Goal: Task Accomplishment & Management: Use online tool/utility

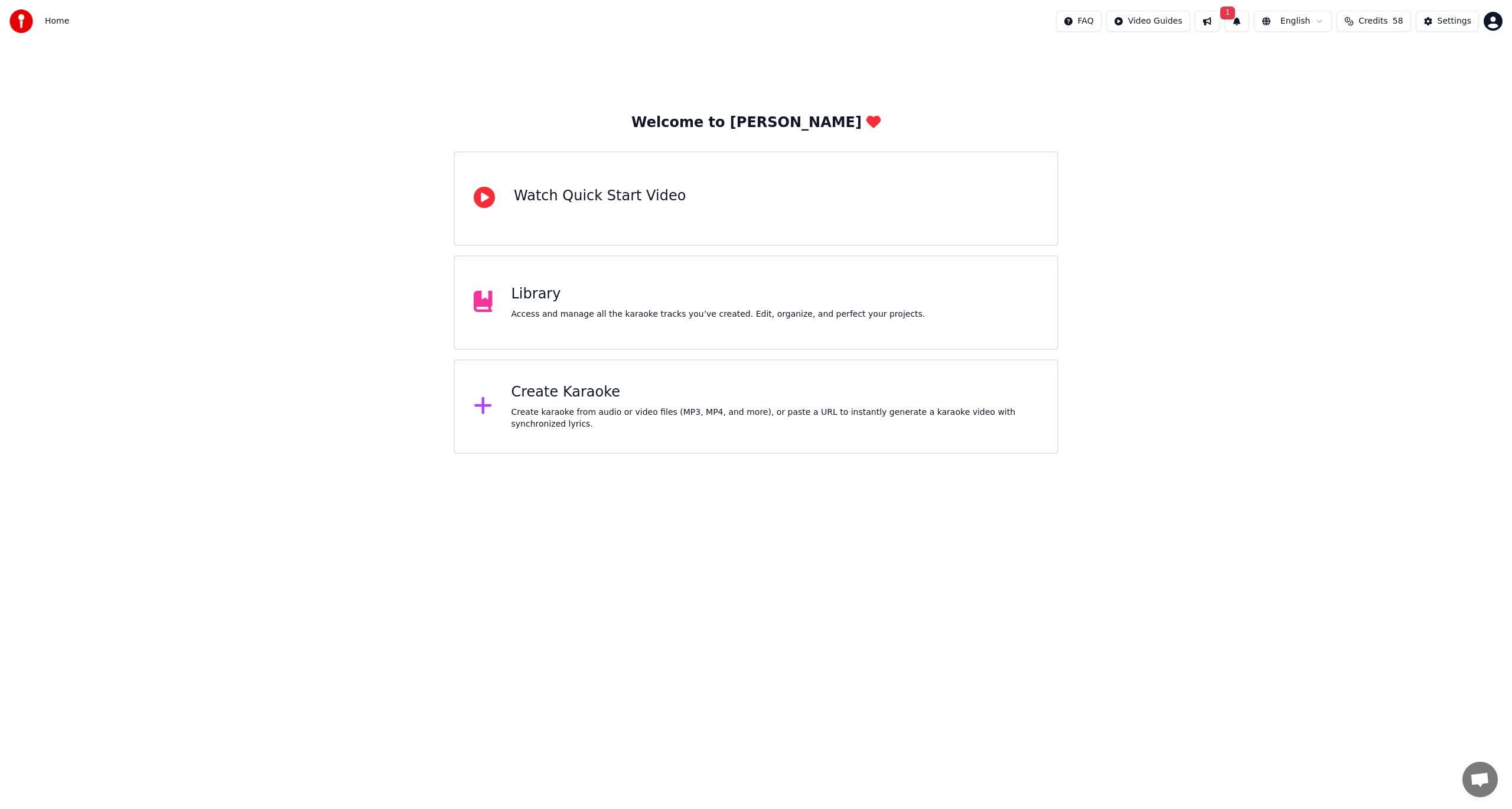
click at [602, 411] on div "Create Karaoke Create karaoke from audio or video files (MP3, MP4, and more), o…" at bounding box center [775, 406] width 528 height 47
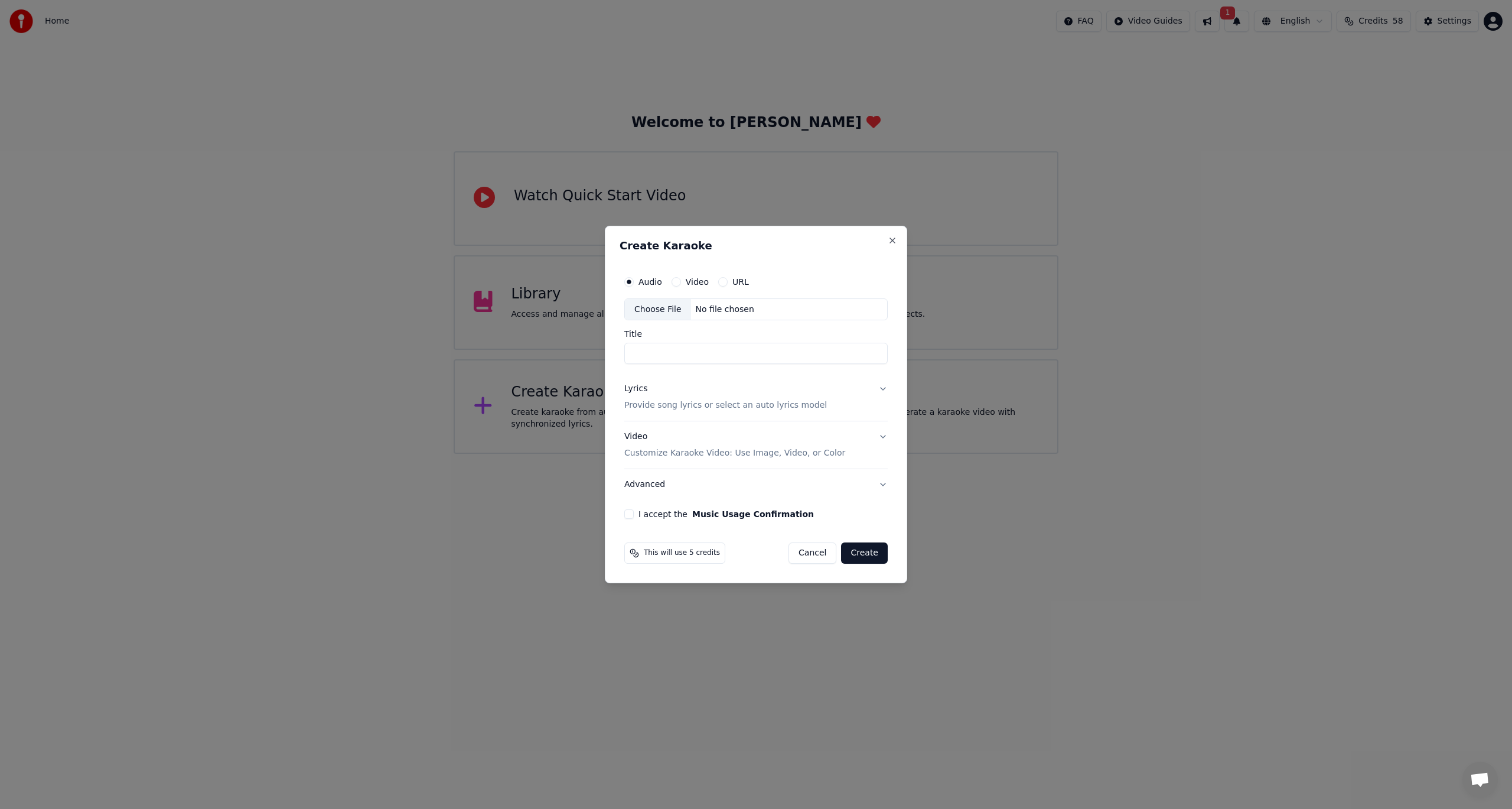
click at [654, 353] on input "Title" at bounding box center [756, 354] width 263 height 21
click at [672, 282] on button "Video" at bounding box center [676, 281] width 9 height 9
click at [721, 282] on button "URL" at bounding box center [723, 281] width 9 height 9
click at [732, 310] on input "text" at bounding box center [756, 309] width 263 height 24
paste input "**********"
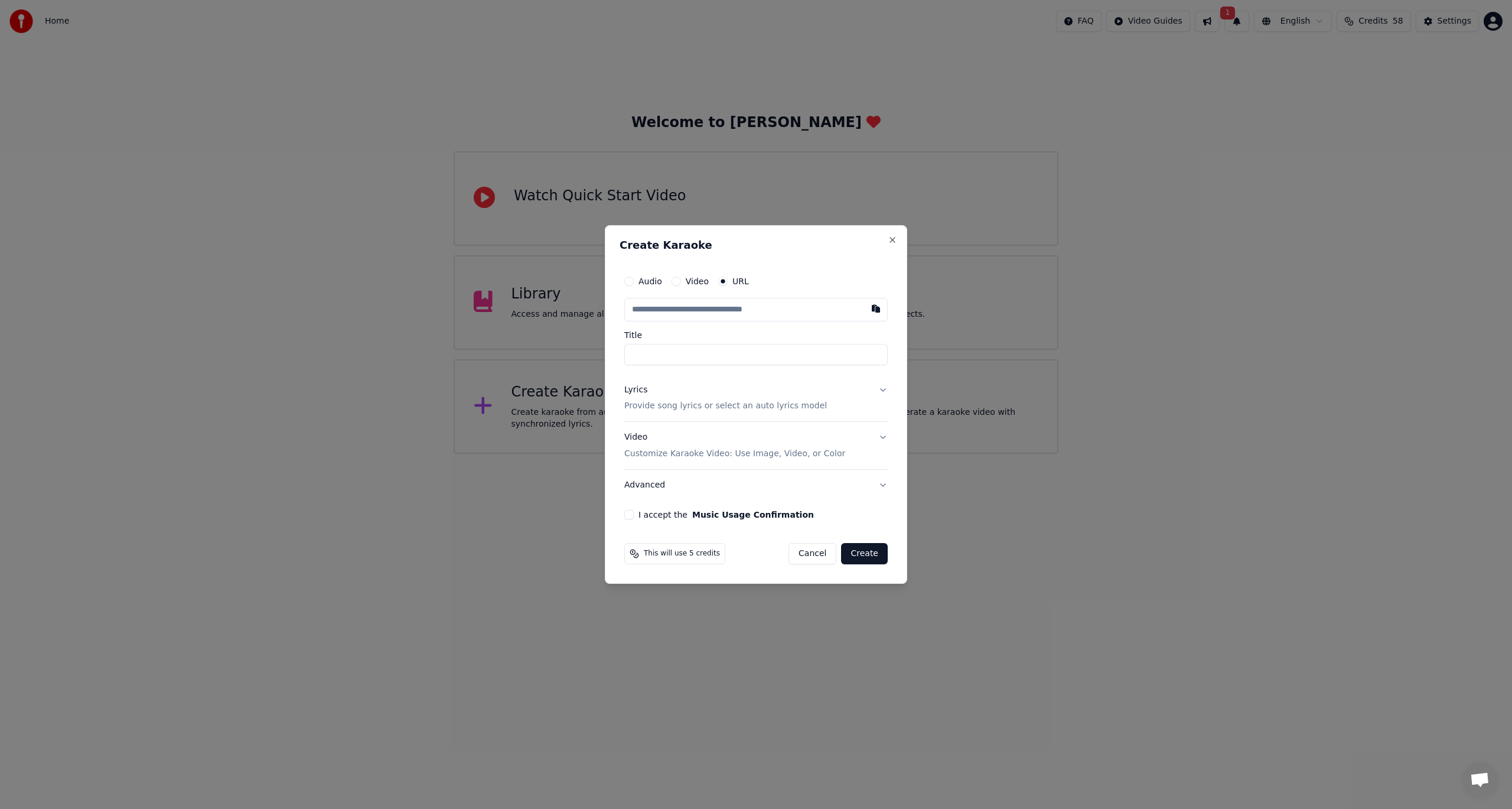
type input "**********"
click at [787, 345] on input "**********" at bounding box center [756, 354] width 263 height 21
type input "**********"
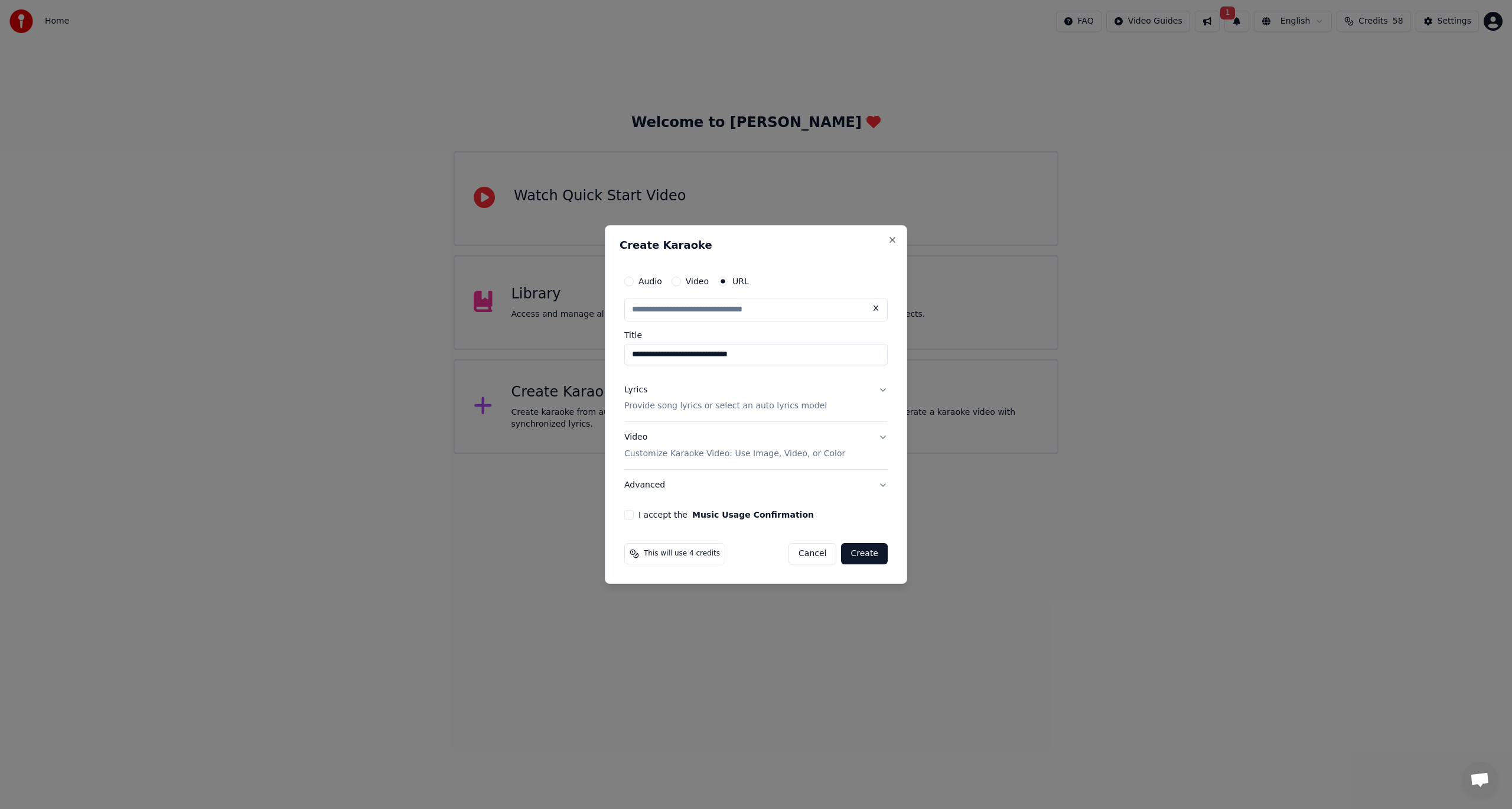
type input "**********"
click at [885, 385] on button "Lyrics Provide song lyrics or select an auto lyrics model" at bounding box center [756, 397] width 263 height 47
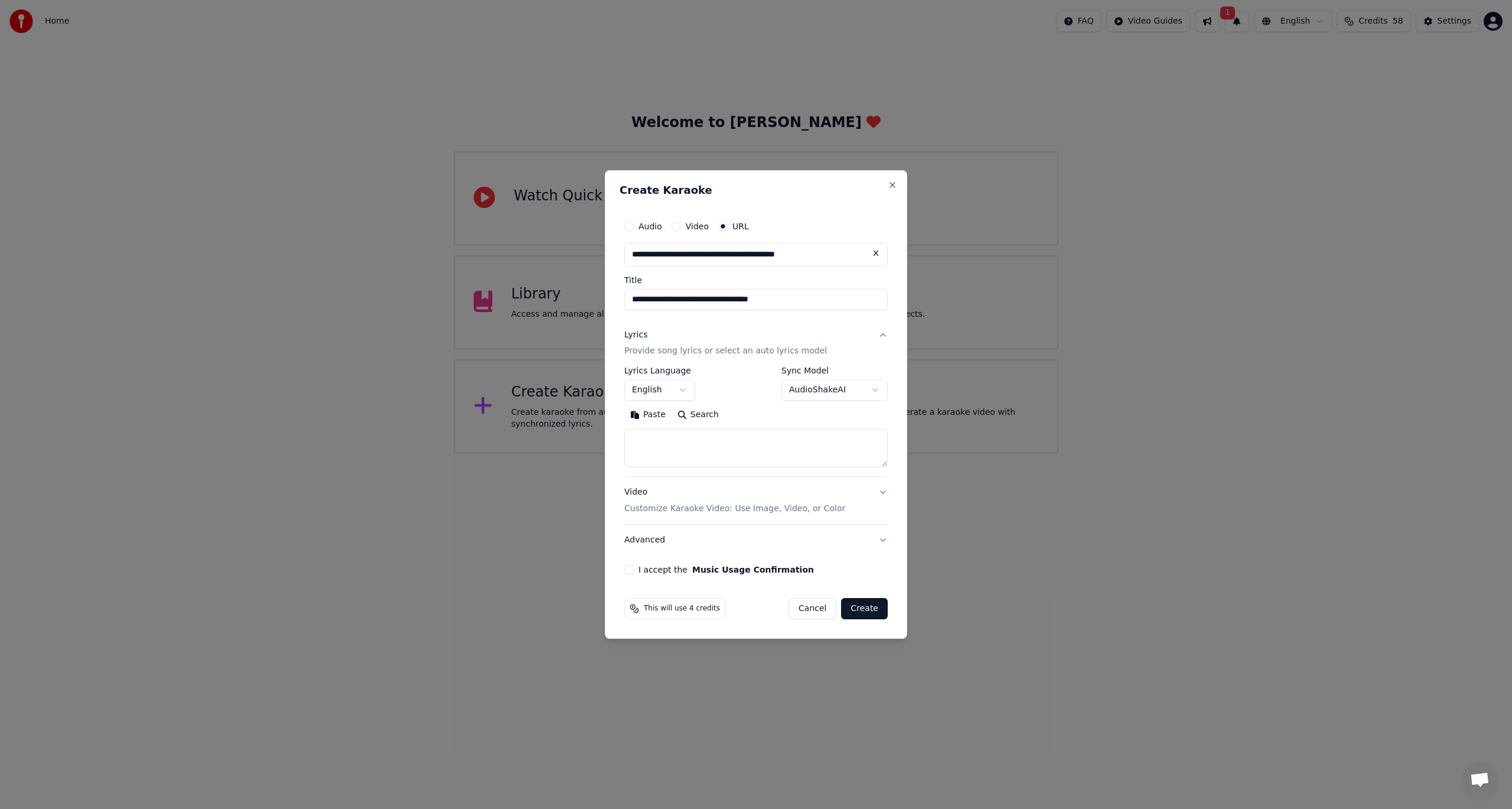
click at [694, 415] on button "Search" at bounding box center [698, 415] width 53 height 19
click at [661, 450] on textarea at bounding box center [756, 448] width 263 height 38
paste textarea "**********"
click at [751, 409] on button "Expand" at bounding box center [752, 415] width 55 height 19
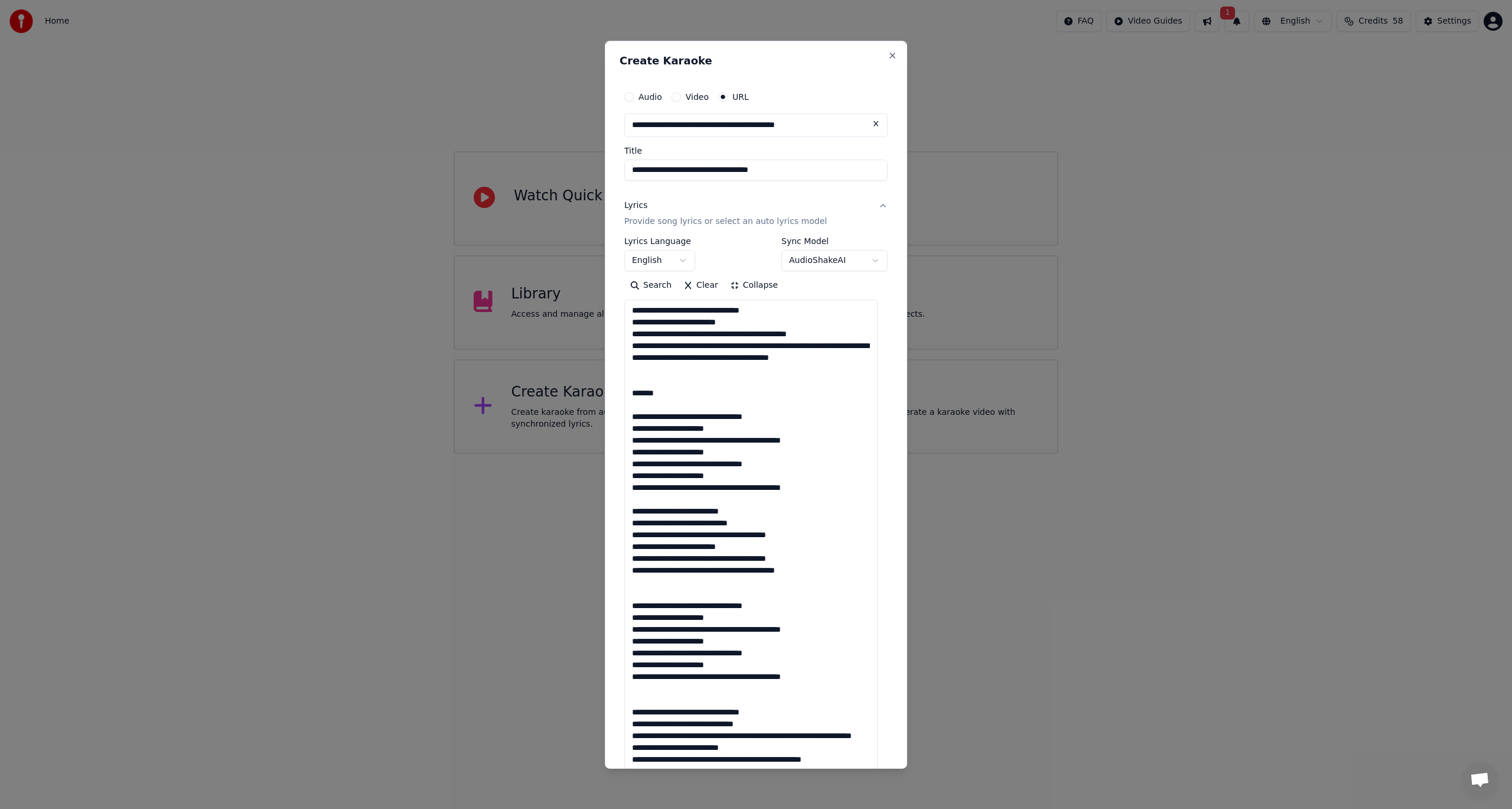
scroll to position [1, 0]
drag, startPoint x: 685, startPoint y: 390, endPoint x: 603, endPoint y: 390, distance: 82.0
click at [603, 390] on body "**********" at bounding box center [756, 227] width 1512 height 454
click at [695, 387] on textarea at bounding box center [751, 599] width 253 height 600
click at [664, 397] on textarea at bounding box center [751, 599] width 253 height 600
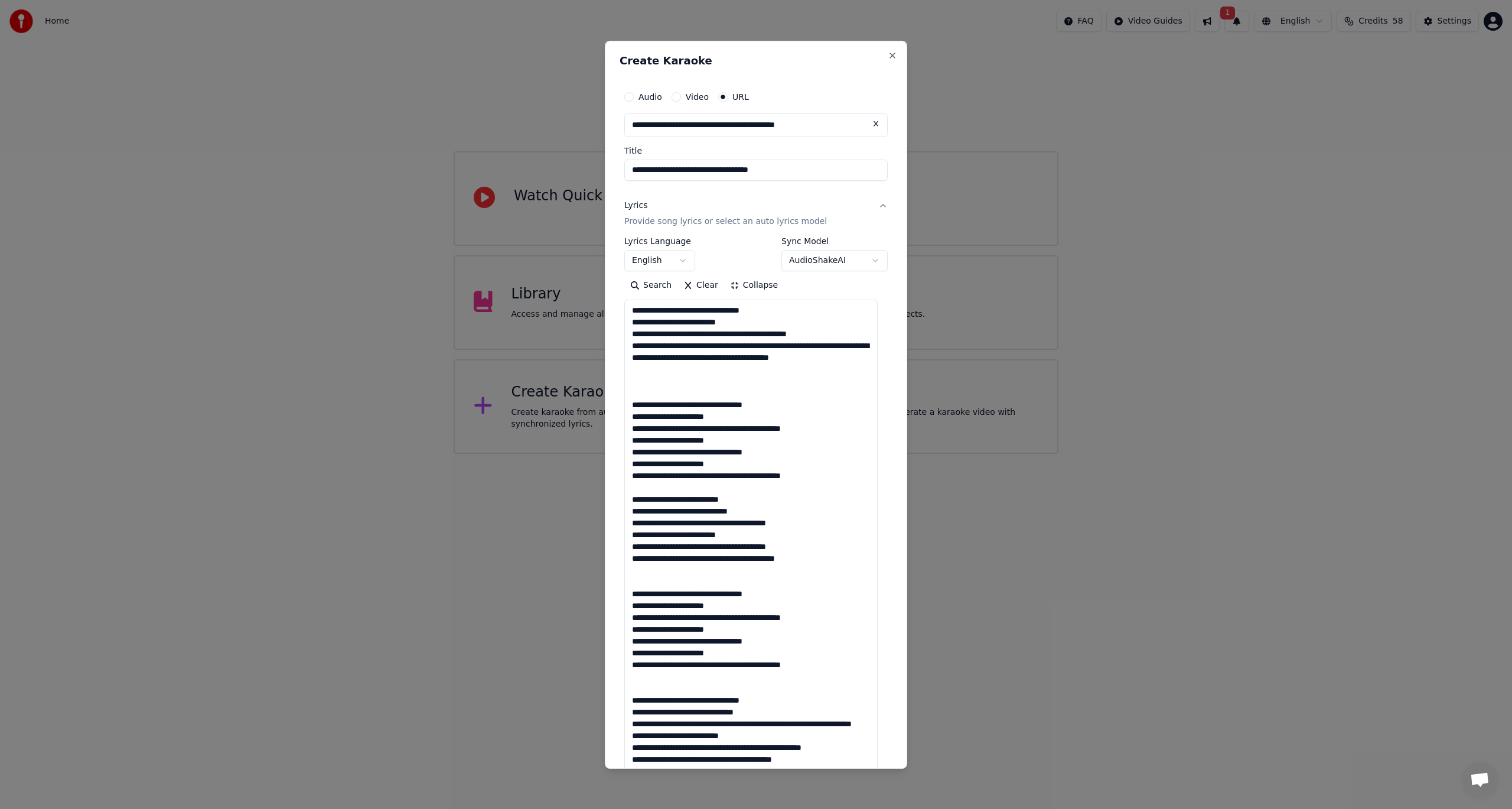
scroll to position [0, 0]
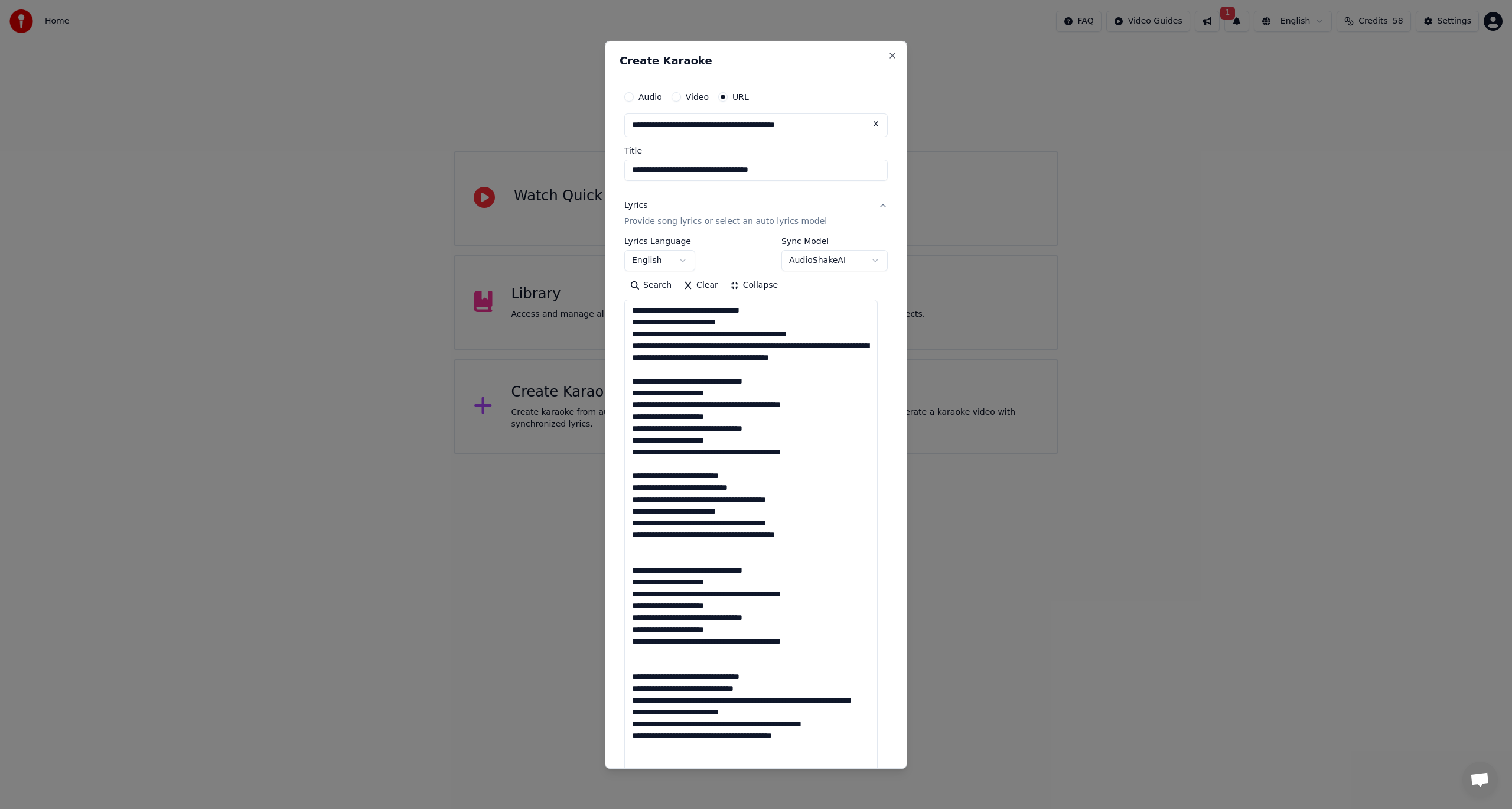
click at [650, 348] on textarea at bounding box center [751, 599] width 253 height 600
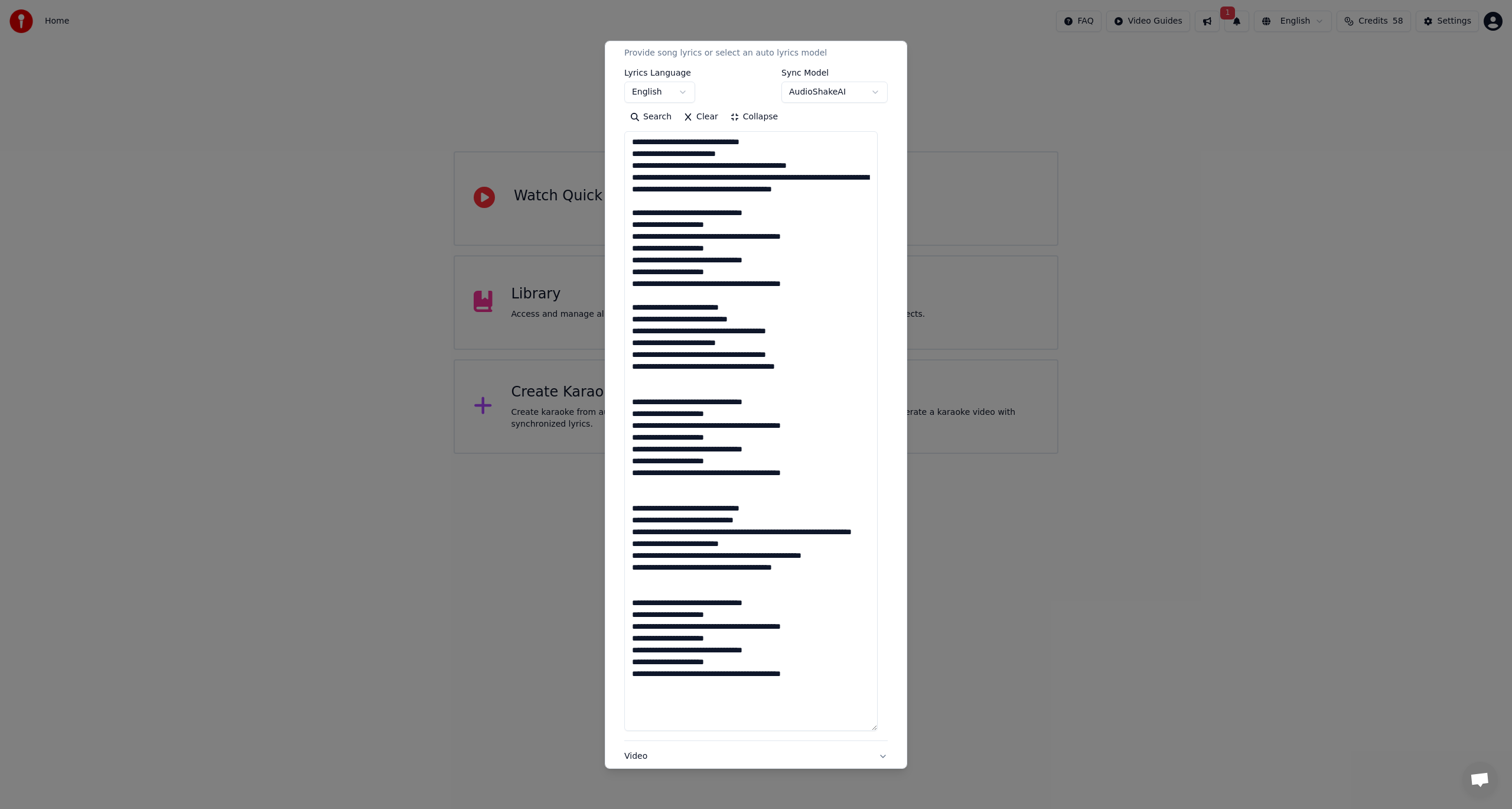
scroll to position [185, 0]
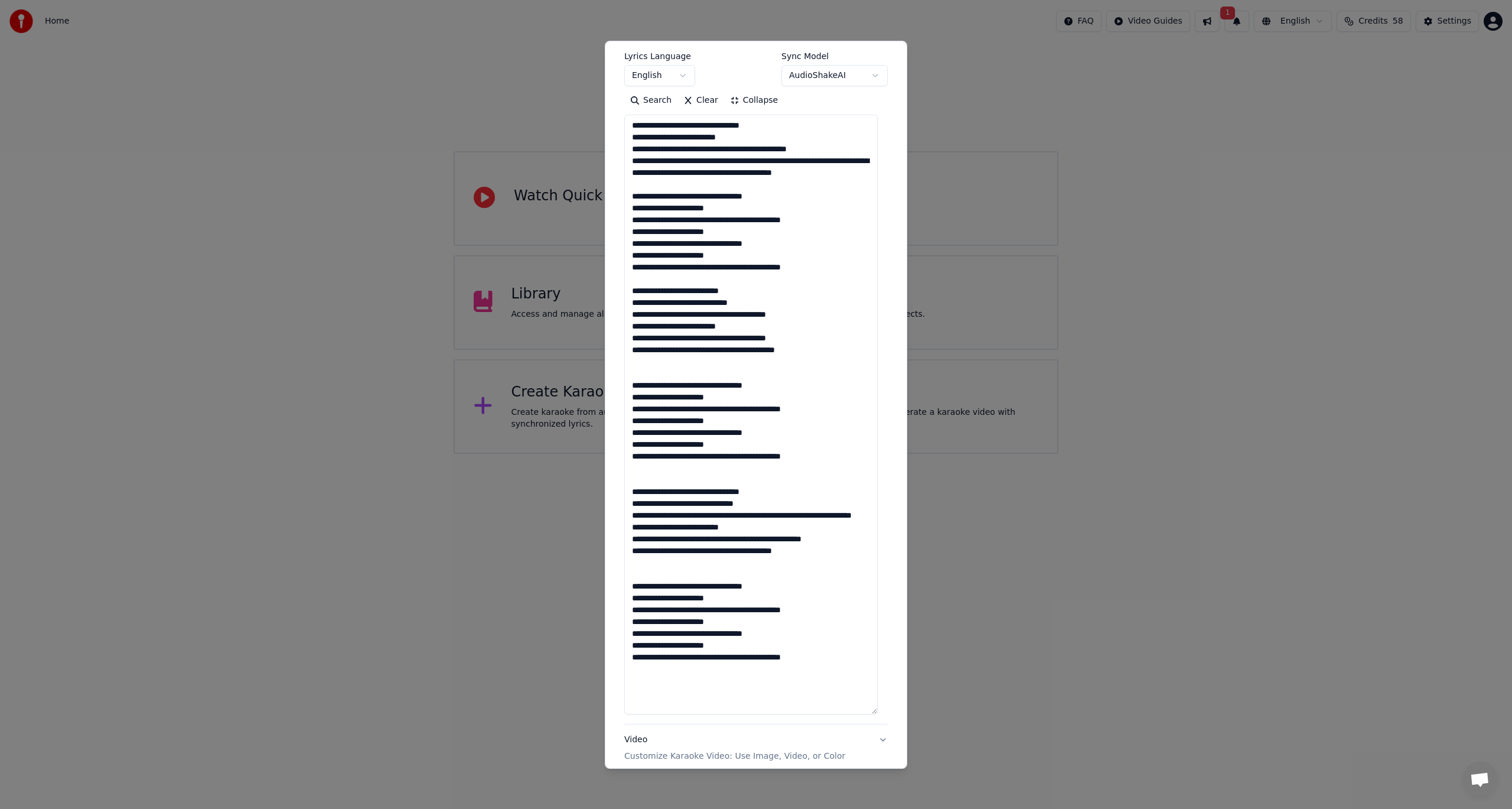
click at [696, 579] on textarea at bounding box center [751, 414] width 253 height 600
click at [660, 475] on textarea at bounding box center [751, 414] width 253 height 600
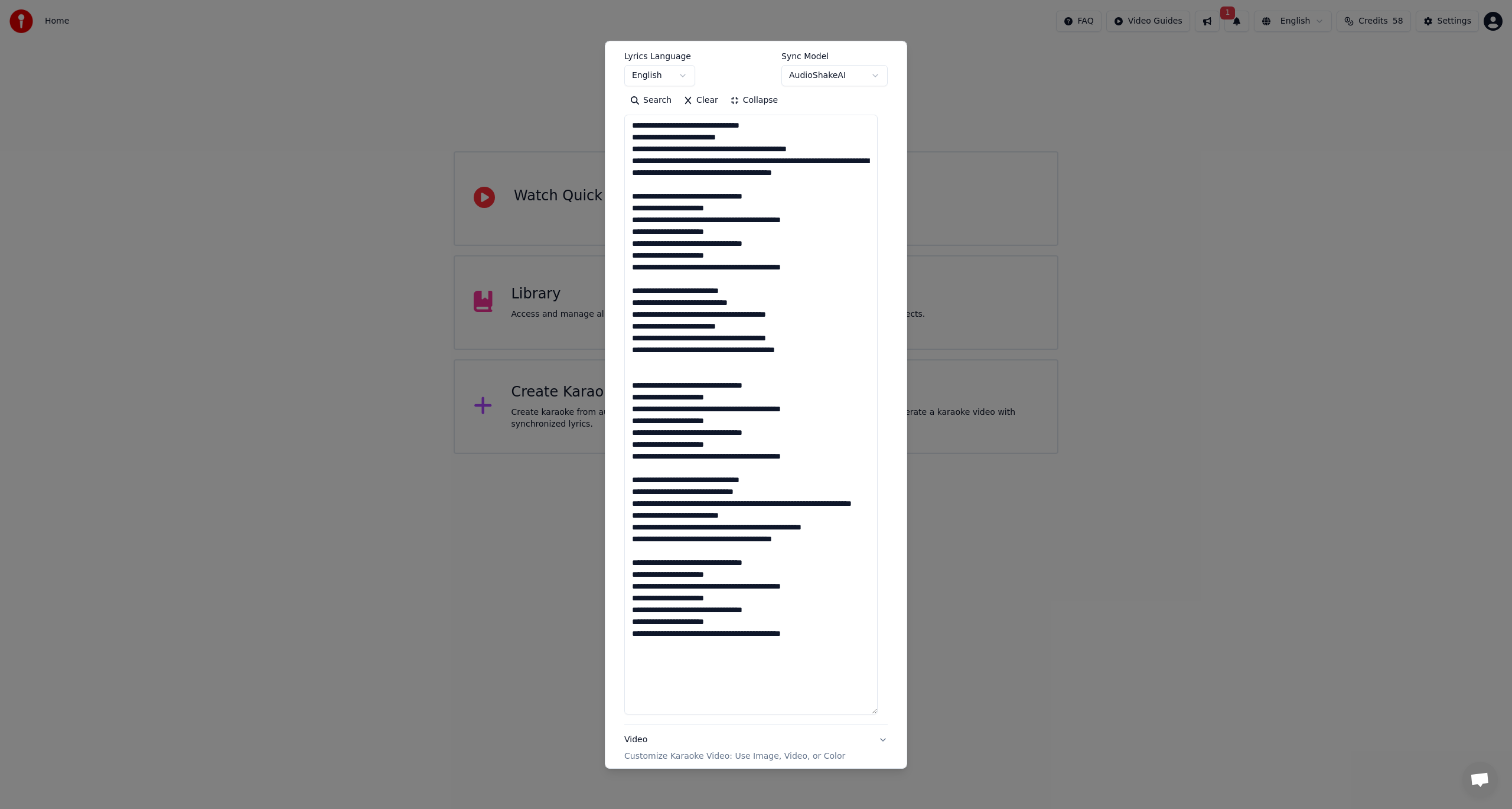
click at [646, 367] on textarea at bounding box center [751, 414] width 253 height 600
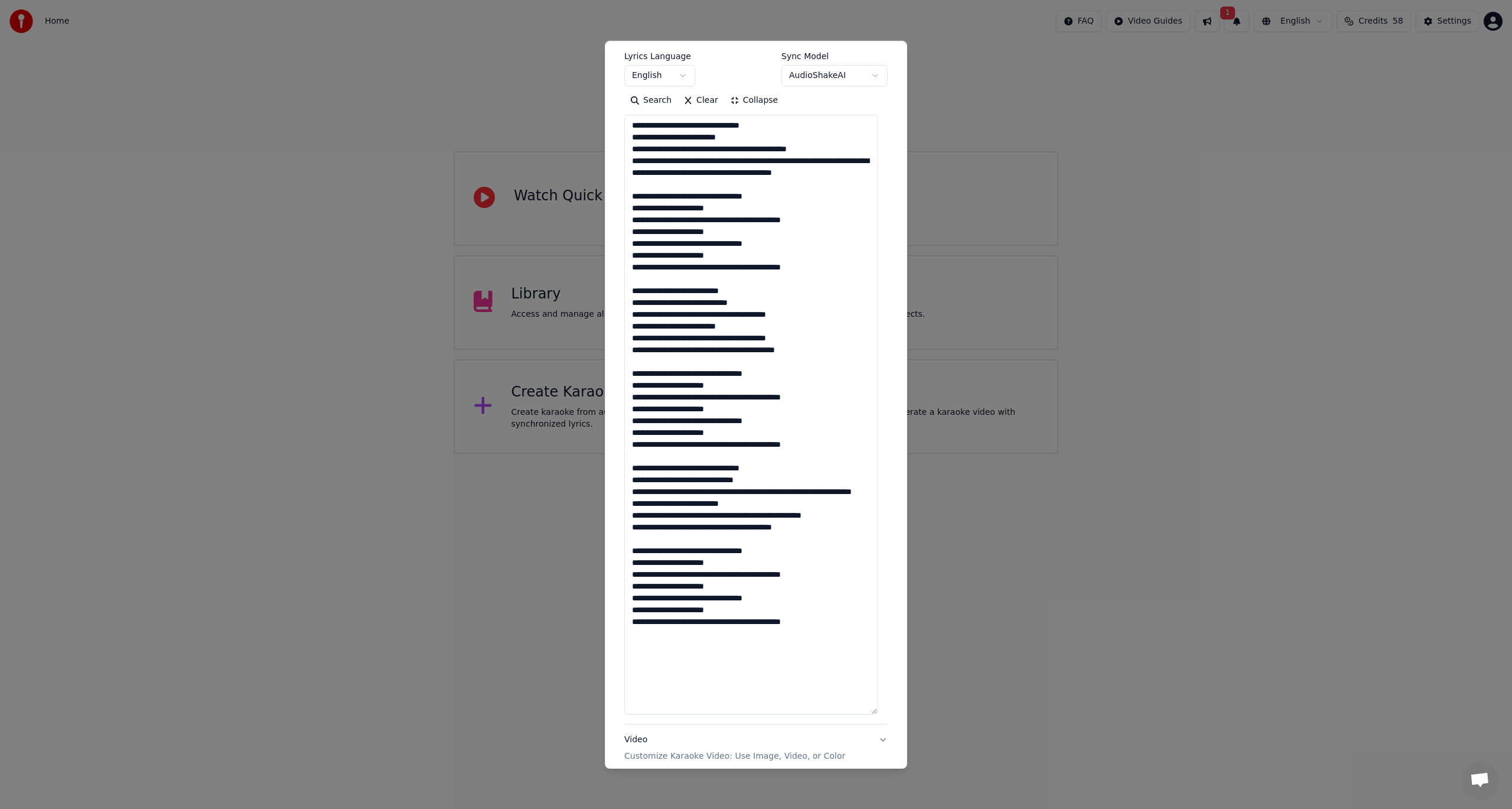
click at [689, 184] on textarea at bounding box center [751, 414] width 253 height 600
click at [655, 526] on textarea at bounding box center [751, 414] width 253 height 600
click at [688, 673] on textarea at bounding box center [751, 414] width 253 height 600
click at [848, 651] on textarea at bounding box center [751, 414] width 253 height 600
drag, startPoint x: 676, startPoint y: 706, endPoint x: 642, endPoint y: 691, distance: 37.2
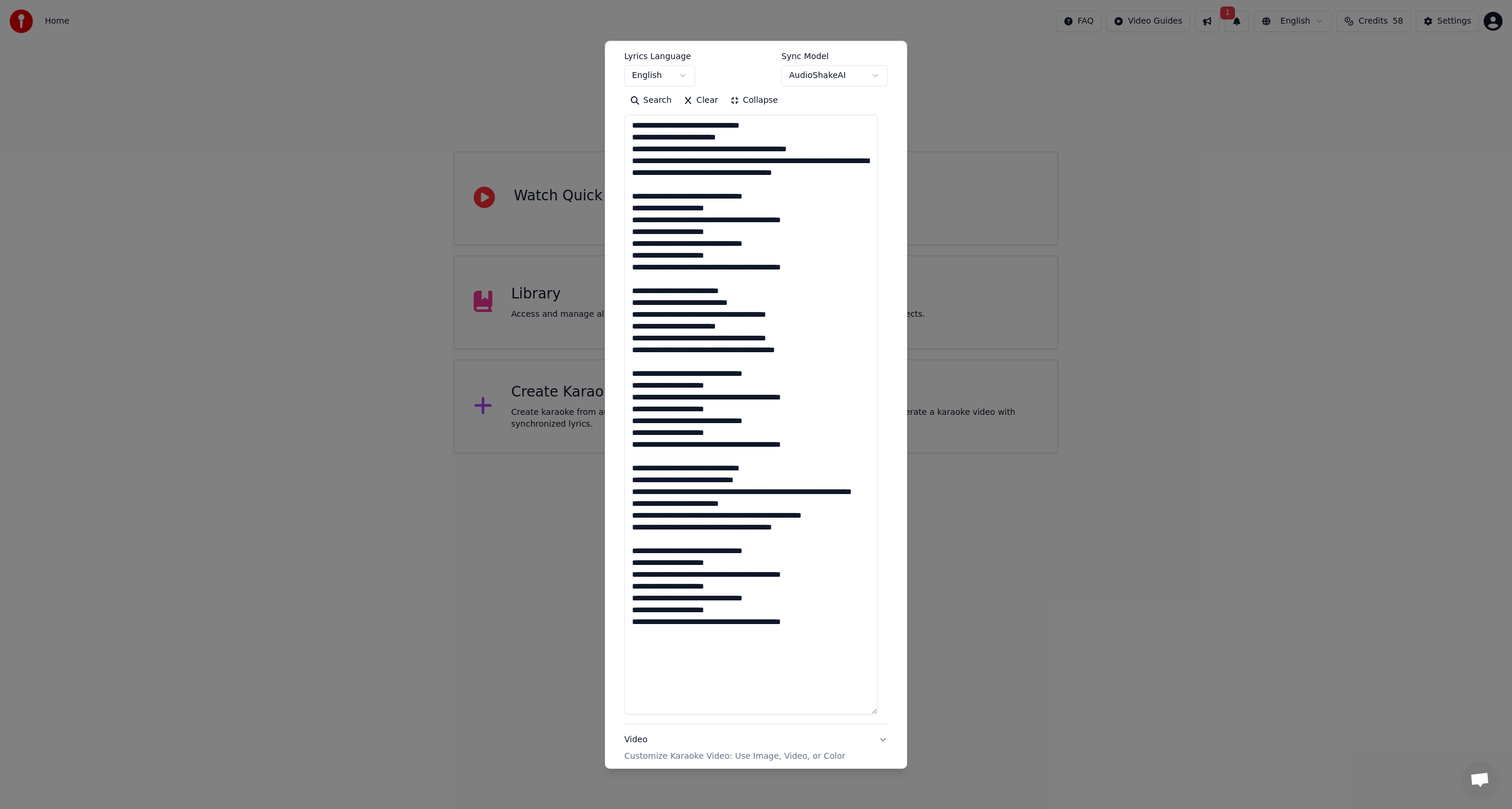
click at [642, 691] on textarea at bounding box center [751, 414] width 253 height 600
click at [764, 665] on textarea at bounding box center [751, 414] width 253 height 600
click at [752, 508] on textarea at bounding box center [751, 414] width 253 height 600
drag, startPoint x: 694, startPoint y: 576, endPoint x: 621, endPoint y: 575, distance: 73.0
click at [621, 575] on div "**********" at bounding box center [756, 361] width 273 height 932
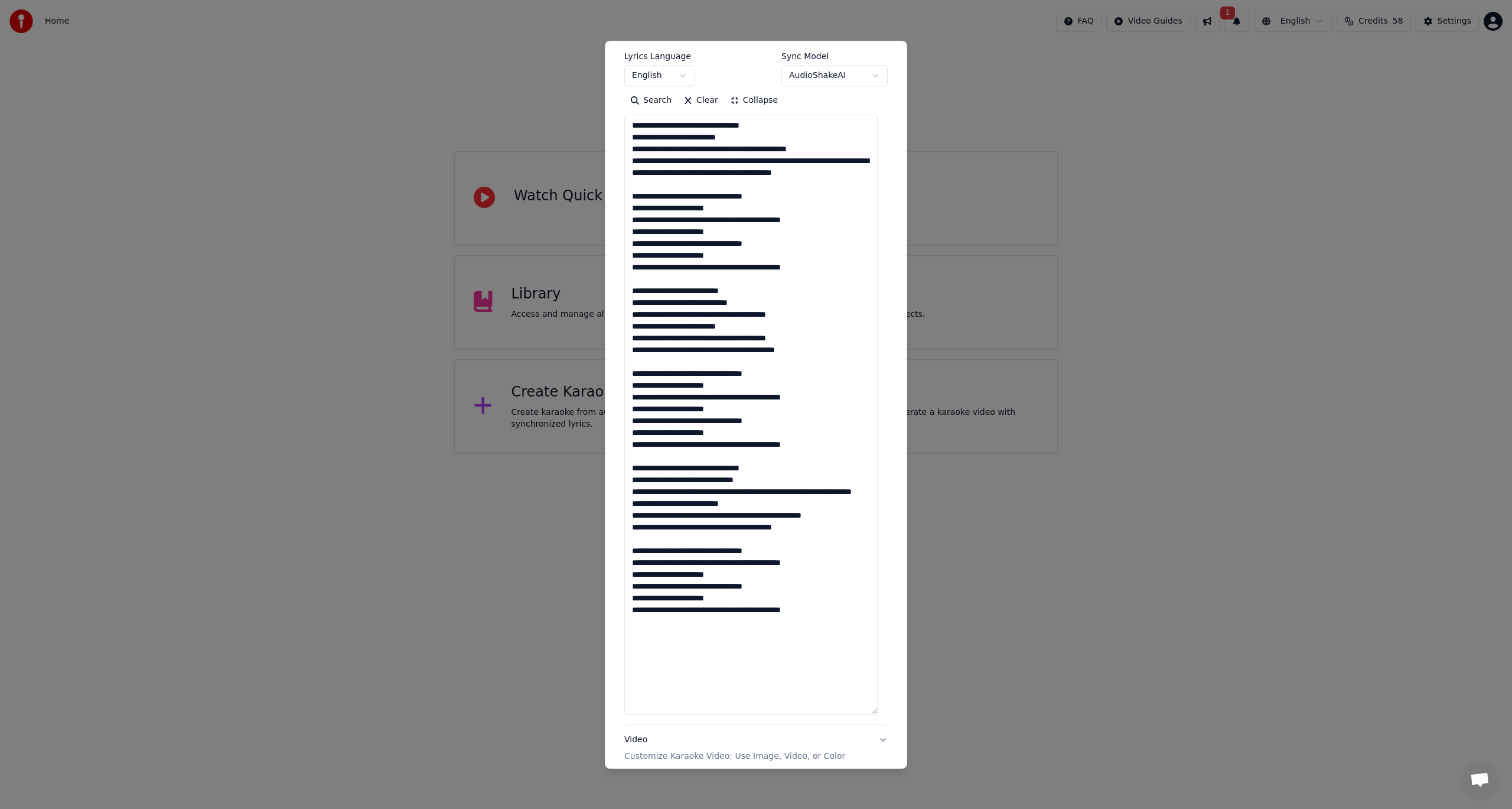
drag, startPoint x: 724, startPoint y: 587, endPoint x: 630, endPoint y: 587, distance: 94.0
click at [630, 587] on textarea at bounding box center [751, 414] width 253 height 600
drag, startPoint x: 720, startPoint y: 598, endPoint x: 632, endPoint y: 594, distance: 88.1
click at [632, 594] on textarea at bounding box center [751, 414] width 253 height 600
click at [764, 632] on textarea at bounding box center [751, 414] width 253 height 600
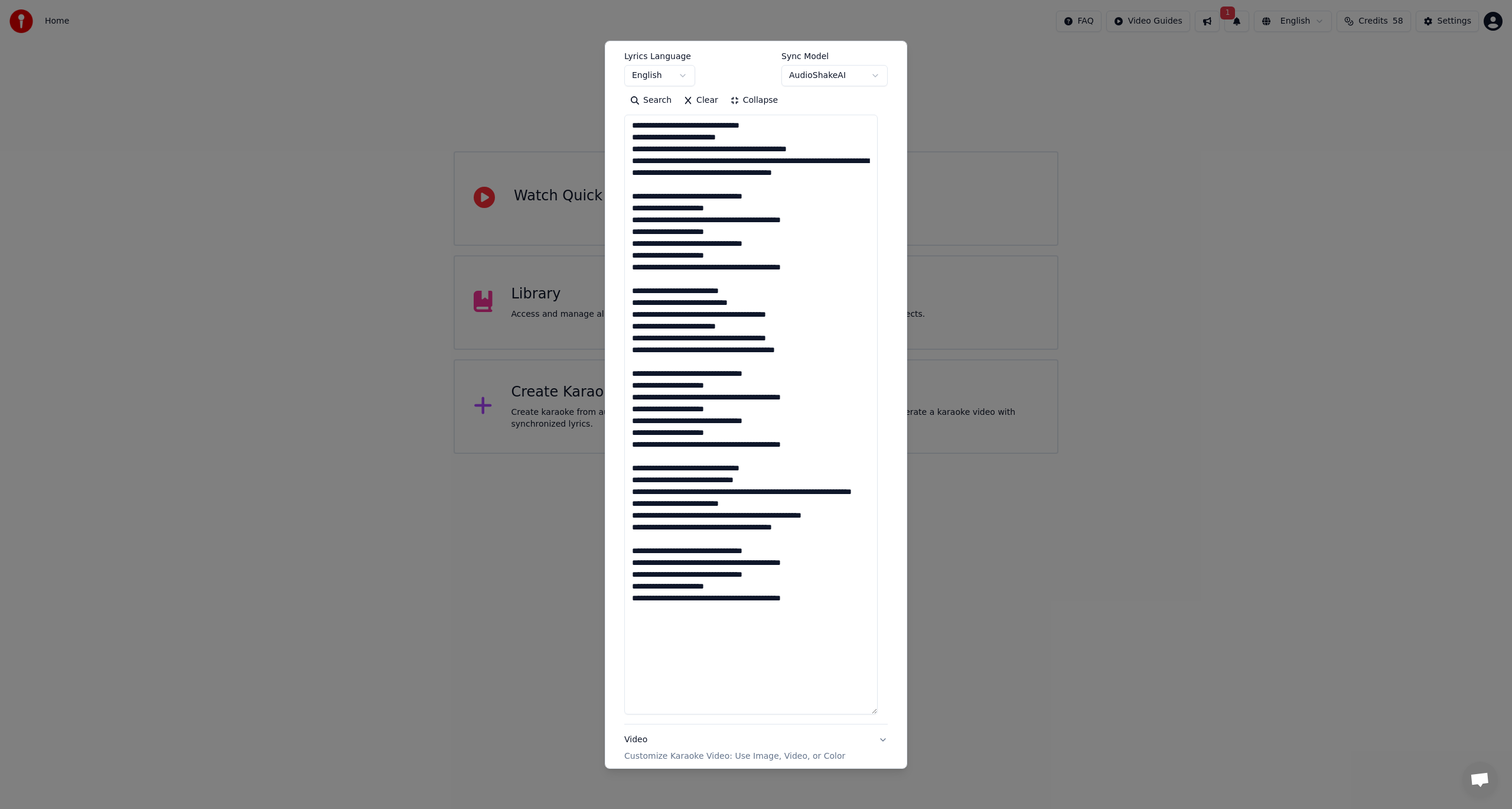
click at [831, 620] on textarea at bounding box center [751, 414] width 253 height 600
paste textarea "**********"
drag, startPoint x: 762, startPoint y: 562, endPoint x: 630, endPoint y: 563, distance: 132.0
click at [630, 563] on textarea at bounding box center [751, 414] width 253 height 600
click at [673, 634] on textarea at bounding box center [751, 414] width 253 height 600
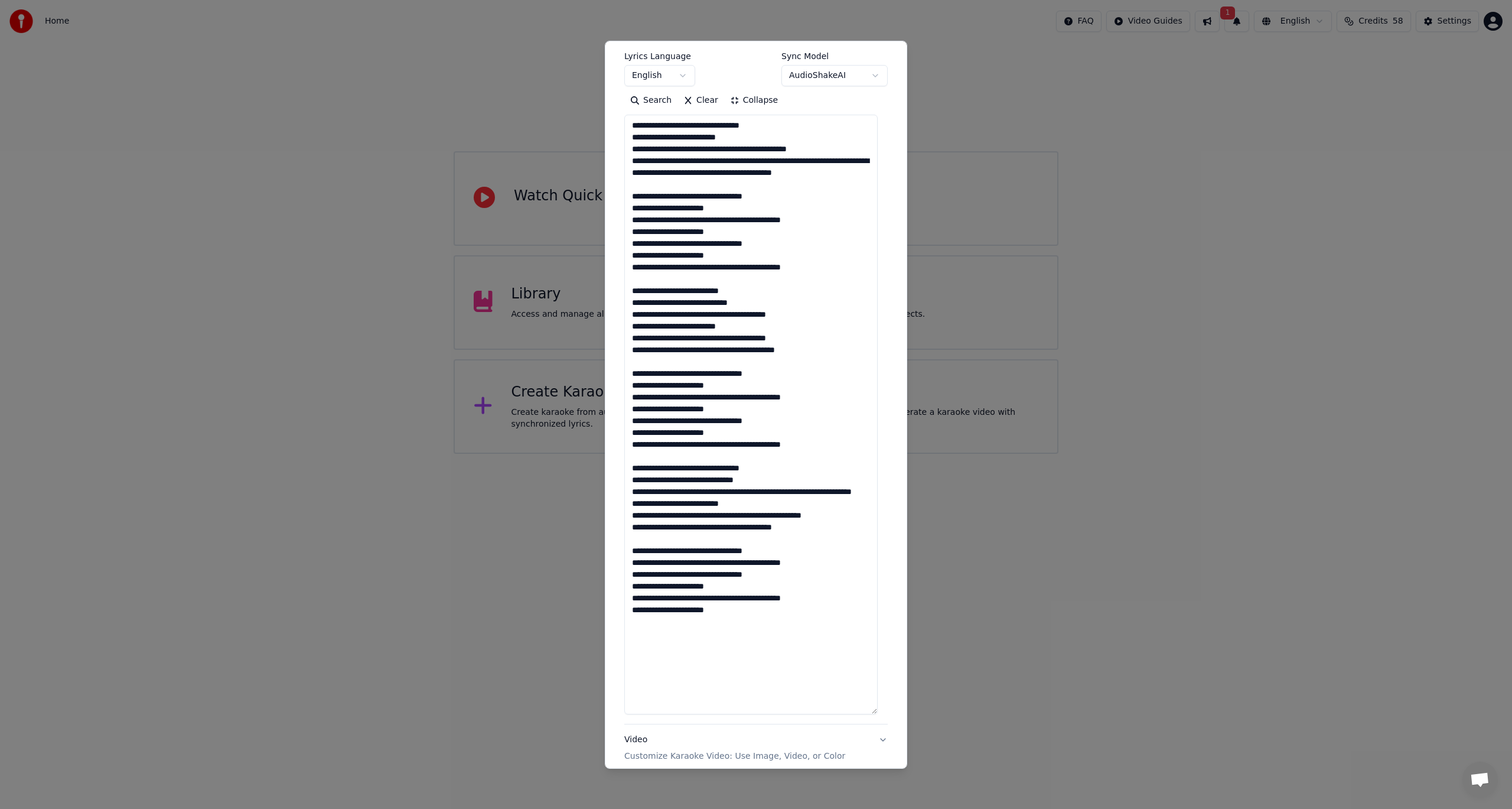
click at [729, 644] on textarea at bounding box center [751, 414] width 253 height 600
paste textarea "**********"
drag, startPoint x: 714, startPoint y: 625, endPoint x: 630, endPoint y: 623, distance: 84.0
click at [630, 623] on textarea at bounding box center [751, 414] width 253 height 600
click at [666, 646] on textarea at bounding box center [751, 414] width 253 height 600
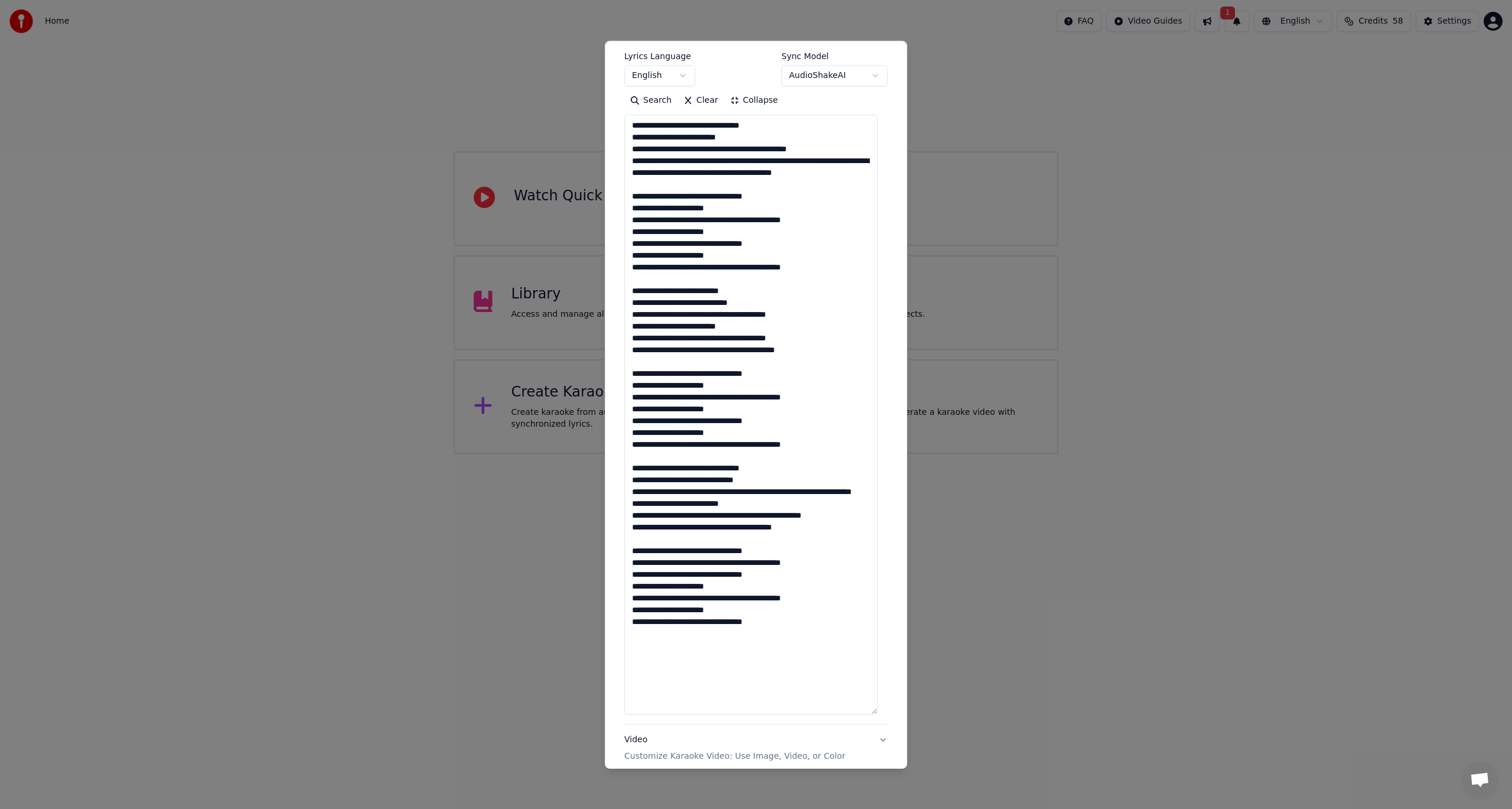
click at [776, 634] on textarea at bounding box center [751, 414] width 253 height 600
paste textarea "**********"
drag, startPoint x: 805, startPoint y: 573, endPoint x: 622, endPoint y: 581, distance: 183.2
click at [622, 581] on div "**********" at bounding box center [756, 361] width 273 height 932
click at [758, 662] on textarea at bounding box center [751, 414] width 253 height 600
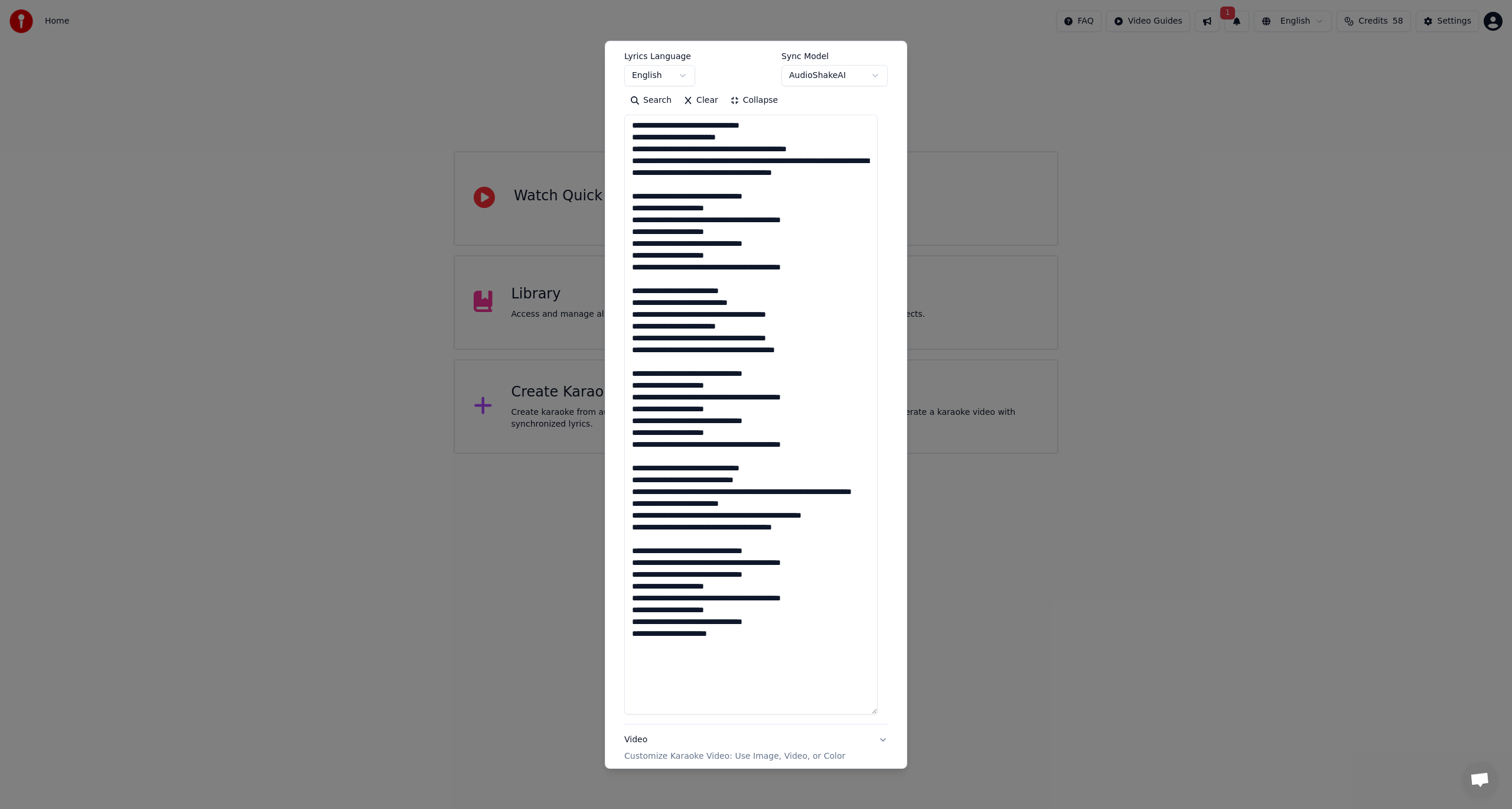
paste textarea "**********"
drag, startPoint x: 761, startPoint y: 587, endPoint x: 629, endPoint y: 586, distance: 132.0
click at [629, 586] on textarea at bounding box center [751, 414] width 253 height 600
click at [765, 600] on textarea at bounding box center [751, 414] width 253 height 600
drag, startPoint x: 815, startPoint y: 656, endPoint x: 798, endPoint y: 656, distance: 17.0
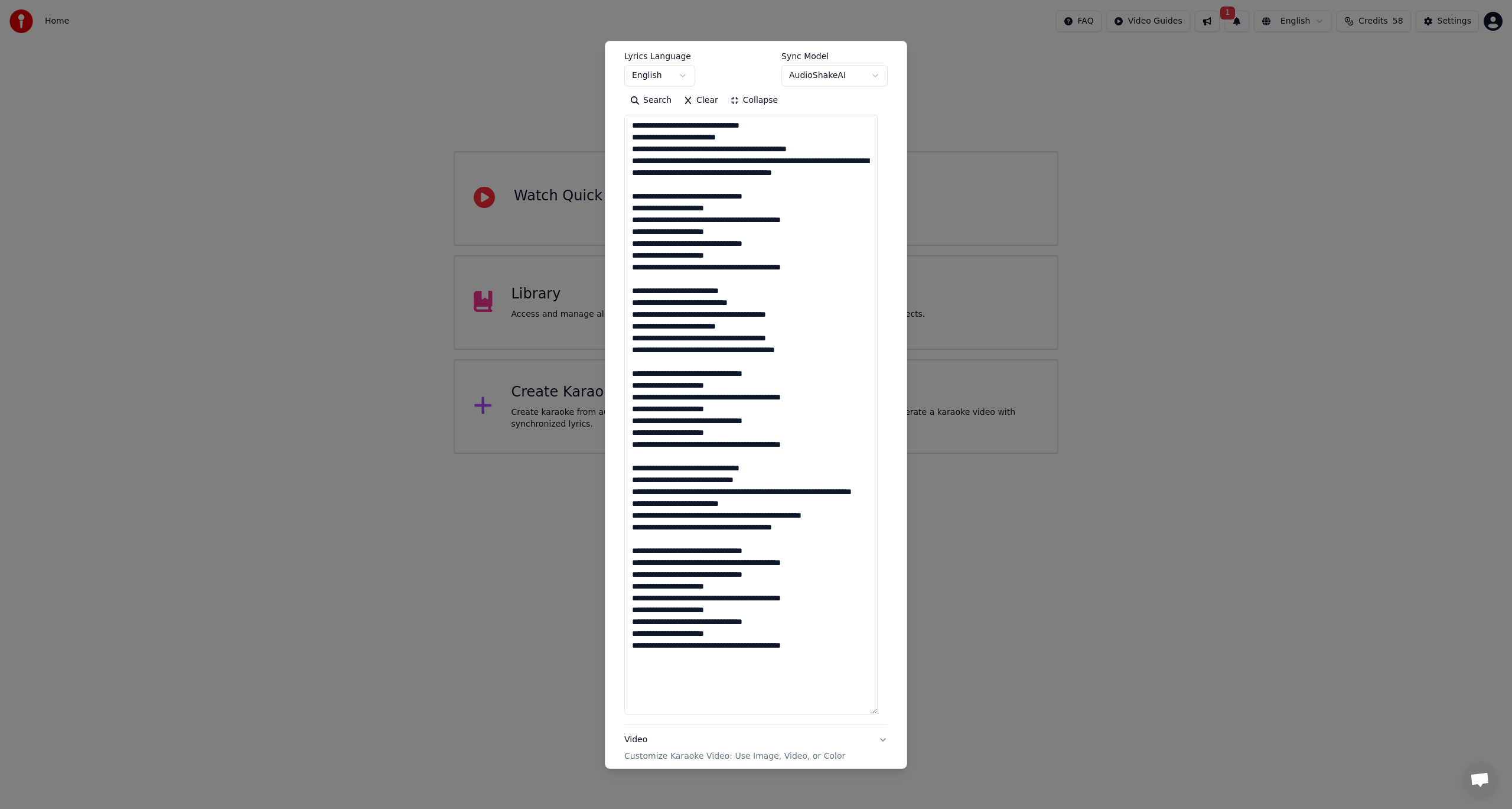
click at [816, 657] on textarea at bounding box center [751, 414] width 253 height 600
click at [654, 679] on textarea at bounding box center [751, 414] width 253 height 600
paste textarea "**********"
drag, startPoint x: 719, startPoint y: 650, endPoint x: 620, endPoint y: 648, distance: 99.0
click at [620, 648] on div "**********" at bounding box center [756, 361] width 273 height 932
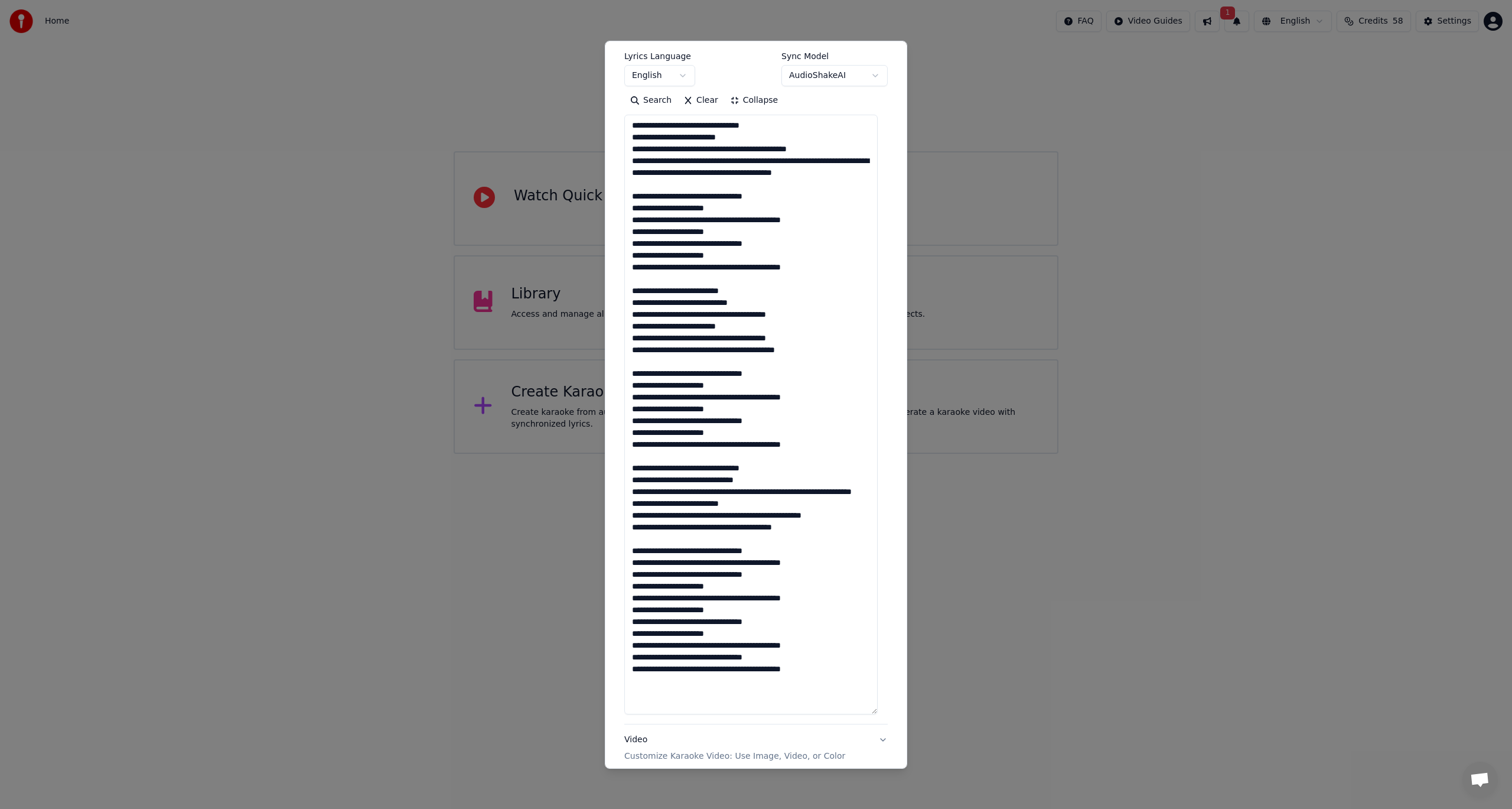
drag, startPoint x: 824, startPoint y: 676, endPoint x: 605, endPoint y: 685, distance: 219.2
click at [605, 685] on div "**********" at bounding box center [756, 404] width 303 height 728
paste textarea
click at [721, 694] on textarea at bounding box center [751, 414] width 253 height 600
click at [670, 707] on textarea at bounding box center [751, 414] width 253 height 600
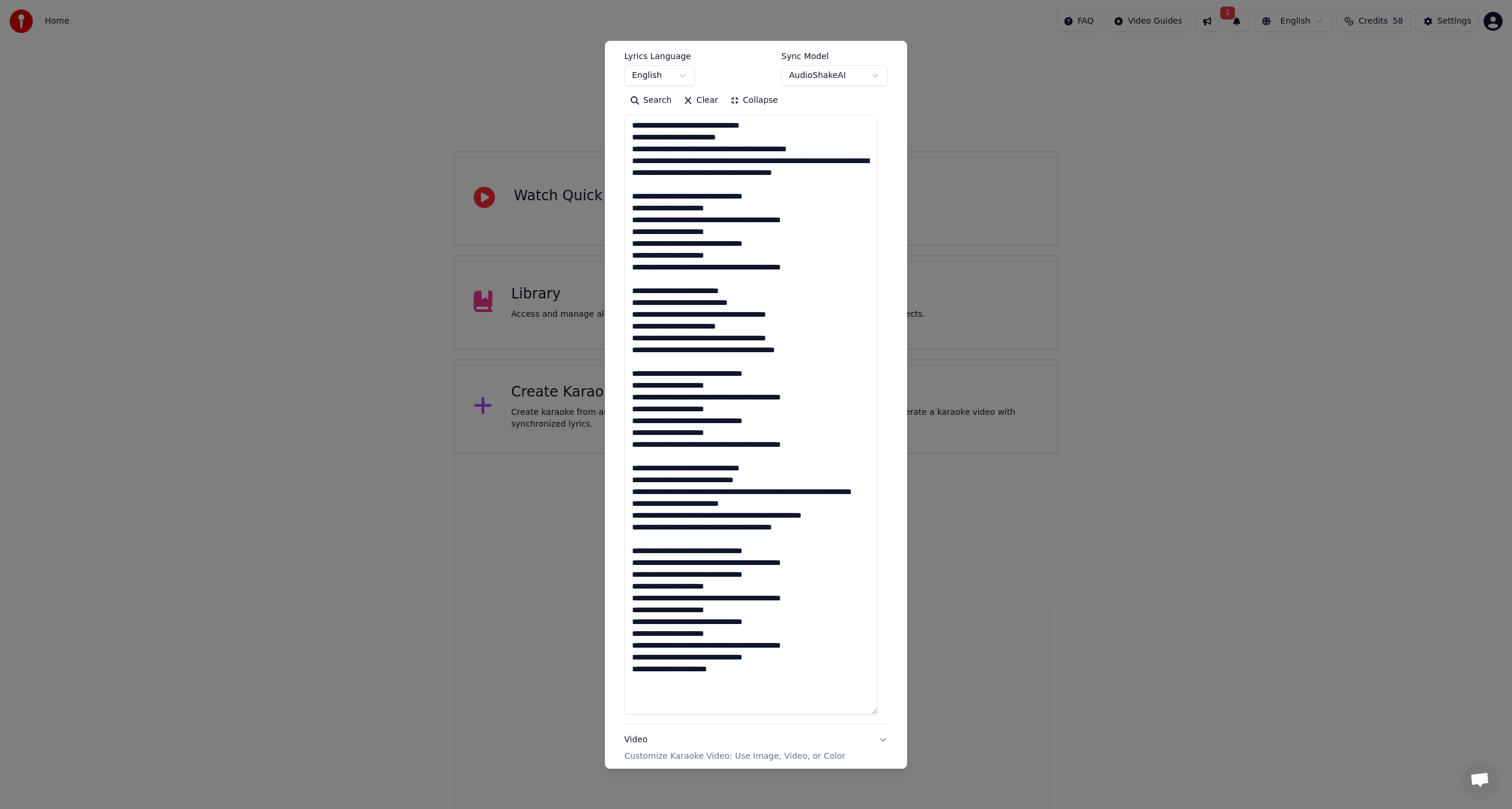
paste textarea "**********"
drag, startPoint x: 717, startPoint y: 683, endPoint x: 607, endPoint y: 682, distance: 110.0
click at [607, 682] on div "**********" at bounding box center [756, 404] width 303 height 728
click at [844, 689] on textarea at bounding box center [751, 414] width 253 height 600
paste textarea "**********"
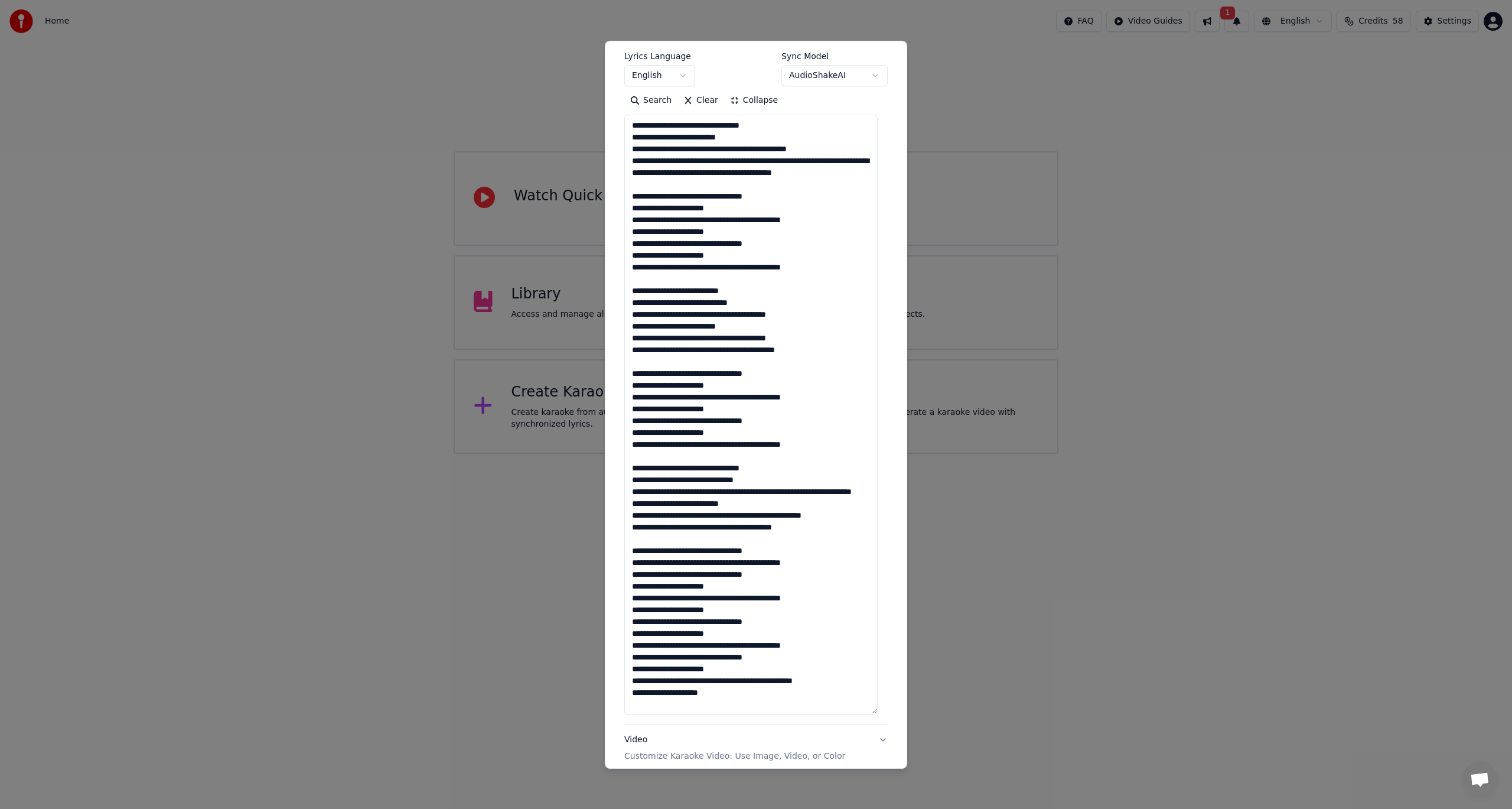
scroll to position [1, 0]
type textarea "**********"
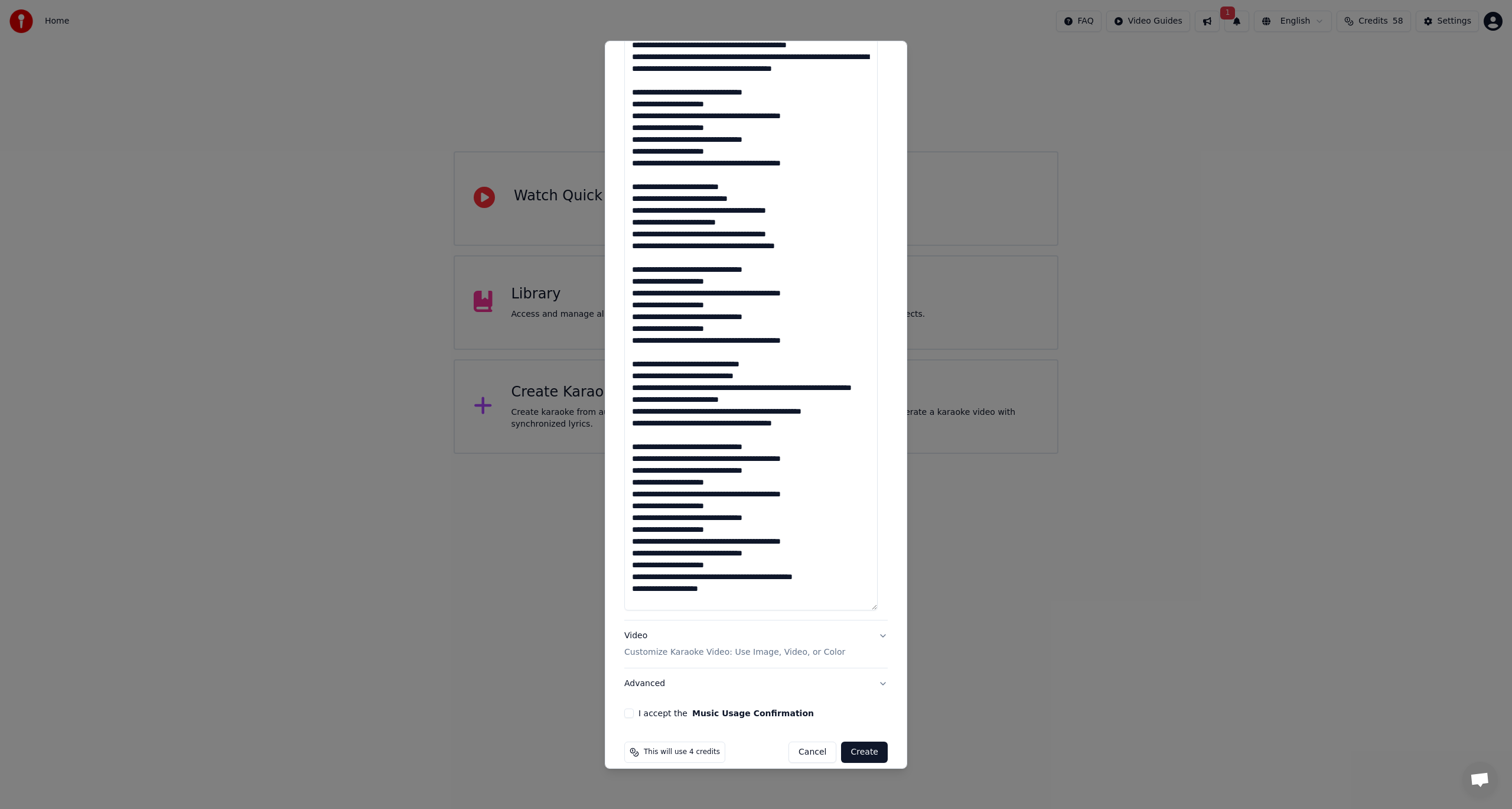
scroll to position [303, 0]
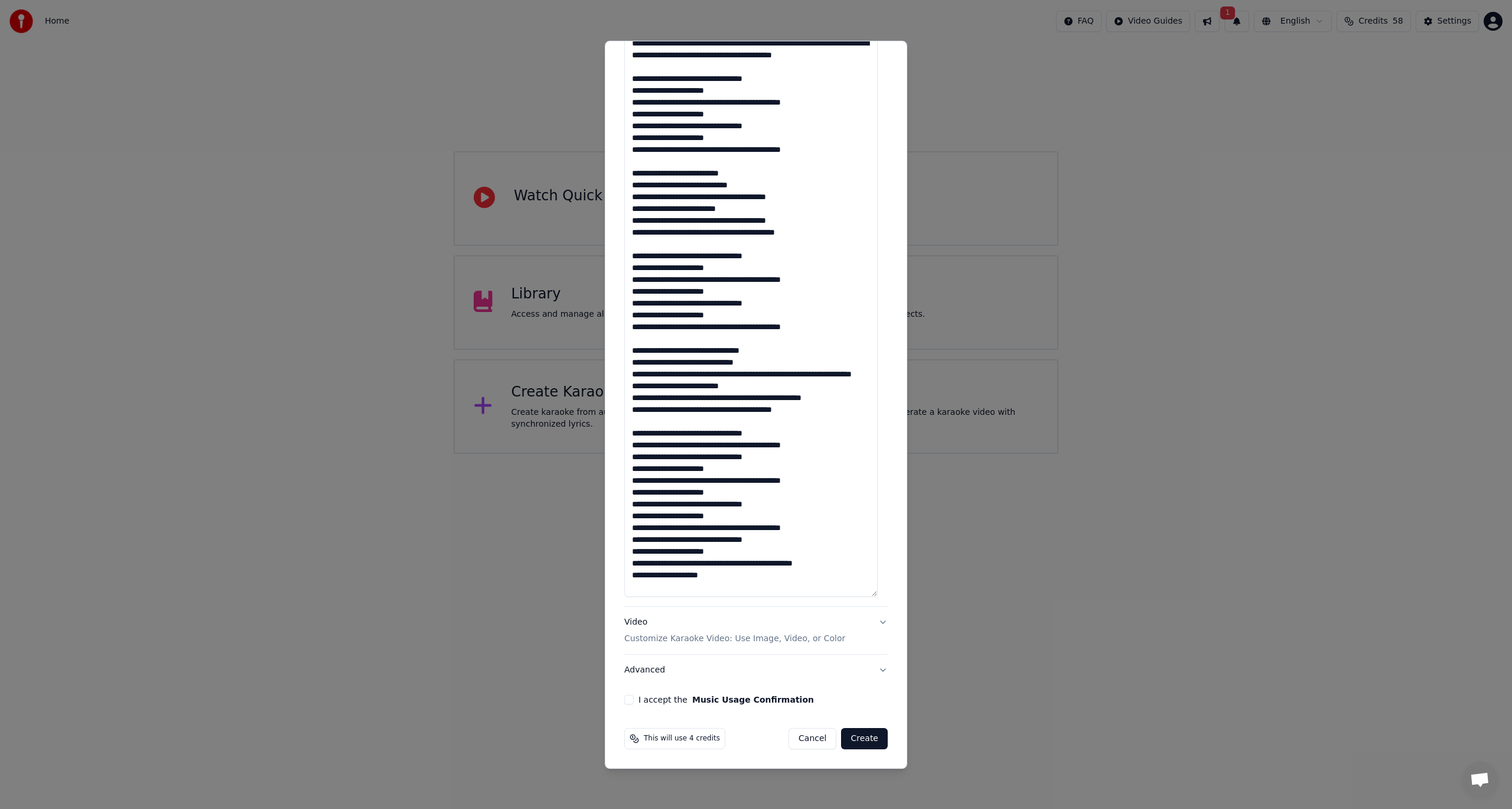
click at [872, 621] on button "Video Customize Karaoke Video: Use Image, Video, or Color" at bounding box center [756, 630] width 263 height 47
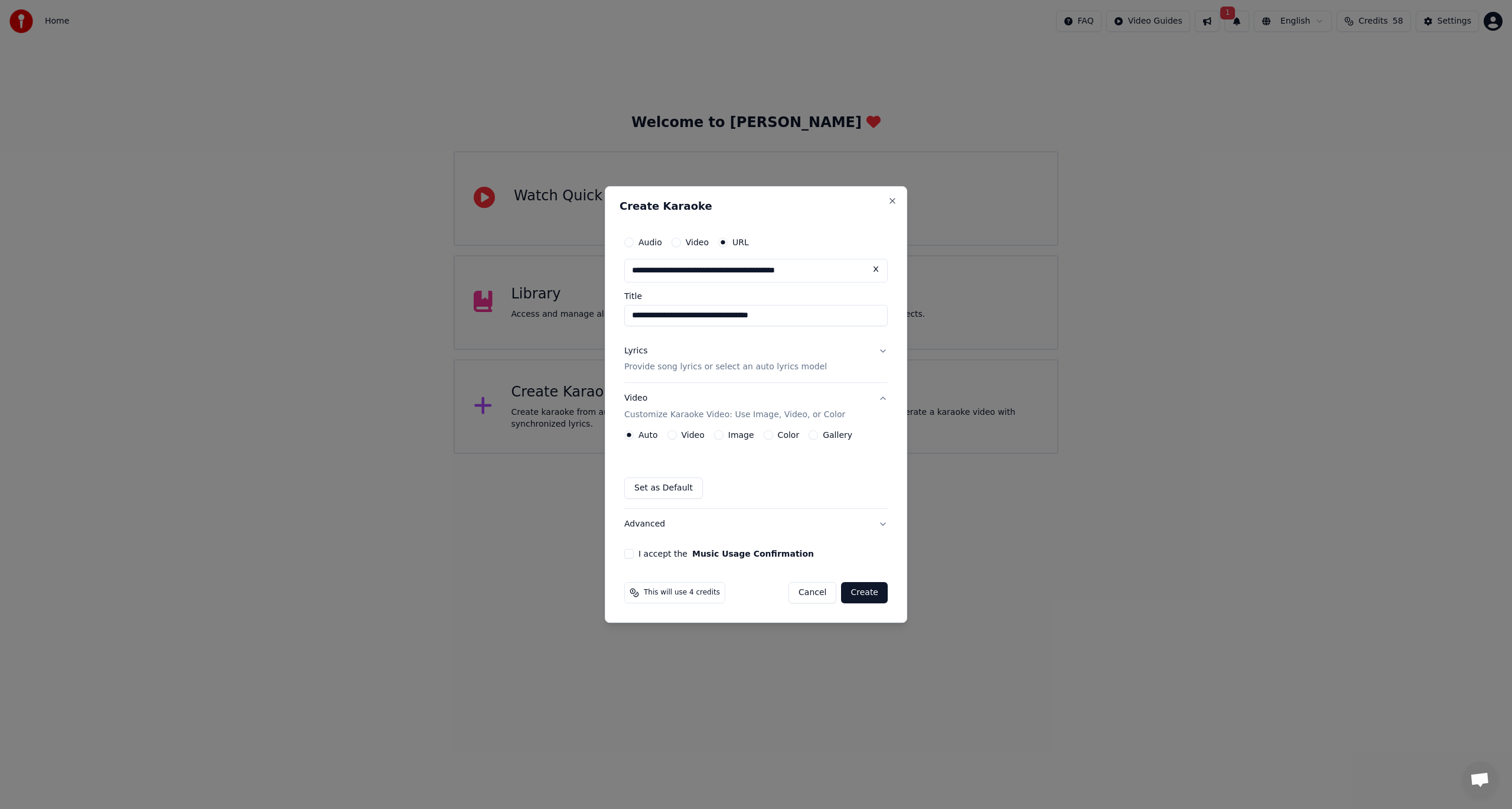
click at [633, 553] on button "I accept the Music Usage Confirmation" at bounding box center [629, 553] width 9 height 9
click at [857, 594] on button "Create" at bounding box center [864, 592] width 47 height 21
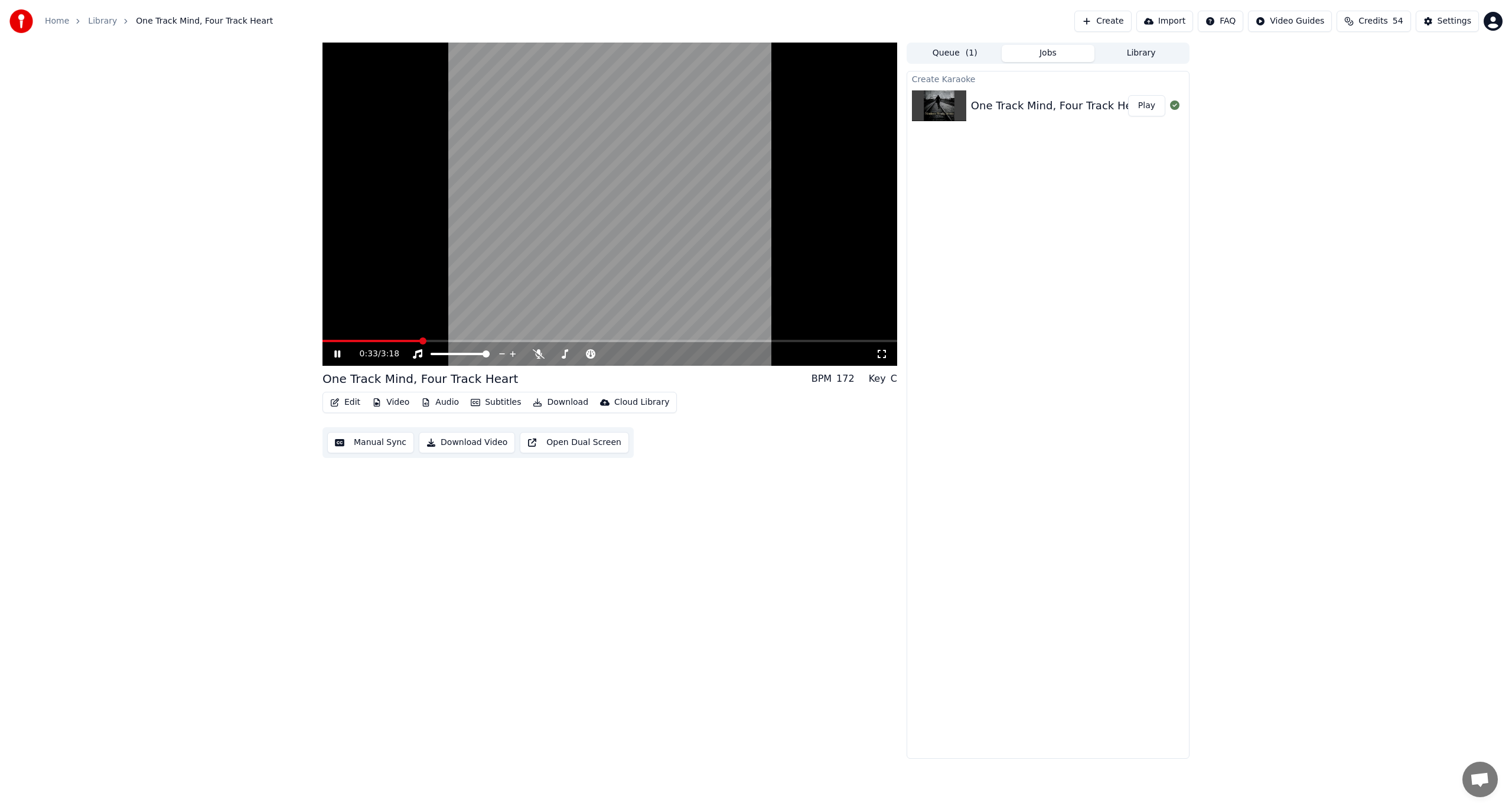
click at [499, 400] on button "Subtitles" at bounding box center [496, 402] width 60 height 16
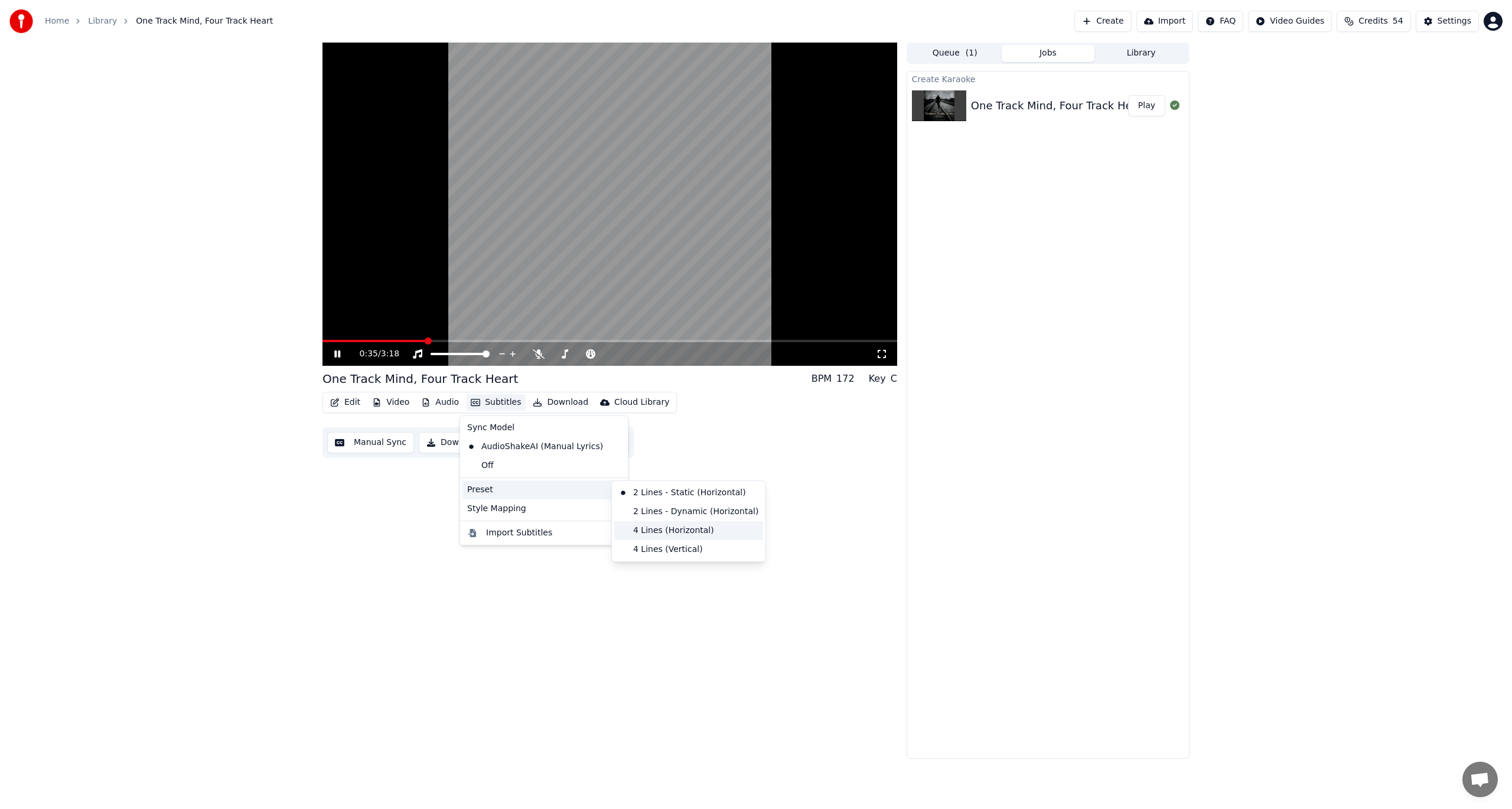
click at [678, 530] on div "4 Lines (Horizontal)" at bounding box center [689, 530] width 149 height 19
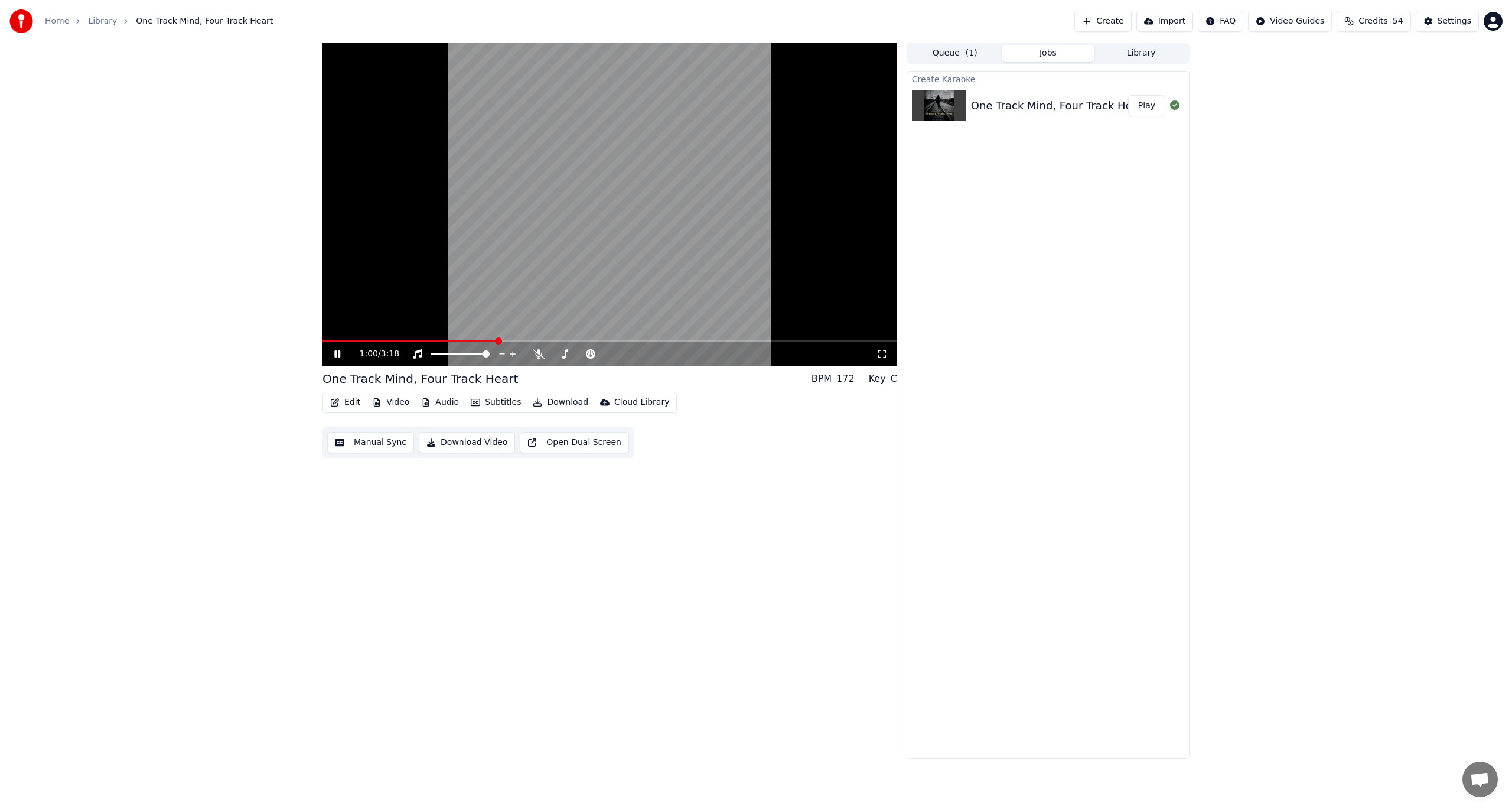
click at [334, 356] on icon at bounding box center [346, 354] width 28 height 9
click at [391, 399] on button "Video" at bounding box center [390, 402] width 47 height 16
click at [401, 519] on div "Change Background" at bounding box center [426, 528] width 119 height 19
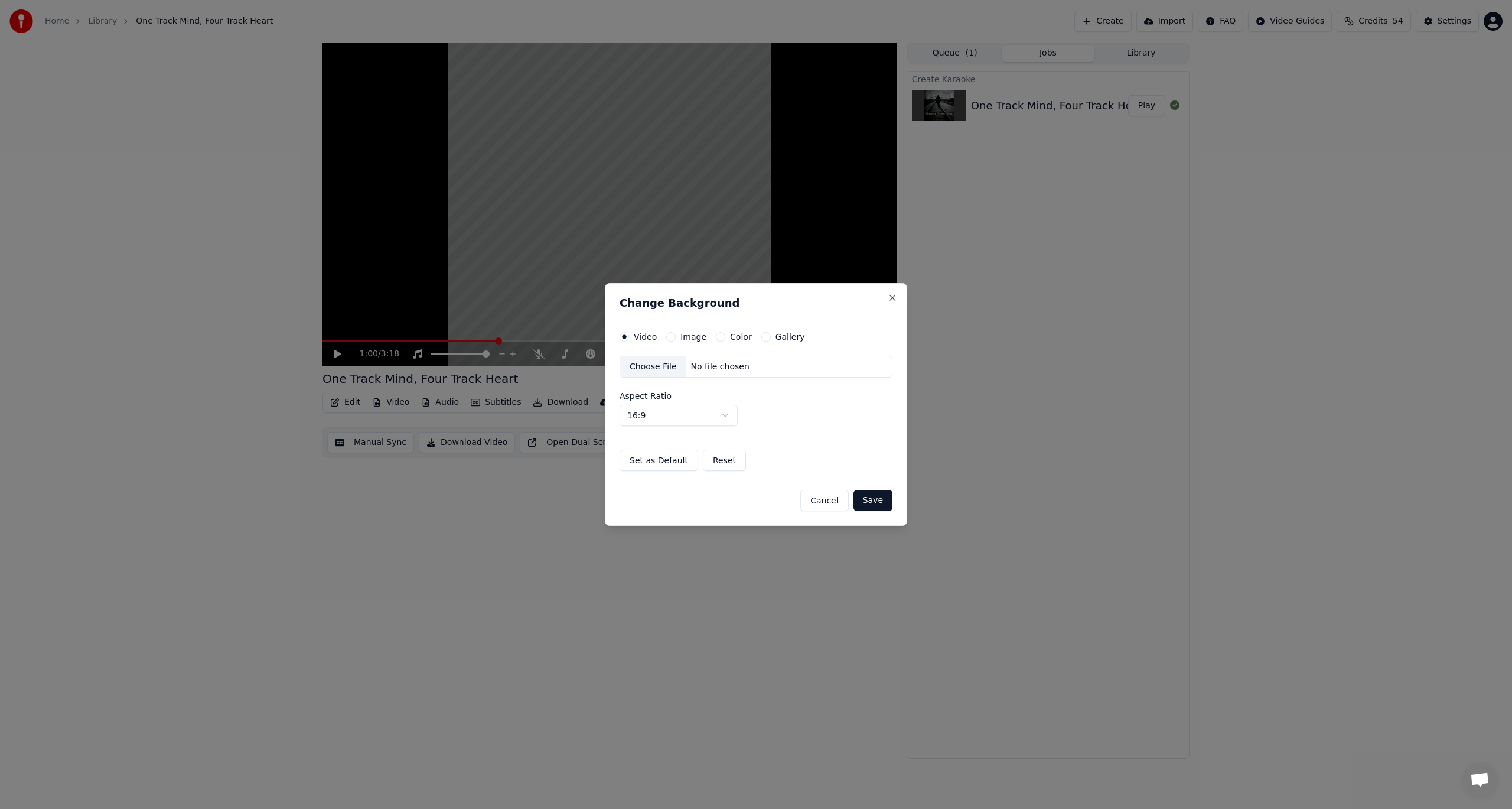
click at [691, 334] on label "Image" at bounding box center [693, 337] width 26 height 9
click at [676, 334] on button "Image" at bounding box center [671, 337] width 9 height 9
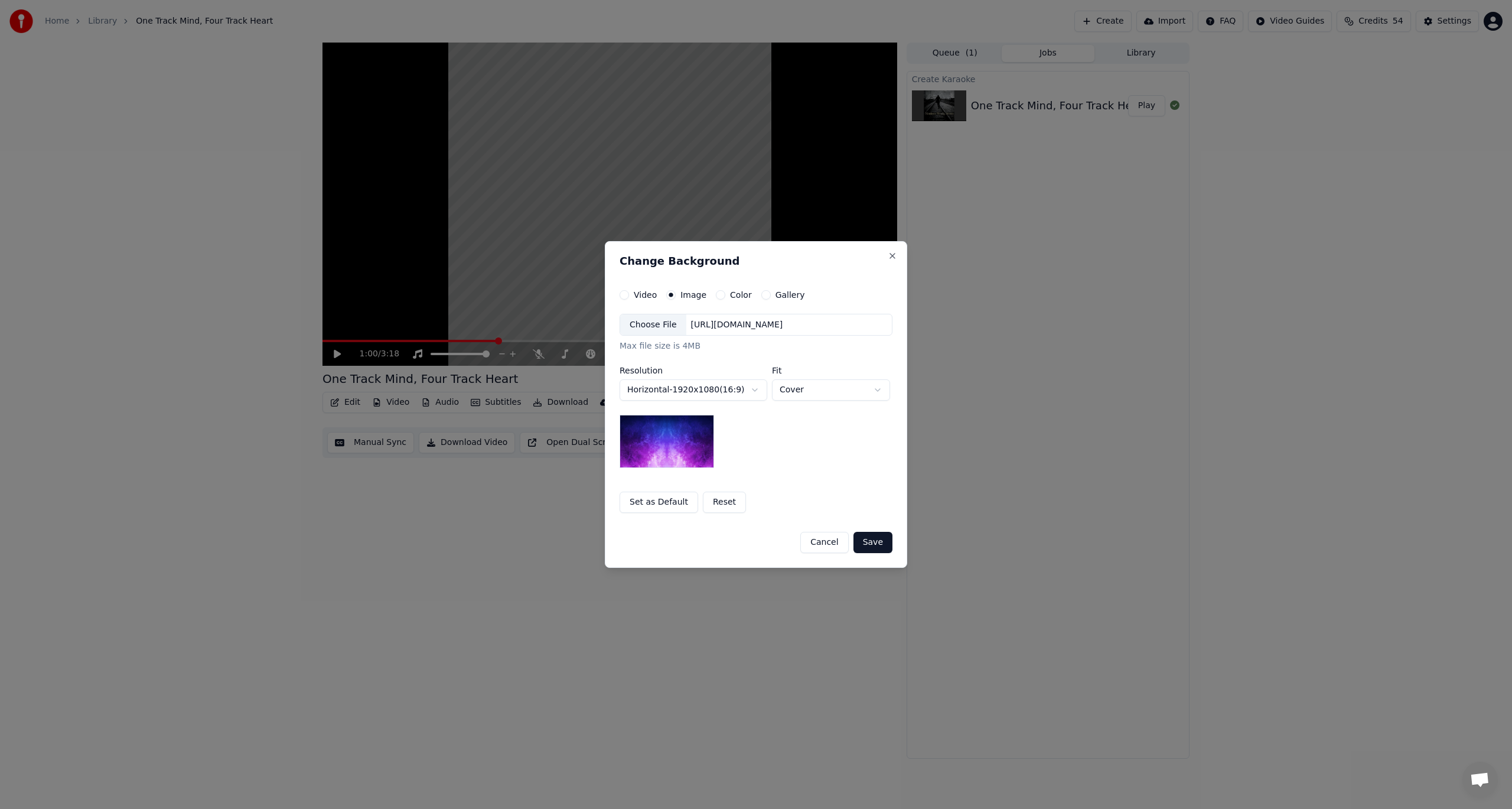
click at [717, 292] on button "Color" at bounding box center [720, 294] width 9 height 9
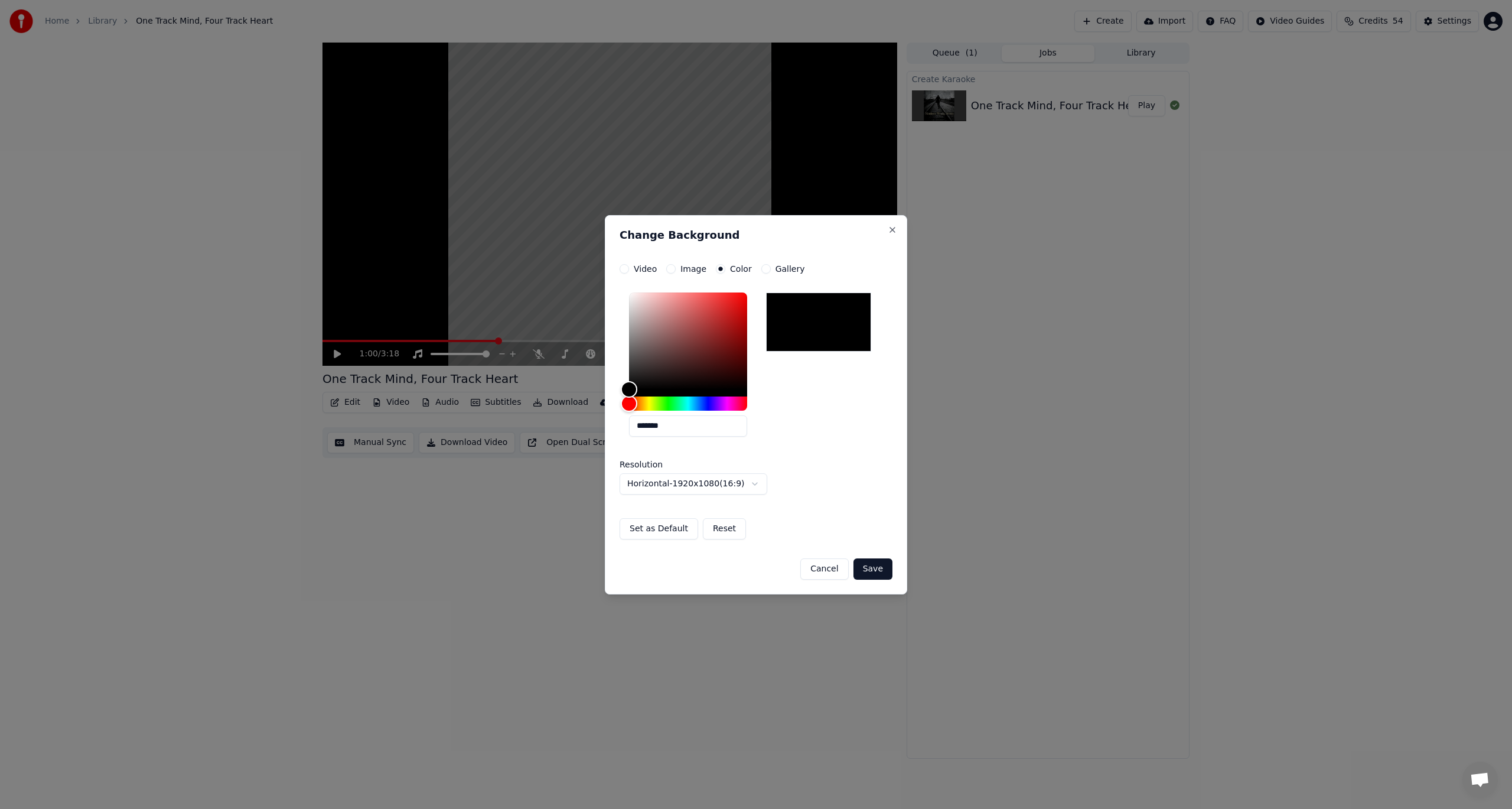
click at [879, 566] on button "Save" at bounding box center [874, 569] width 39 height 21
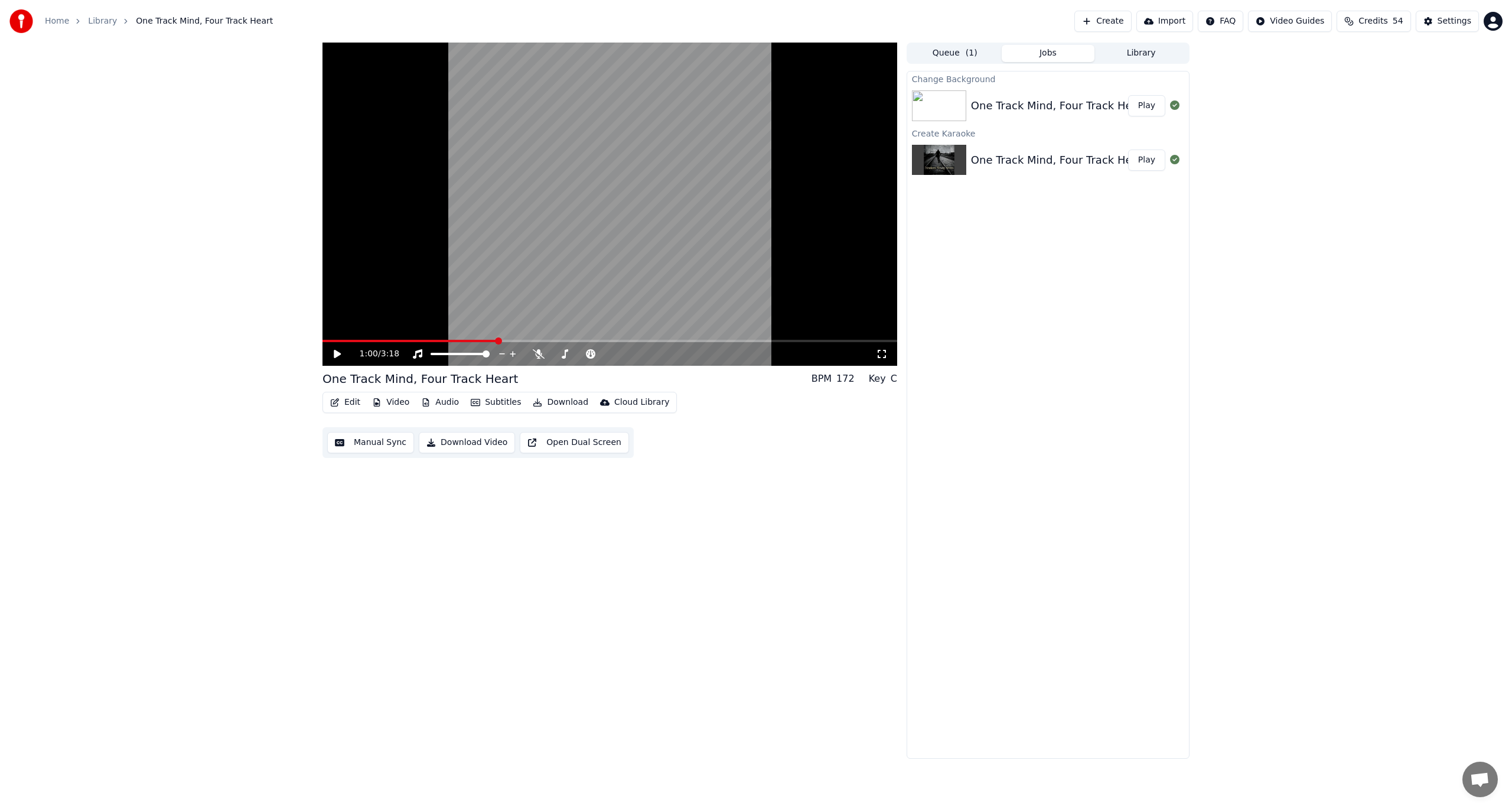
click at [1157, 101] on button "Play" at bounding box center [1147, 106] width 38 height 21
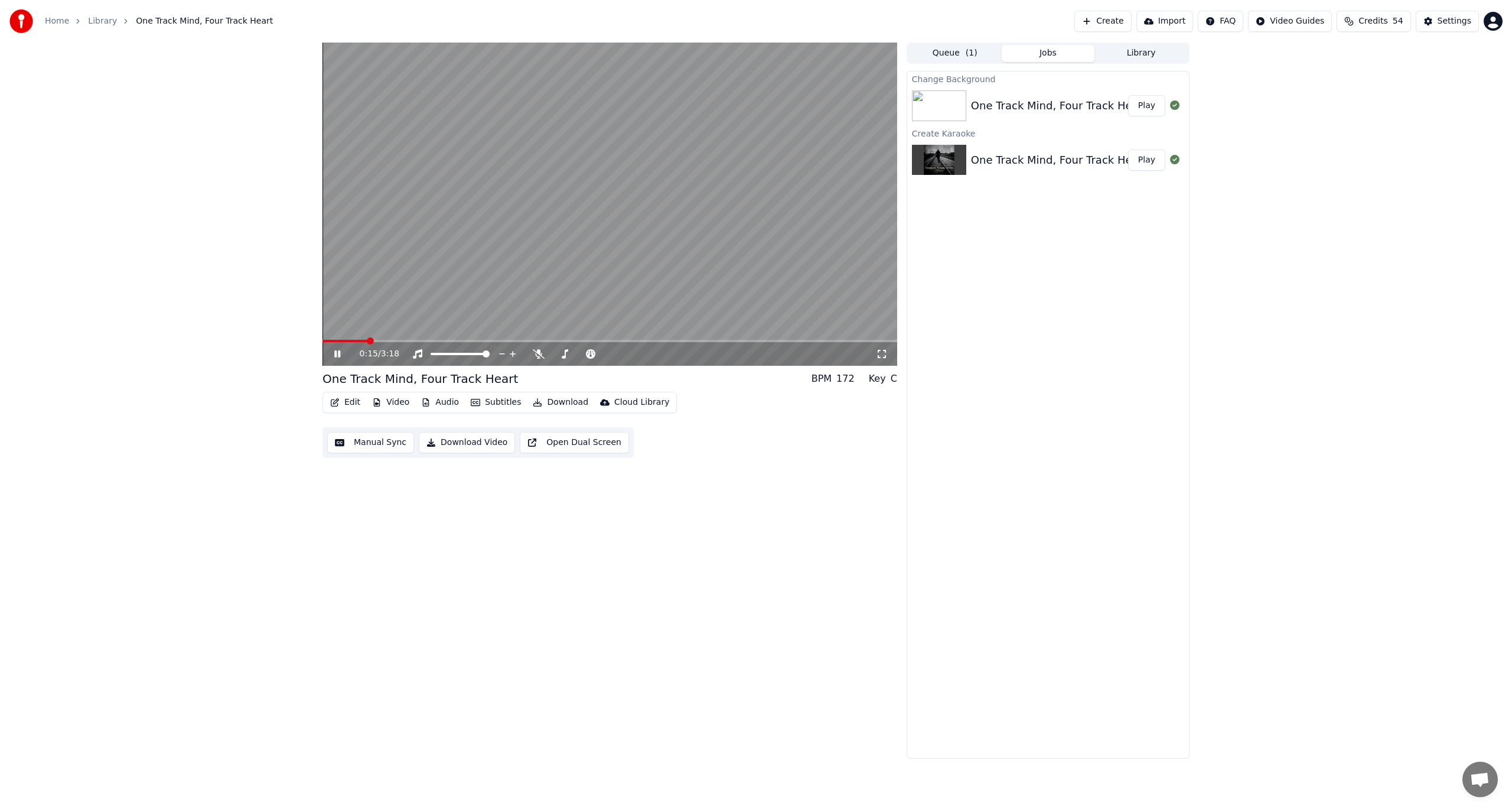
click at [334, 353] on icon at bounding box center [346, 354] width 28 height 9
click at [858, 447] on div "Edit Video Audio Subtitles Download Cloud Library Manual Sync Download Video Op…" at bounding box center [609, 425] width 574 height 66
click at [556, 403] on button "Download" at bounding box center [561, 402] width 65 height 16
click at [564, 423] on div "Video [.mp4]" at bounding box center [571, 428] width 53 height 12
click at [1152, 101] on button "Show" at bounding box center [1145, 106] width 43 height 21
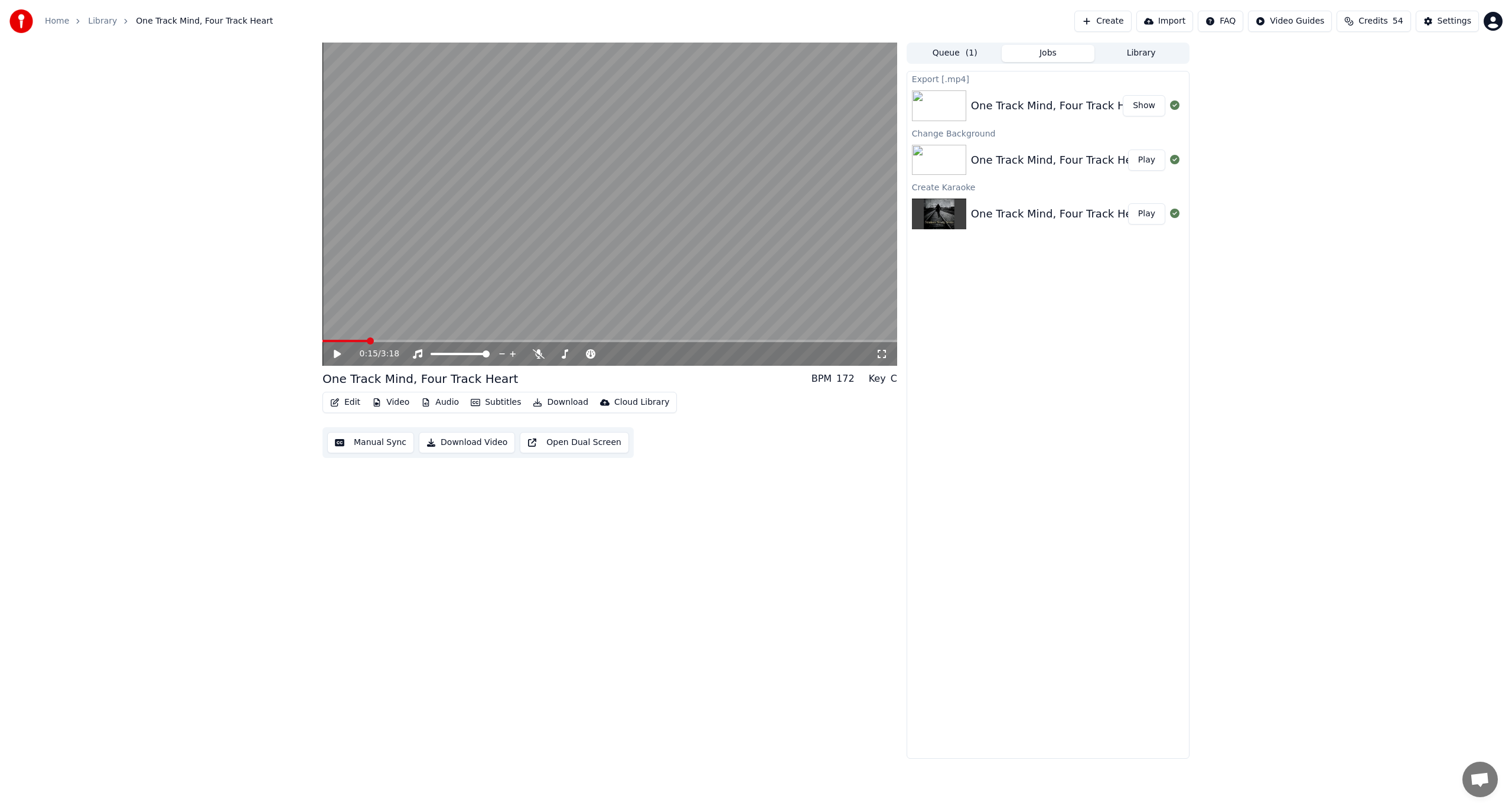
click at [1111, 18] on button "Create" at bounding box center [1103, 20] width 57 height 21
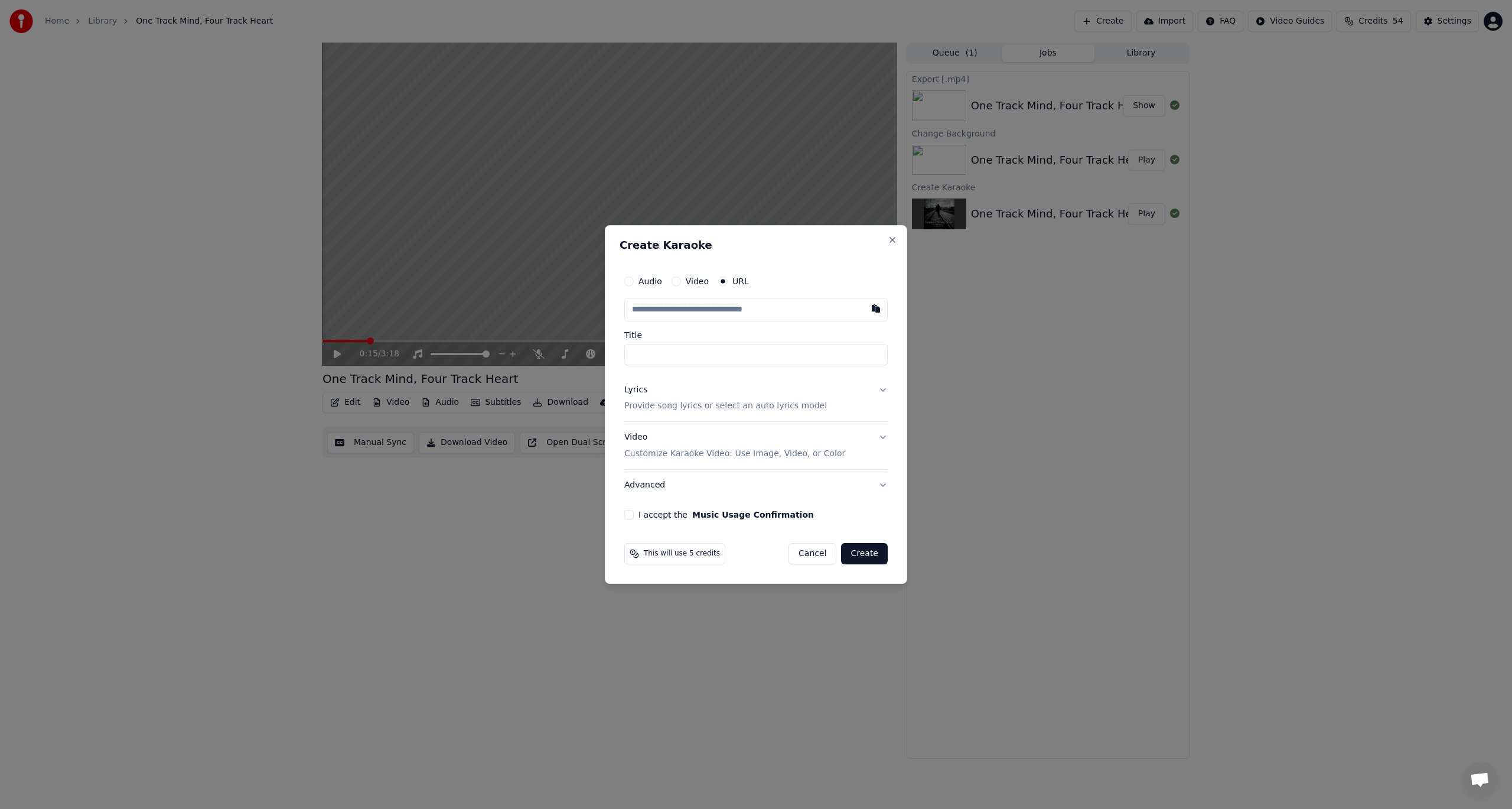
click at [701, 307] on input "text" at bounding box center [756, 309] width 263 height 24
type input "**********"
click at [883, 388] on button "Lyrics Provide song lyrics or select an auto lyrics model" at bounding box center [756, 397] width 263 height 47
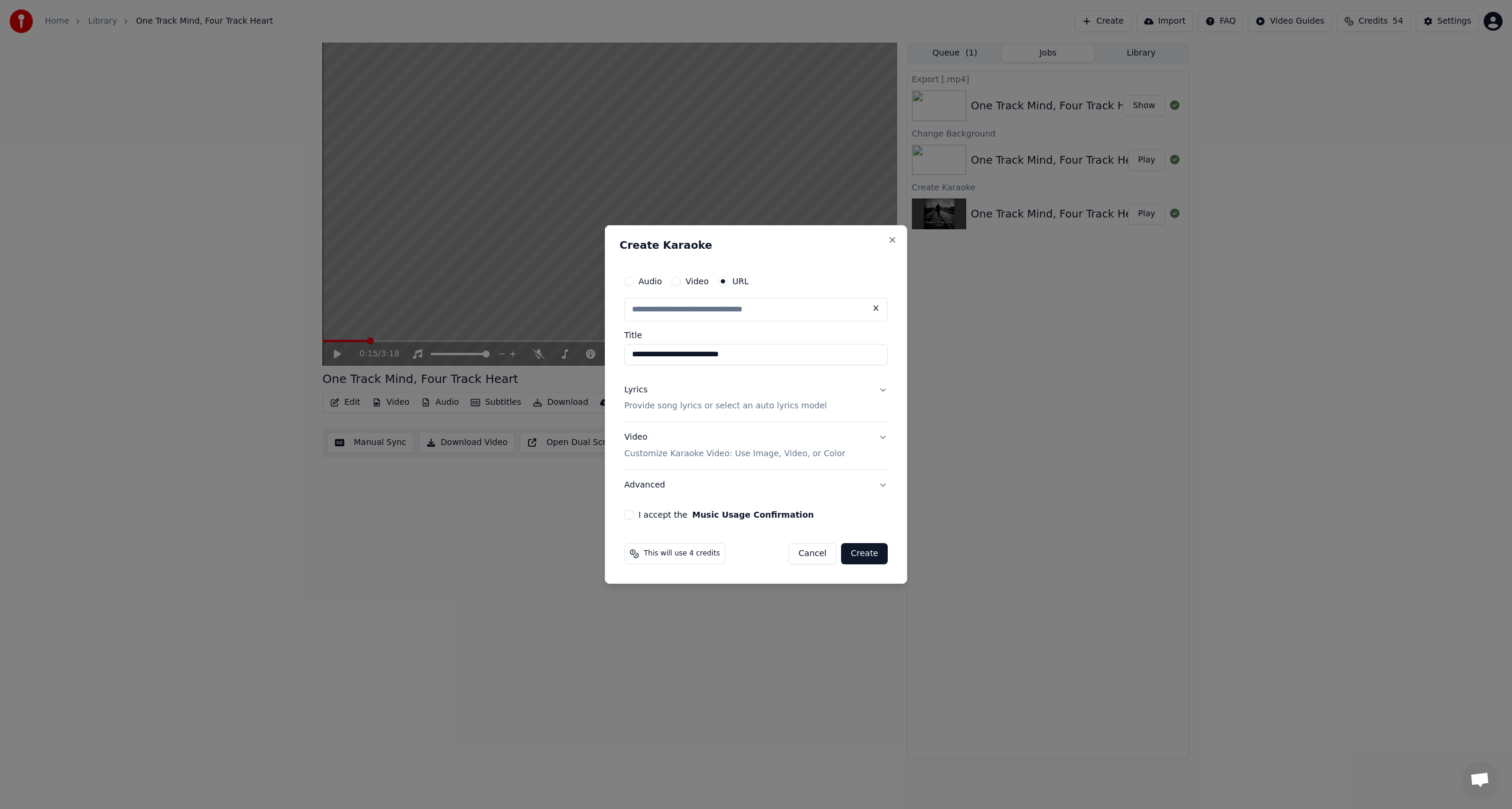
type input "**********"
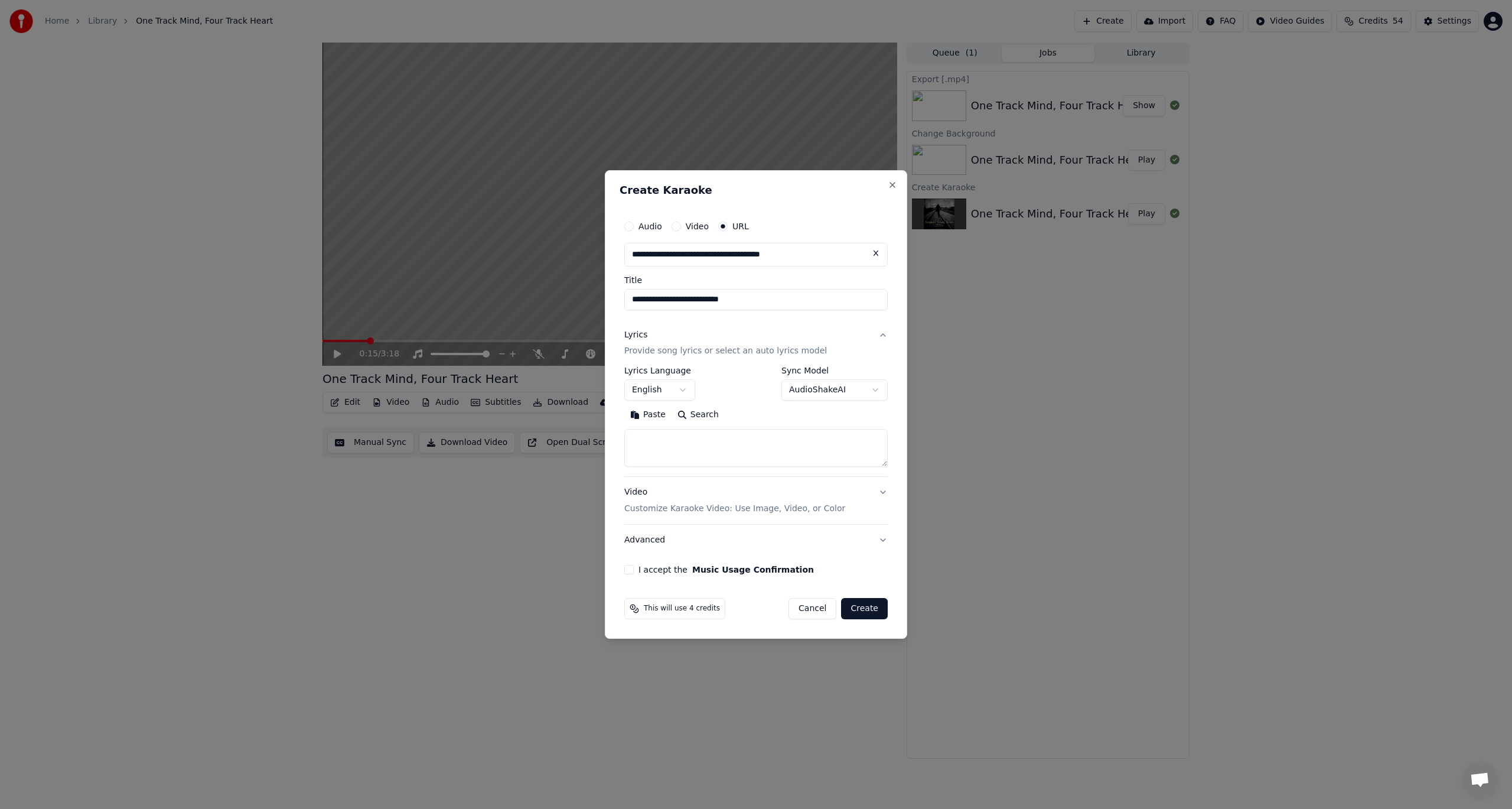
click at [707, 417] on button "Search" at bounding box center [698, 415] width 53 height 19
click at [744, 418] on button "Expand" at bounding box center [752, 415] width 55 height 19
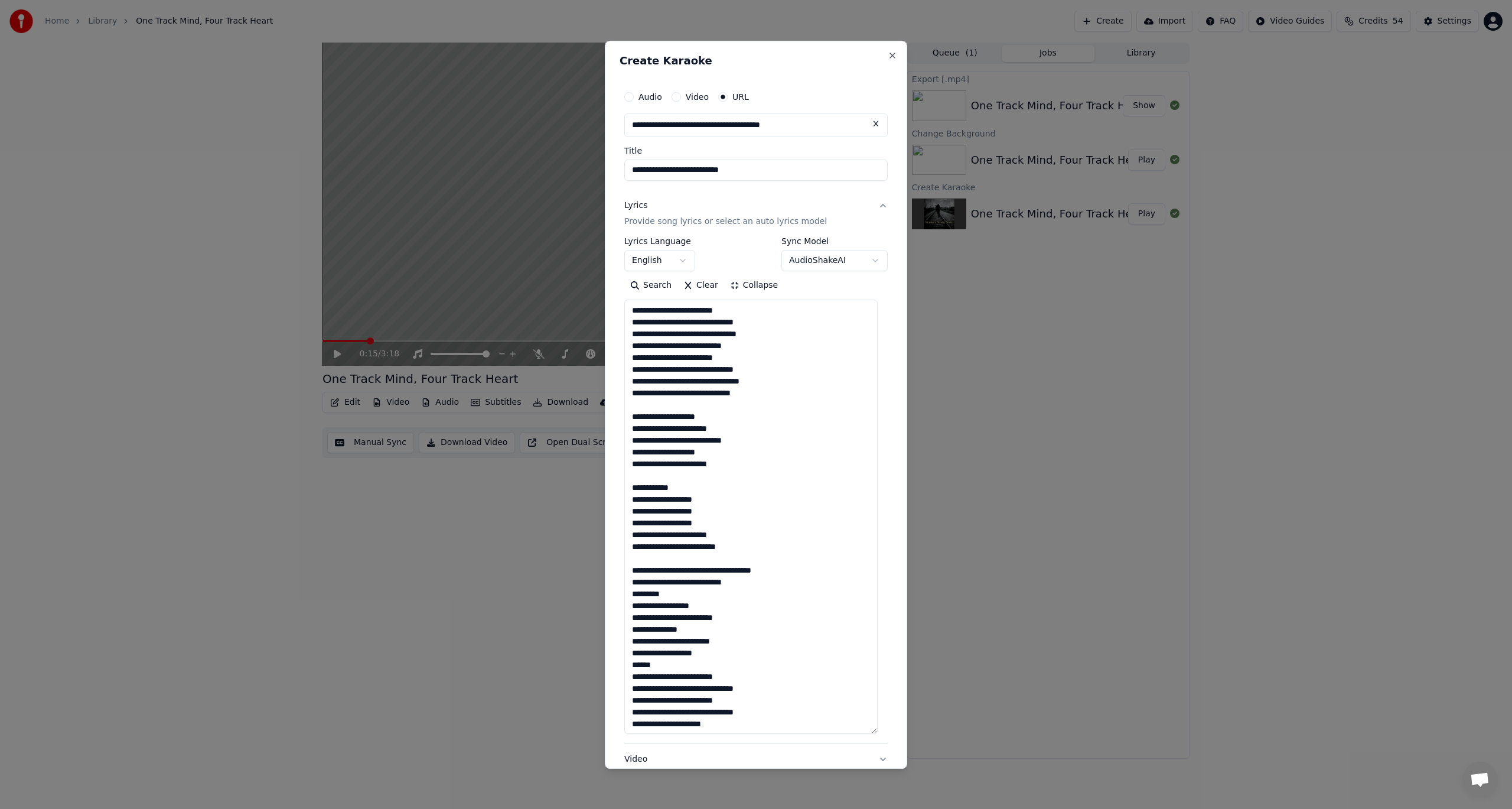
scroll to position [1, 0]
click at [756, 582] on textarea "**********" at bounding box center [751, 516] width 253 height 434
click at [680, 675] on textarea "**********" at bounding box center [751, 516] width 253 height 434
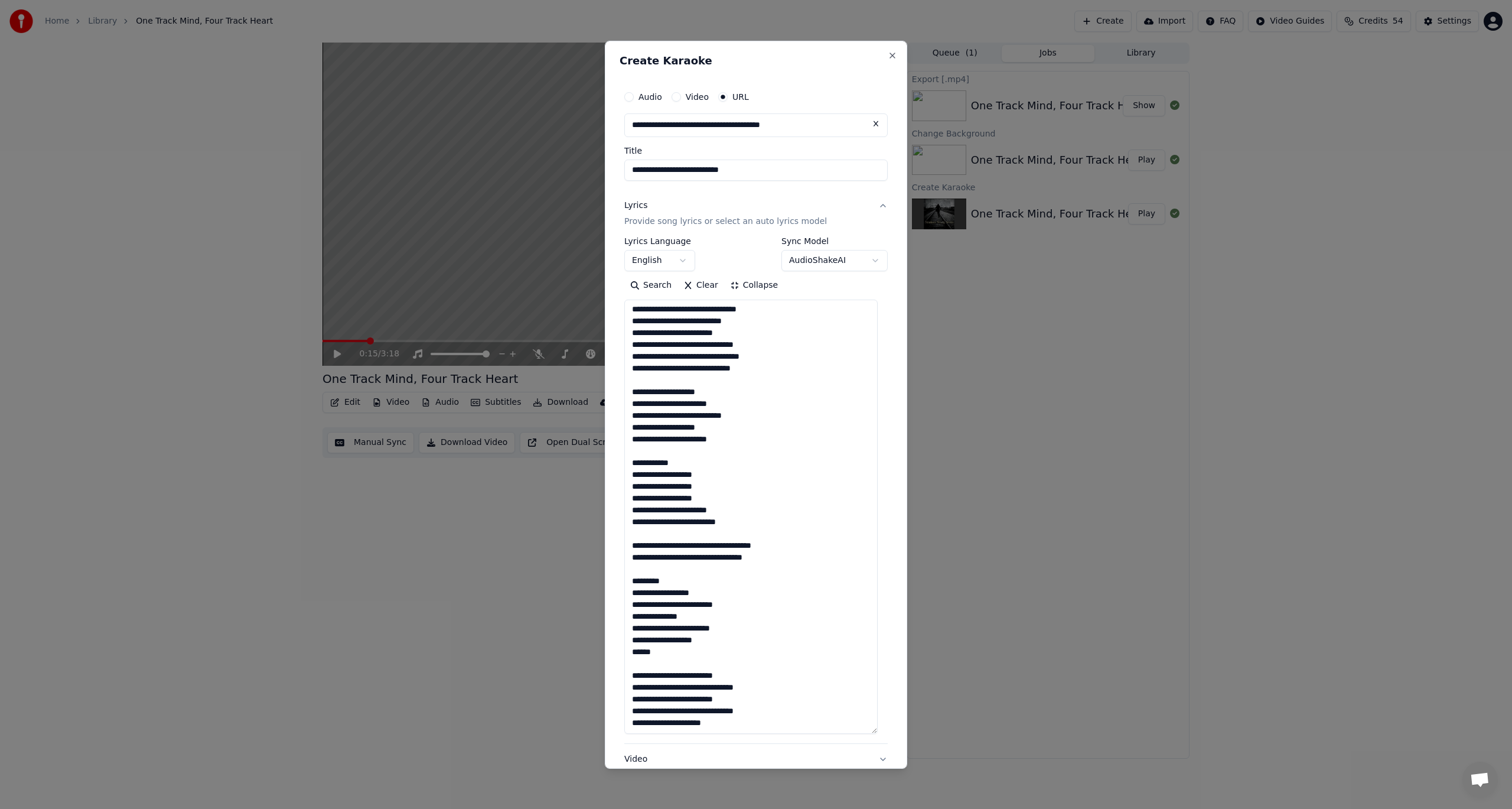
click at [752, 677] on textarea "**********" at bounding box center [751, 516] width 253 height 434
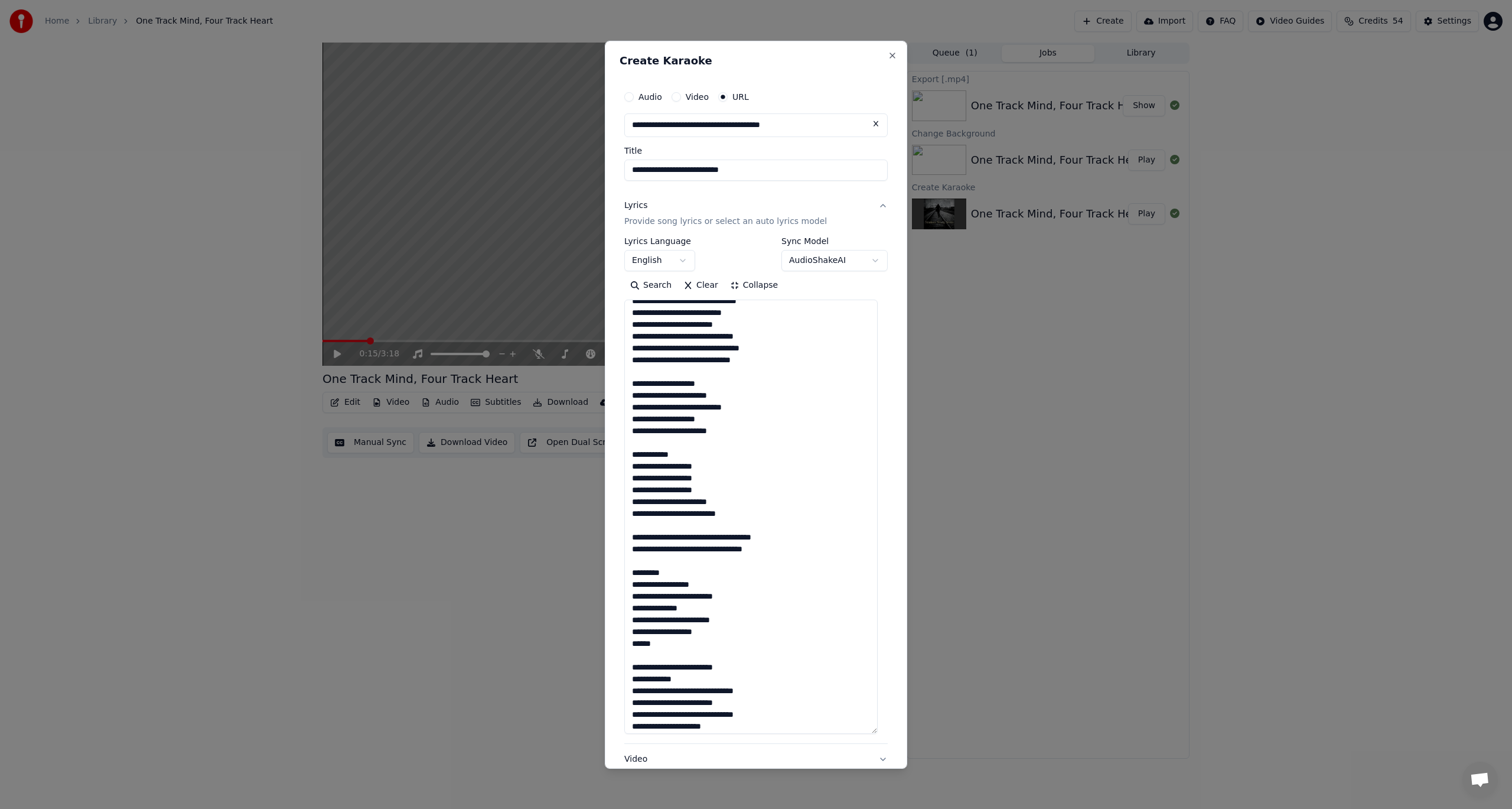
scroll to position [37, 0]
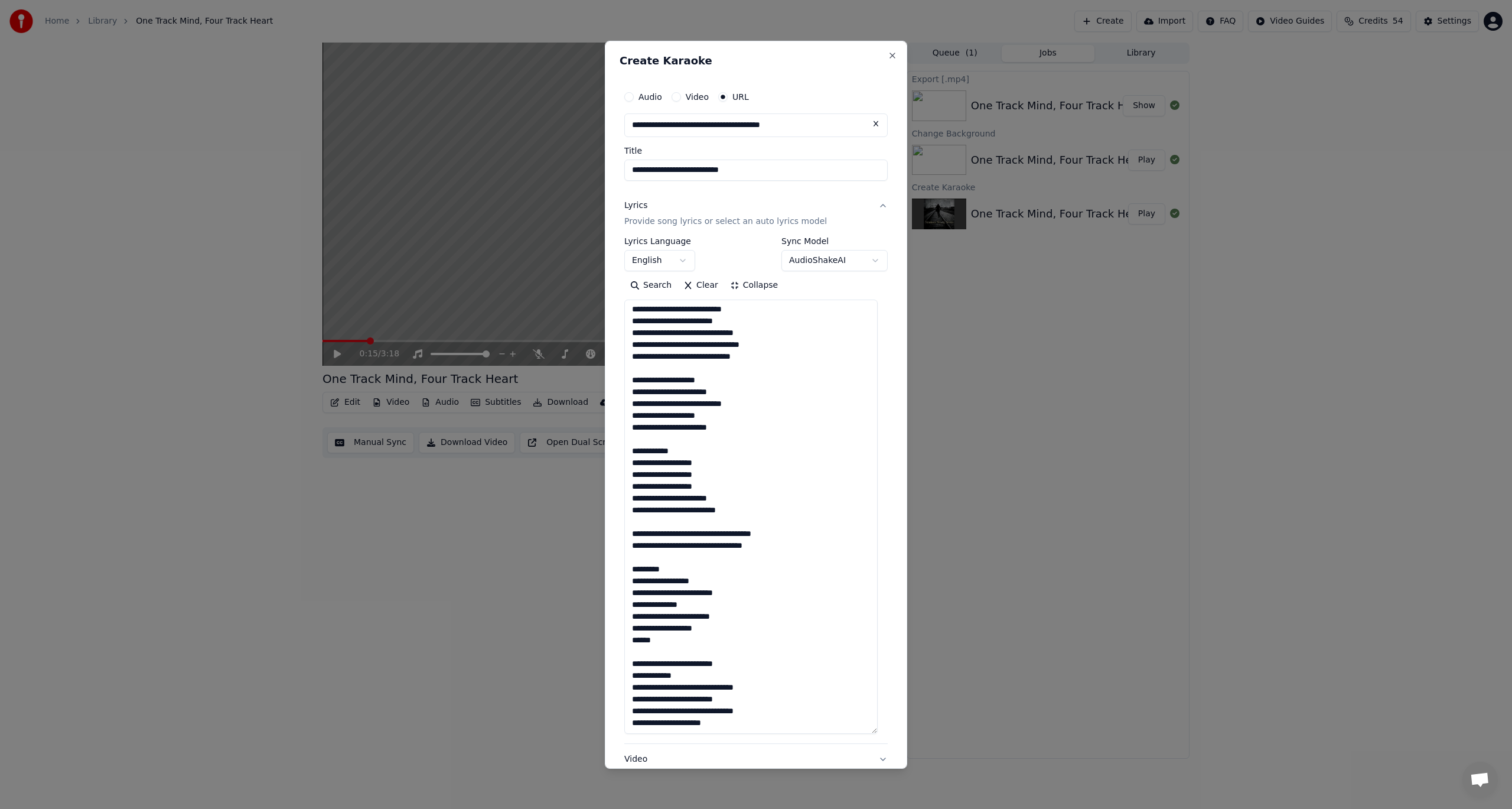
click at [631, 677] on textarea "**********" at bounding box center [751, 516] width 253 height 434
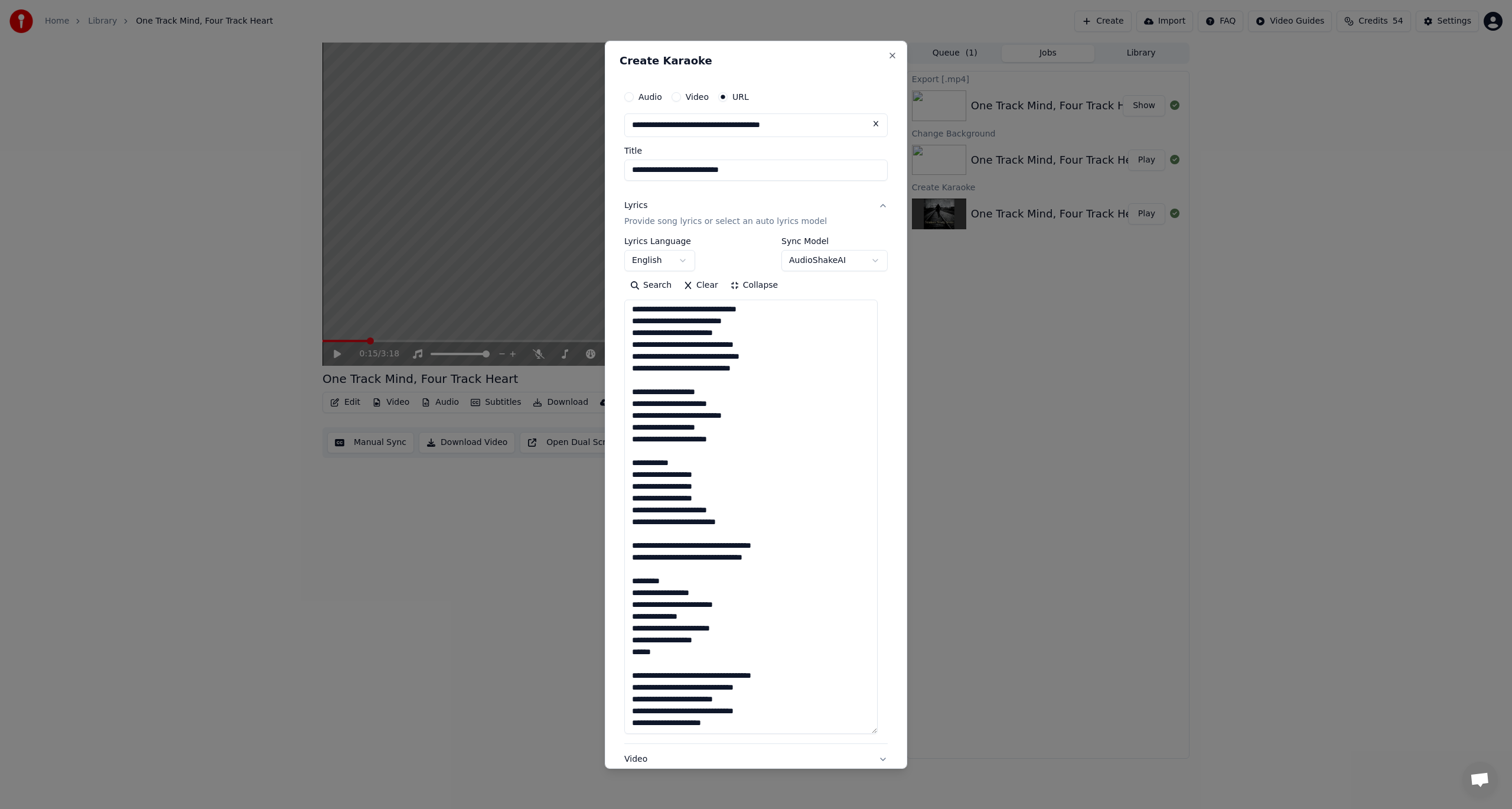
scroll to position [25, 0]
type textarea "**********"
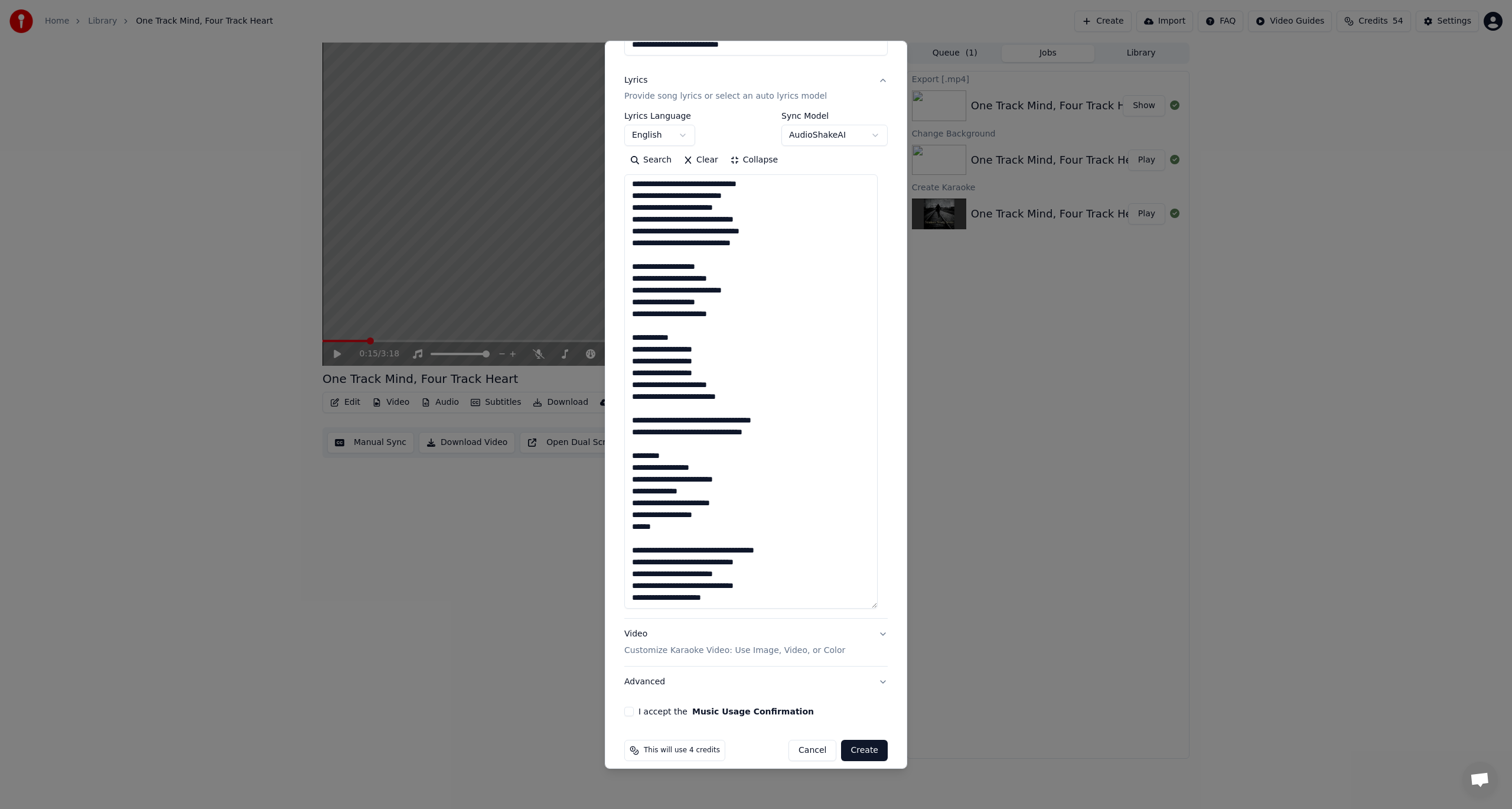
scroll to position [136, 0]
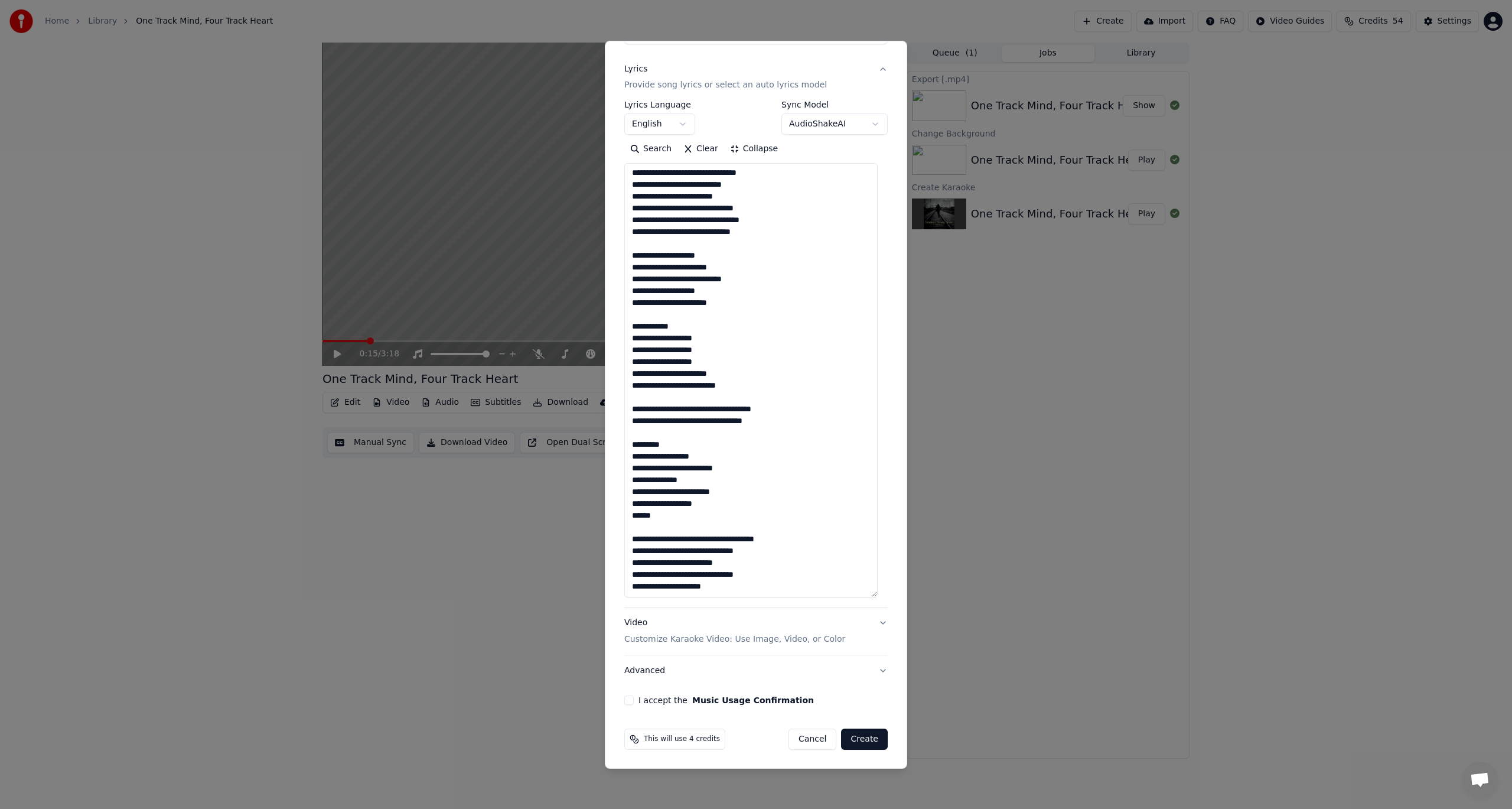
click at [871, 622] on button "Video Customize Karaoke Video: Use Image, Video, or Color" at bounding box center [756, 631] width 263 height 47
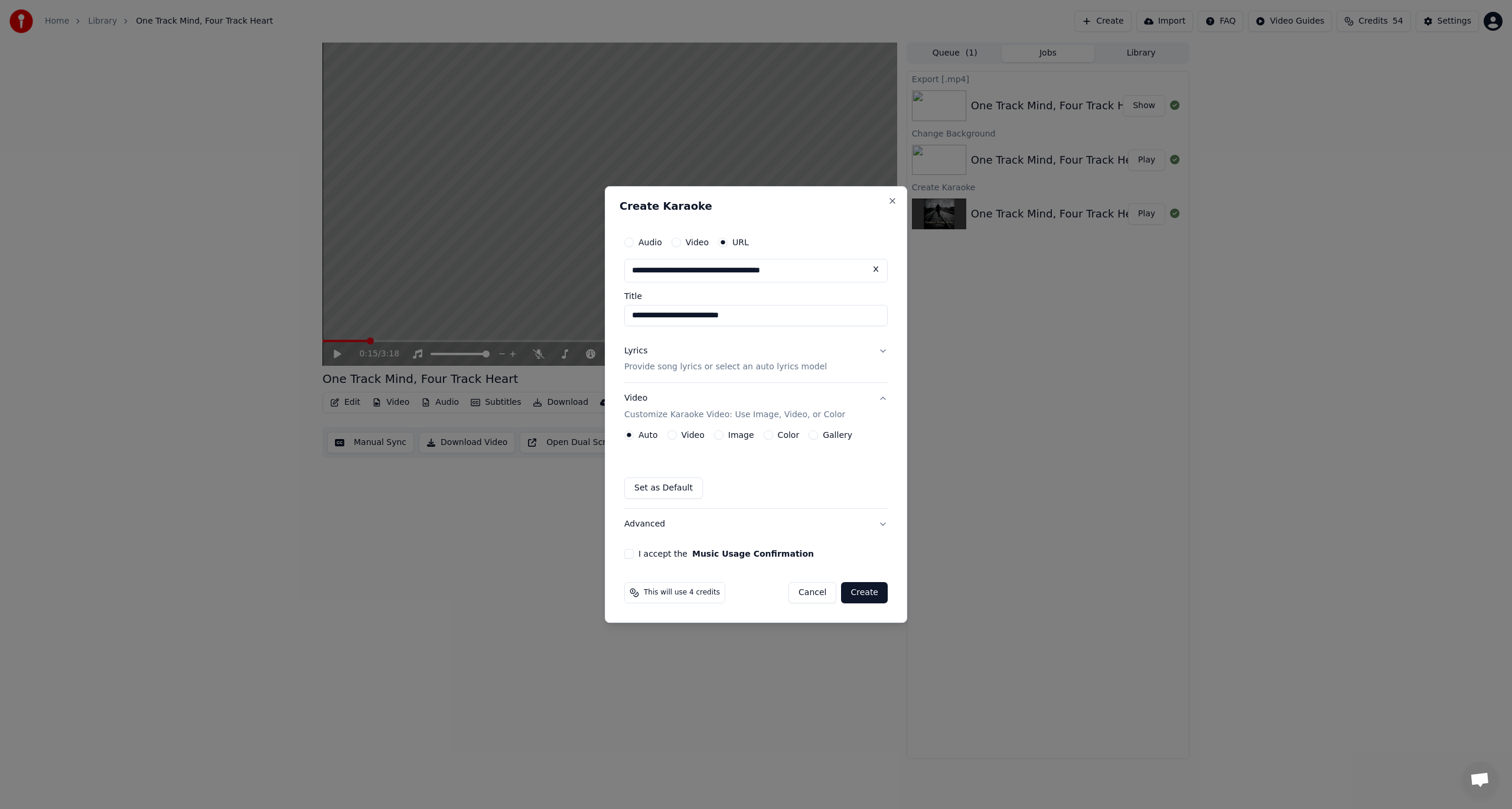
click at [629, 552] on button "I accept the Music Usage Confirmation" at bounding box center [629, 553] width 9 height 9
click at [715, 436] on button "Image" at bounding box center [718, 435] width 9 height 9
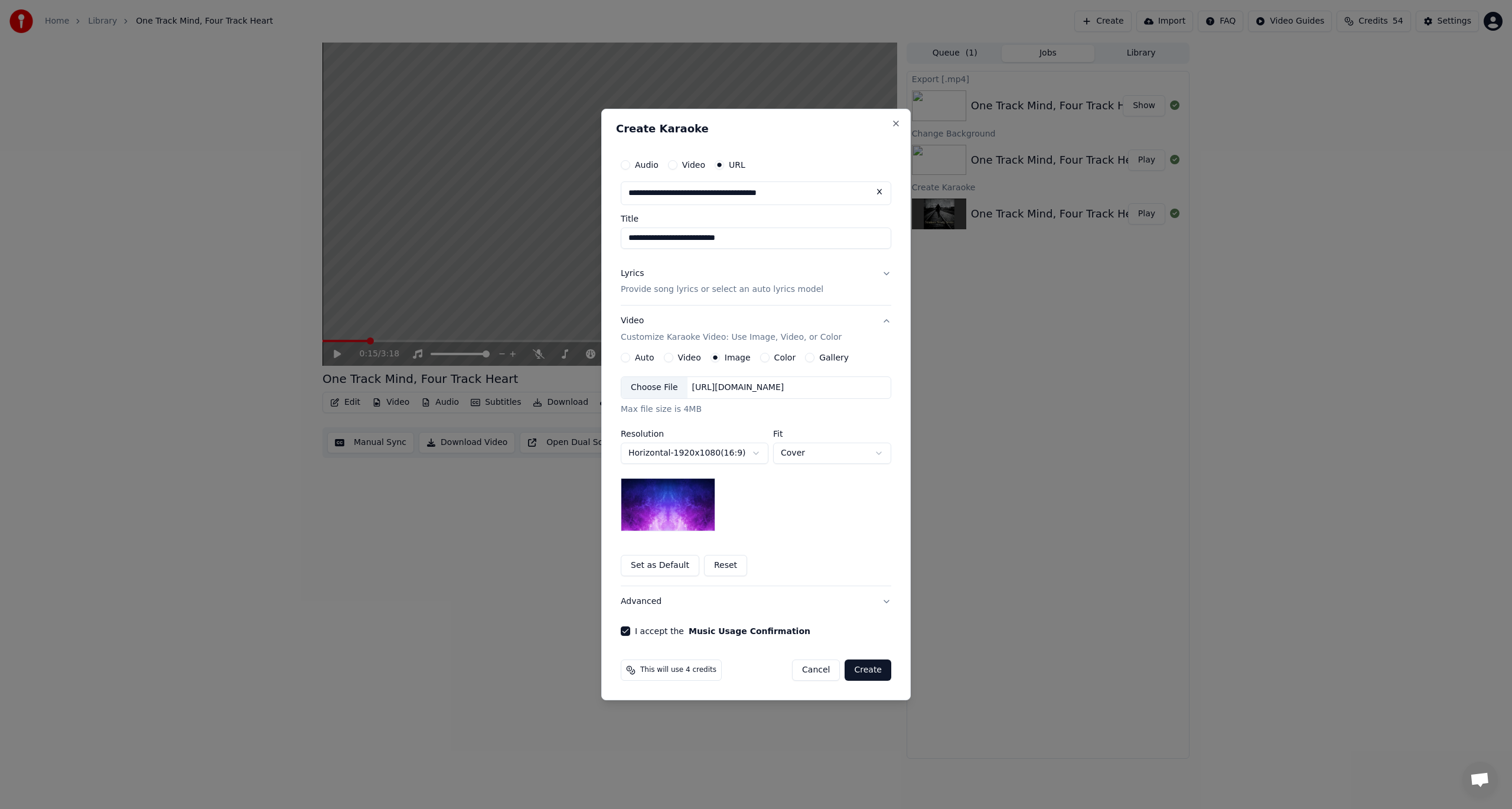
click at [653, 384] on div "Choose File" at bounding box center [655, 387] width 66 height 21
click at [869, 671] on button "Create" at bounding box center [868, 670] width 47 height 21
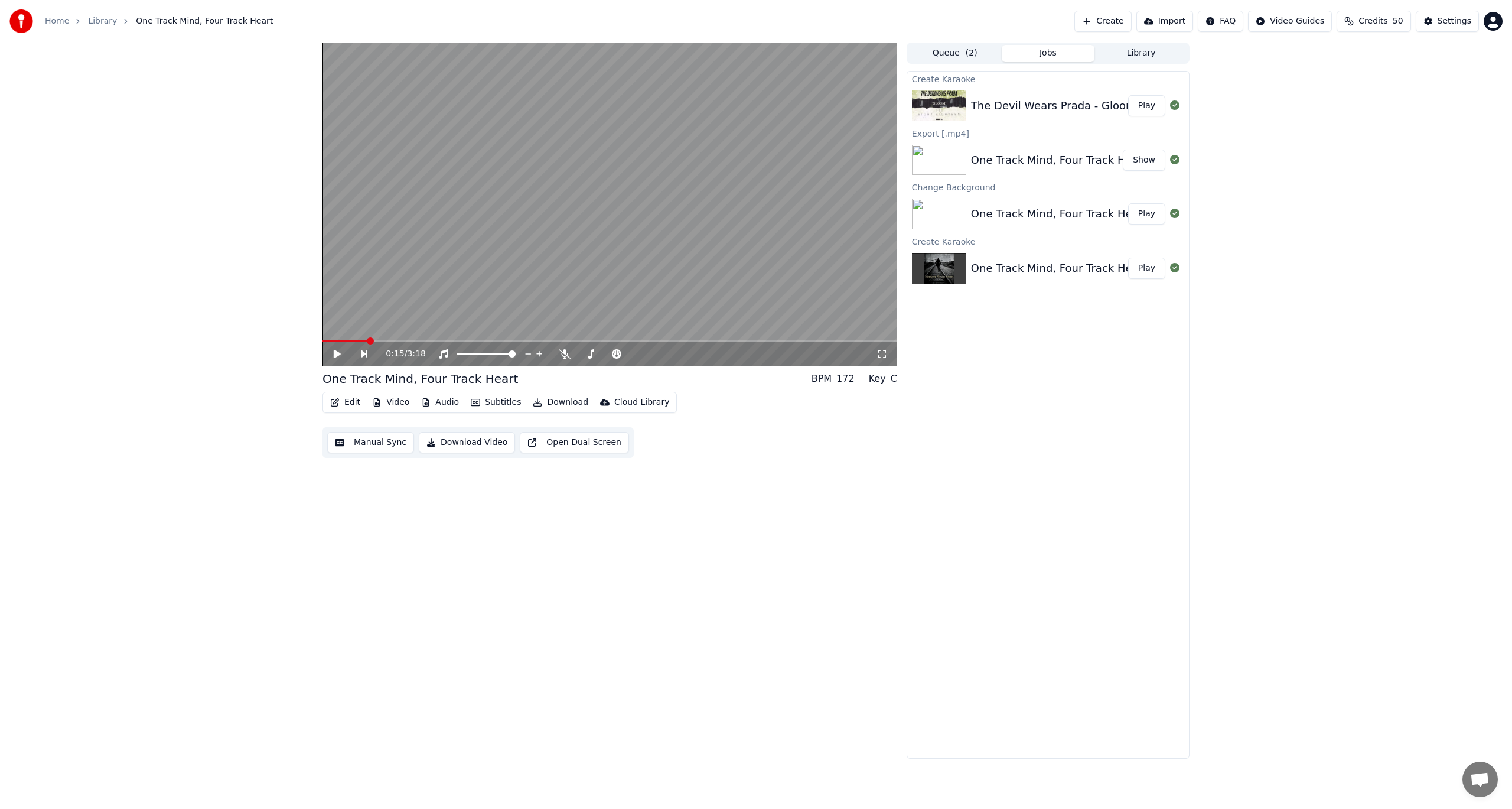
click at [1144, 113] on button "Play" at bounding box center [1147, 106] width 38 height 21
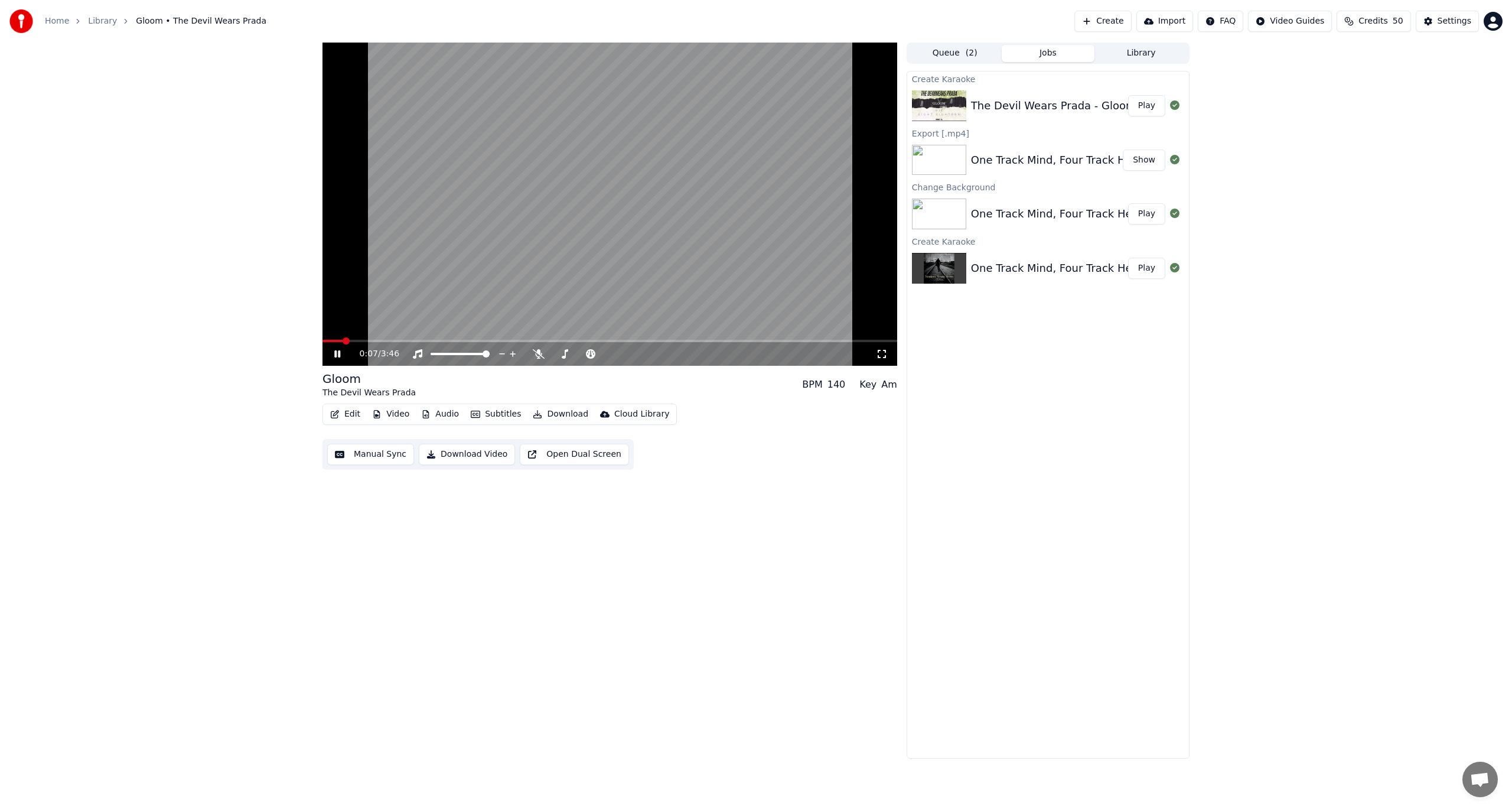
click at [489, 417] on button "Subtitles" at bounding box center [496, 413] width 60 height 16
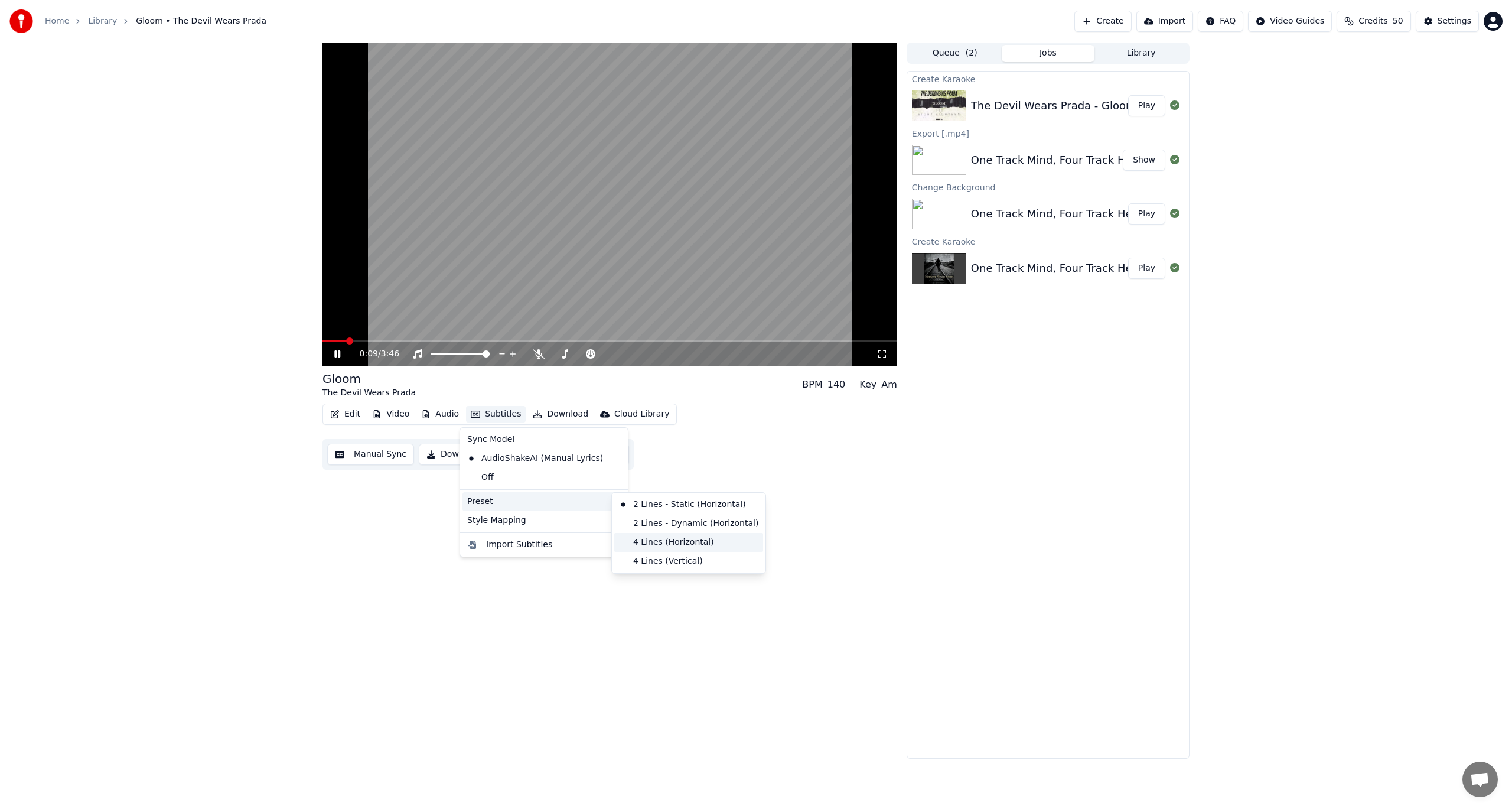
click at [675, 542] on div "4 Lines (Horizontal)" at bounding box center [689, 542] width 149 height 19
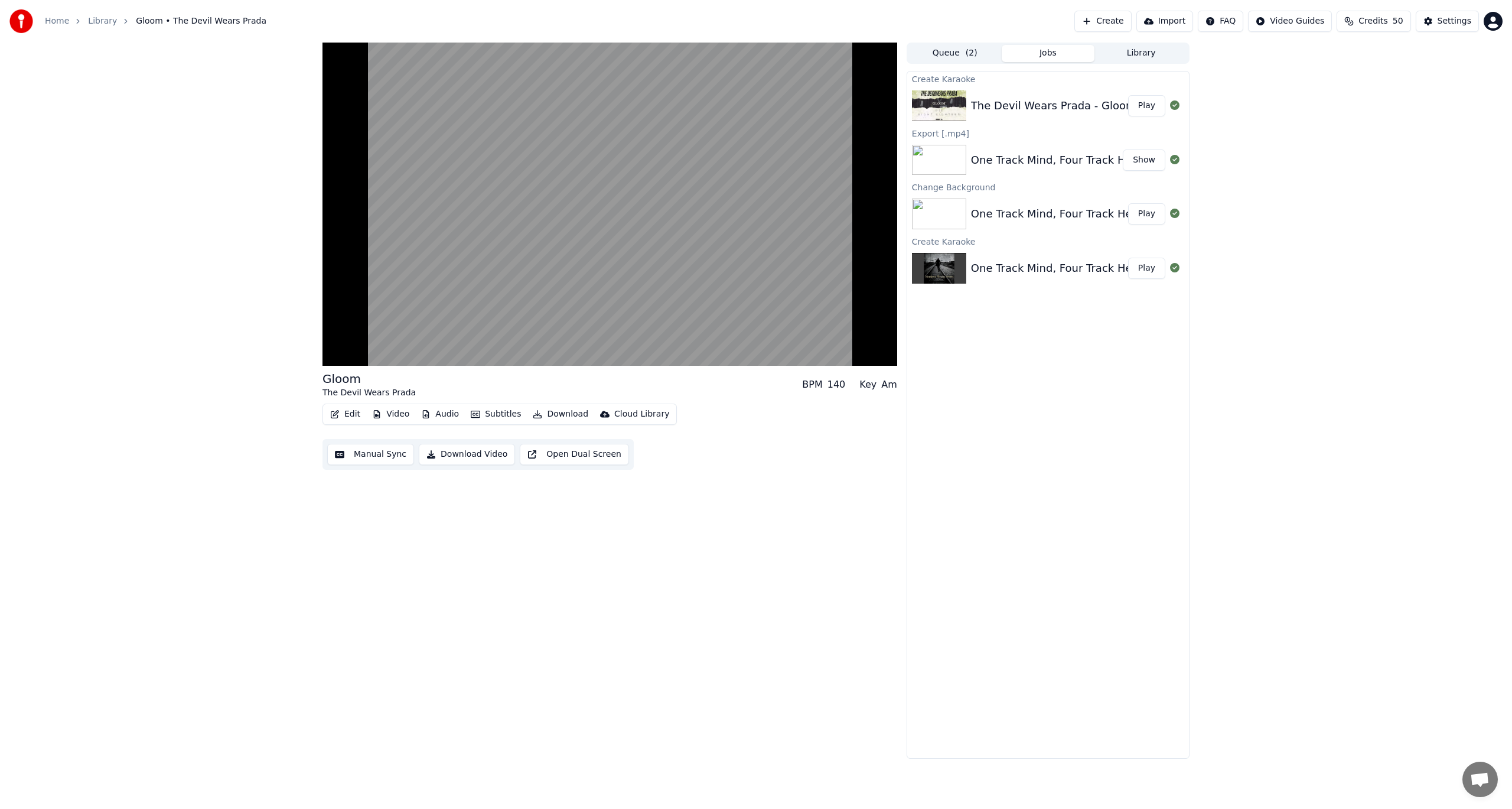
click at [545, 414] on button "Download" at bounding box center [561, 413] width 65 height 16
click at [556, 440] on div "Video [.mp4]" at bounding box center [571, 440] width 53 height 12
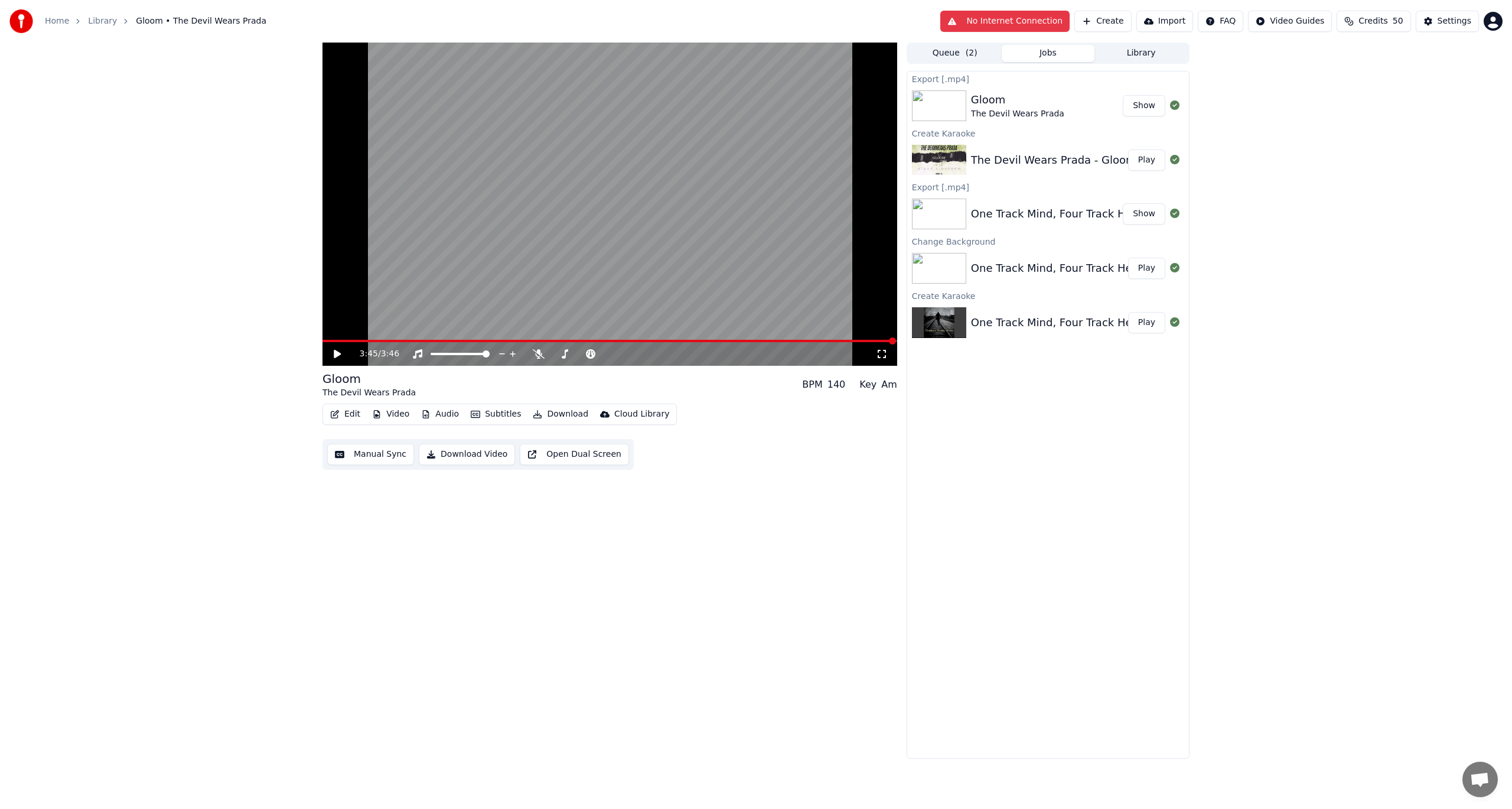
click at [1143, 106] on button "Show" at bounding box center [1145, 106] width 43 height 21
click at [932, 56] on button "Queue ( 2 )" at bounding box center [955, 54] width 94 height 17
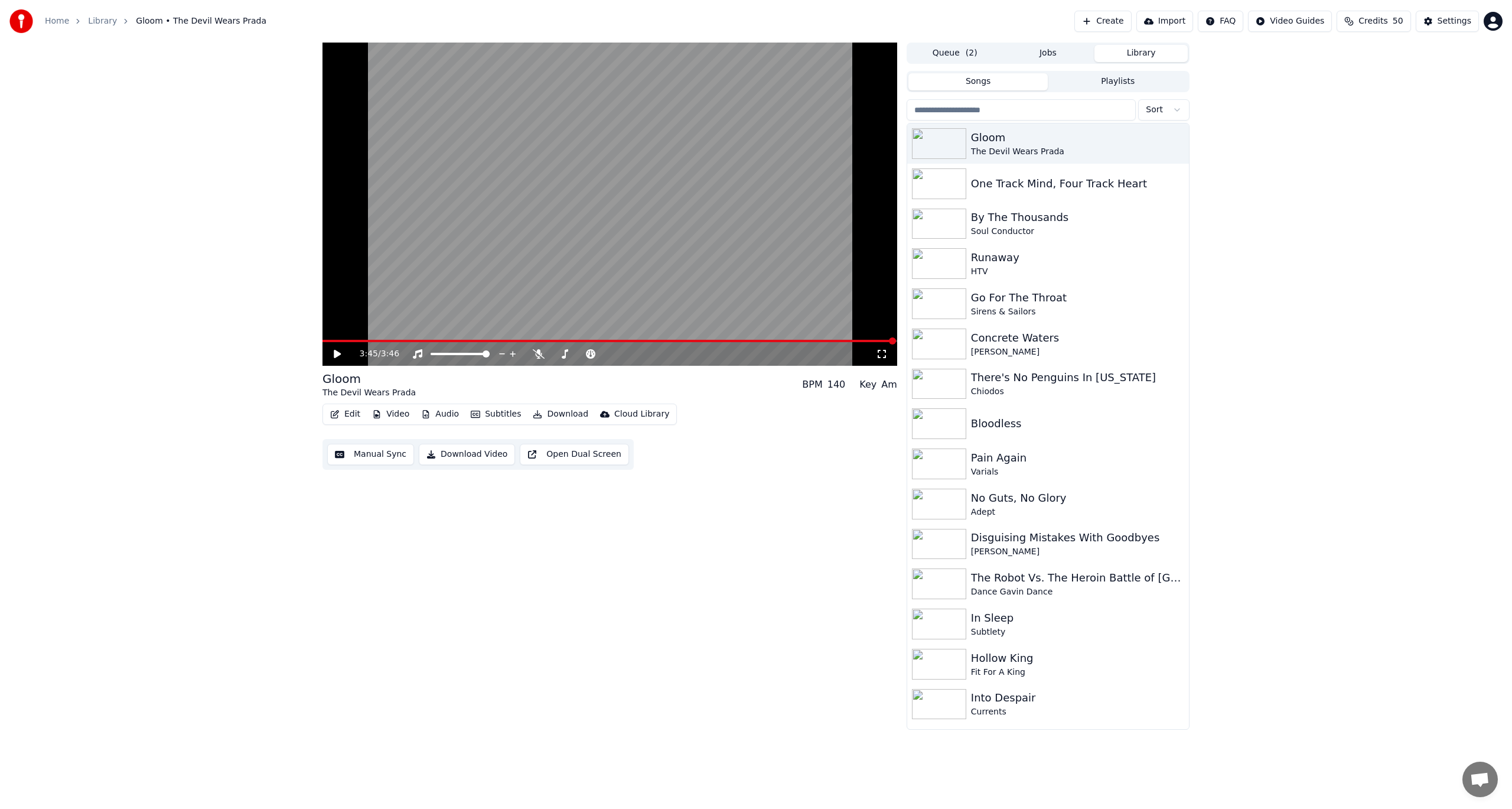
click at [1131, 49] on button "Library" at bounding box center [1141, 54] width 94 height 17
click at [1099, 588] on div "Dance Gavin Dance" at bounding box center [1072, 592] width 201 height 12
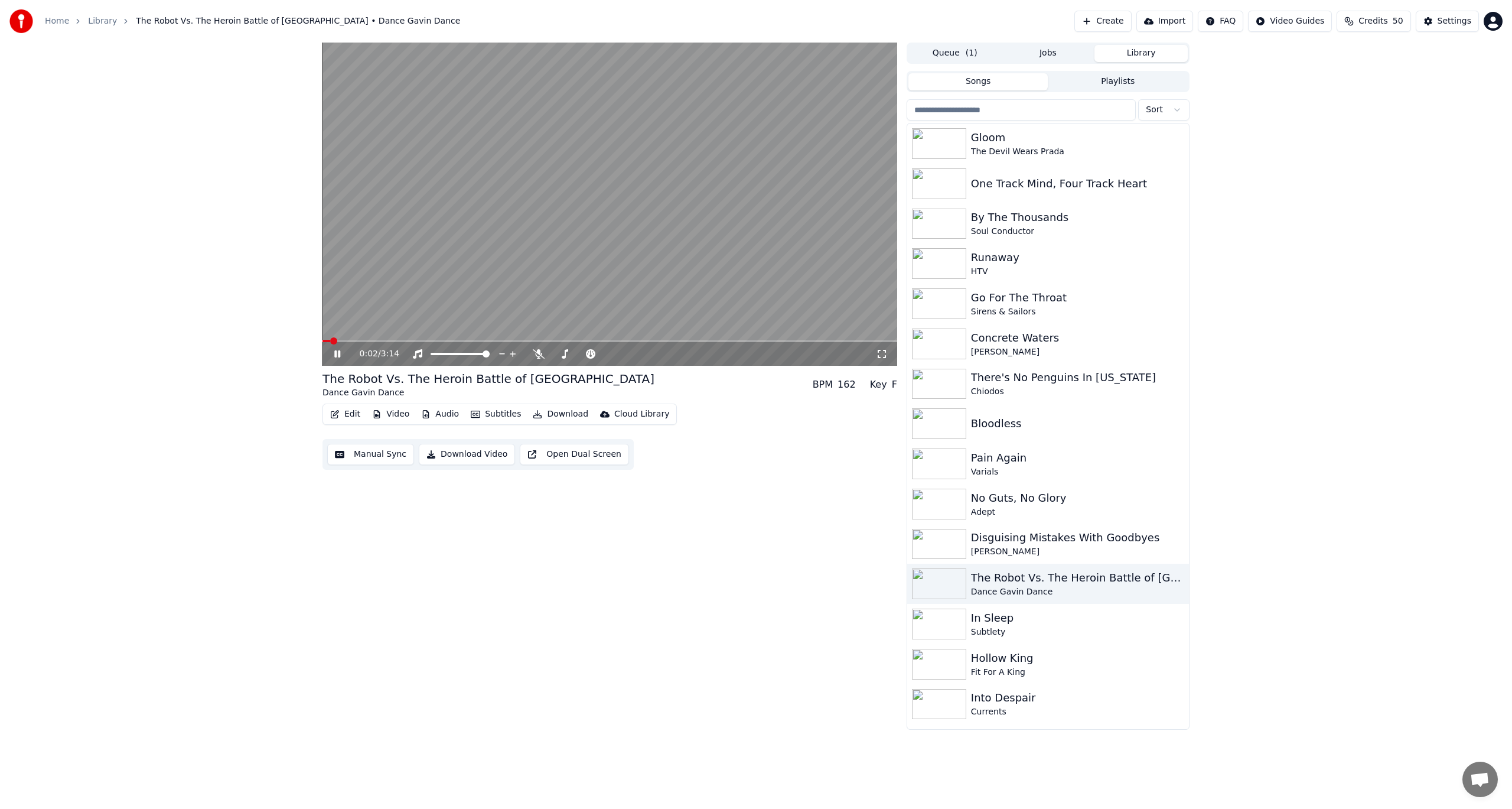
click at [338, 351] on icon at bounding box center [346, 354] width 28 height 9
click at [349, 417] on button "Edit" at bounding box center [345, 413] width 39 height 16
click at [390, 442] on div "Edit Lyrics" at bounding box center [395, 440] width 91 height 12
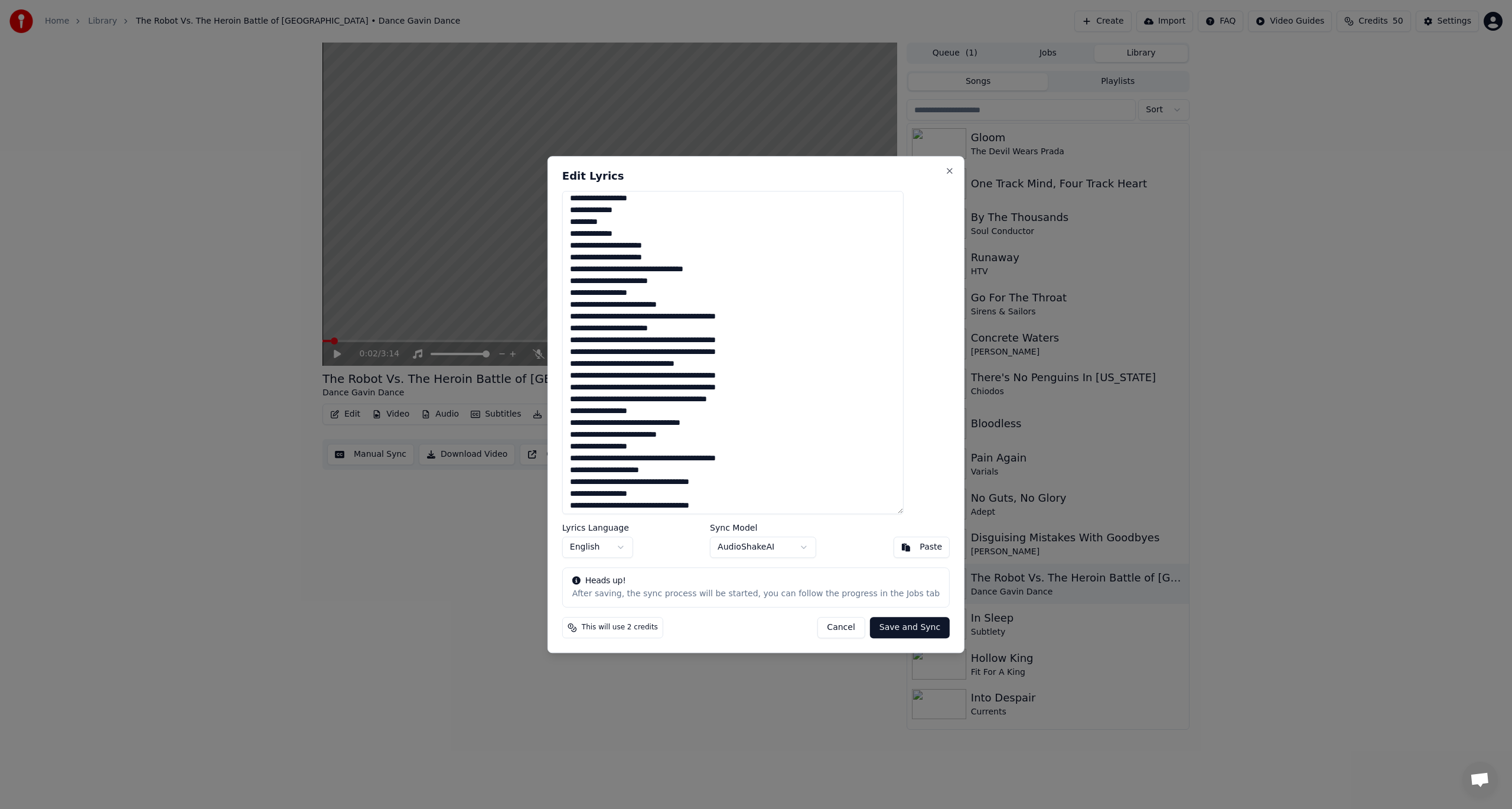
scroll to position [67, 0]
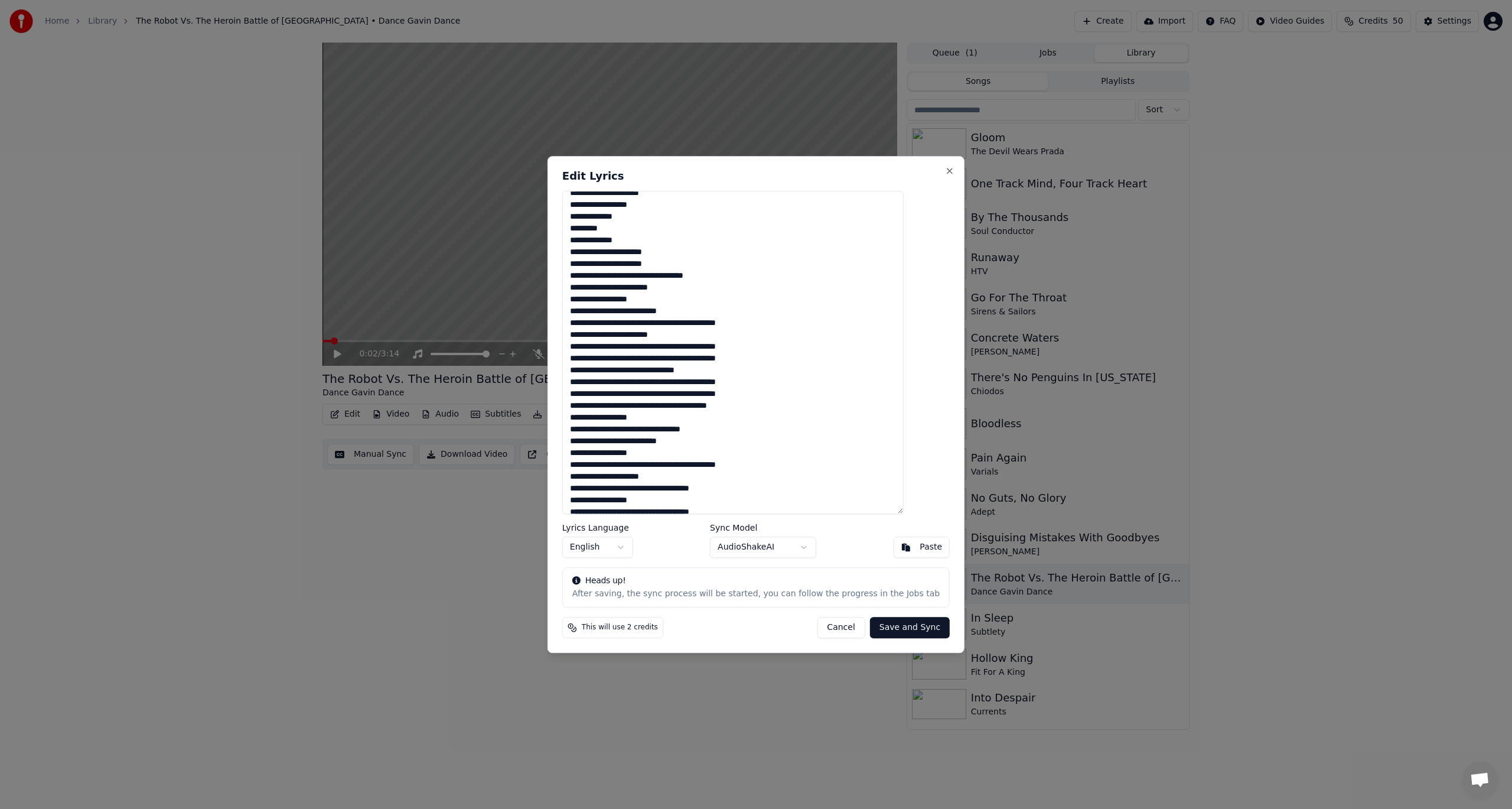
click at [716, 284] on textarea at bounding box center [733, 353] width 342 height 324
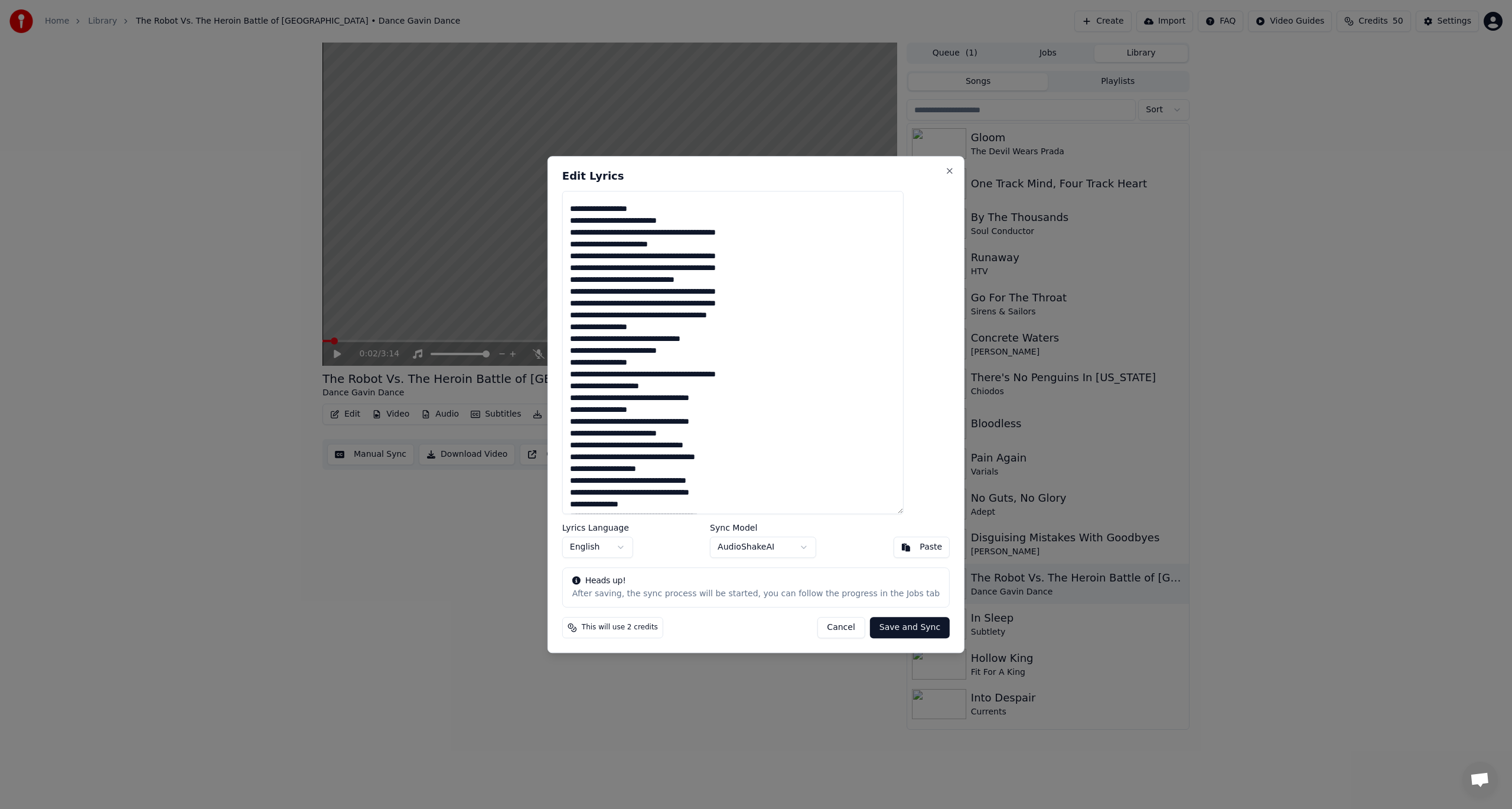
click at [828, 625] on button "Cancel" at bounding box center [841, 627] width 48 height 21
type textarea "**********"
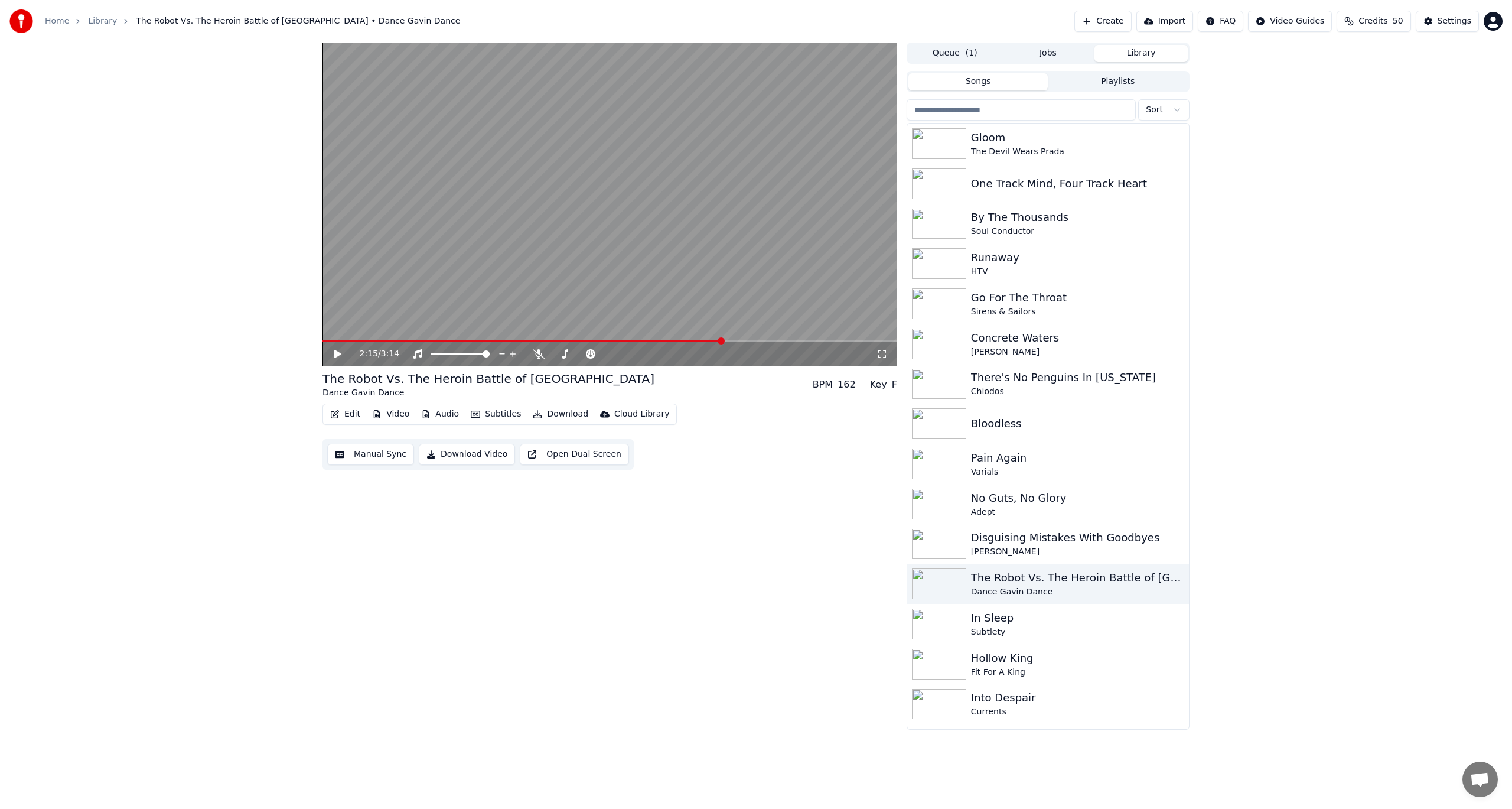
click at [723, 341] on span at bounding box center [609, 341] width 574 height 3
click at [325, 340] on span at bounding box center [522, 341] width 400 height 3
click at [333, 354] on icon at bounding box center [346, 354] width 28 height 9
click at [335, 353] on icon at bounding box center [337, 354] width 6 height 7
click at [1123, 16] on button "Create" at bounding box center [1103, 20] width 57 height 21
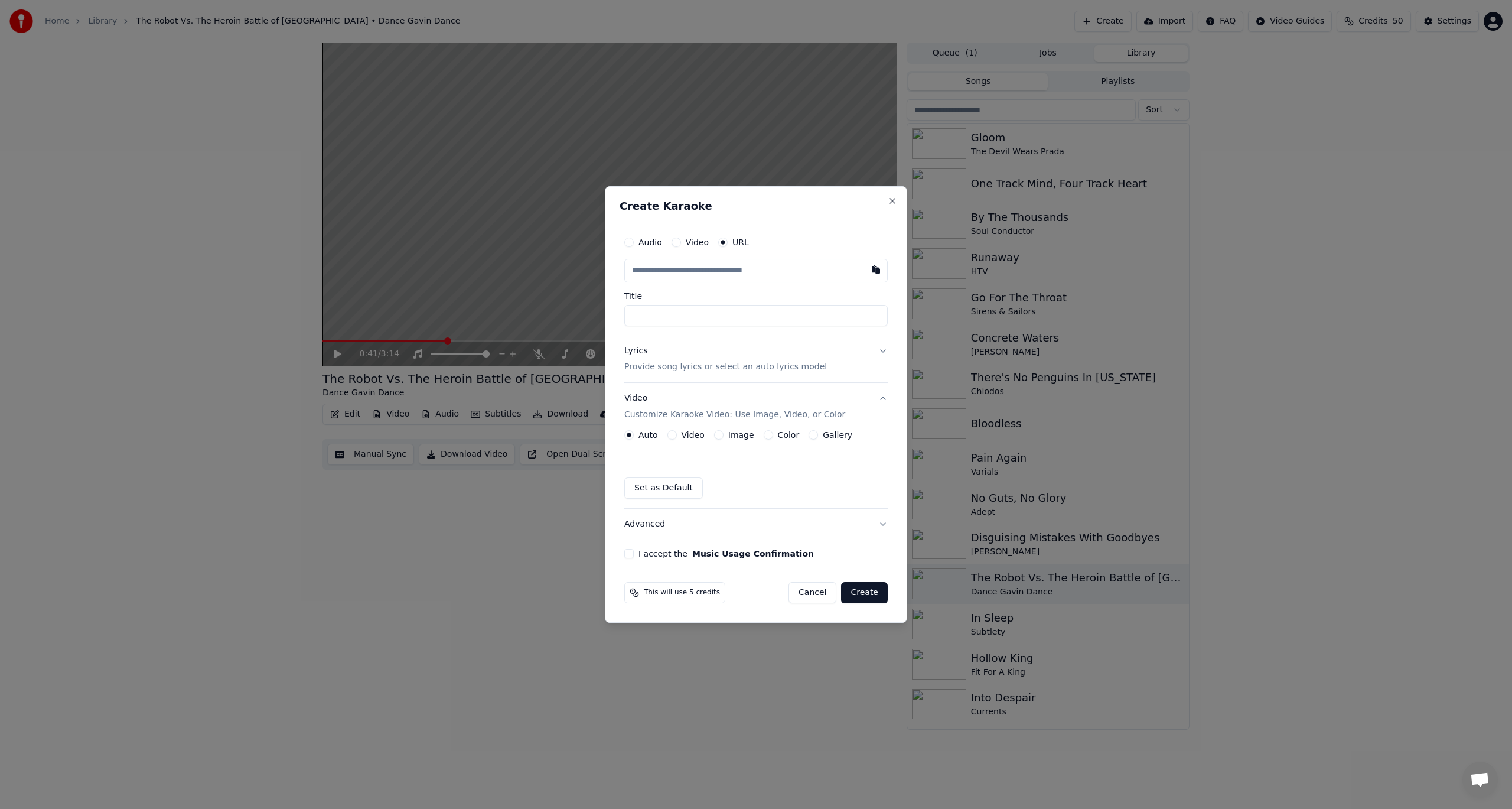
click at [732, 272] on input "text" at bounding box center [756, 271] width 263 height 24
paste input "**********"
type input "**********"
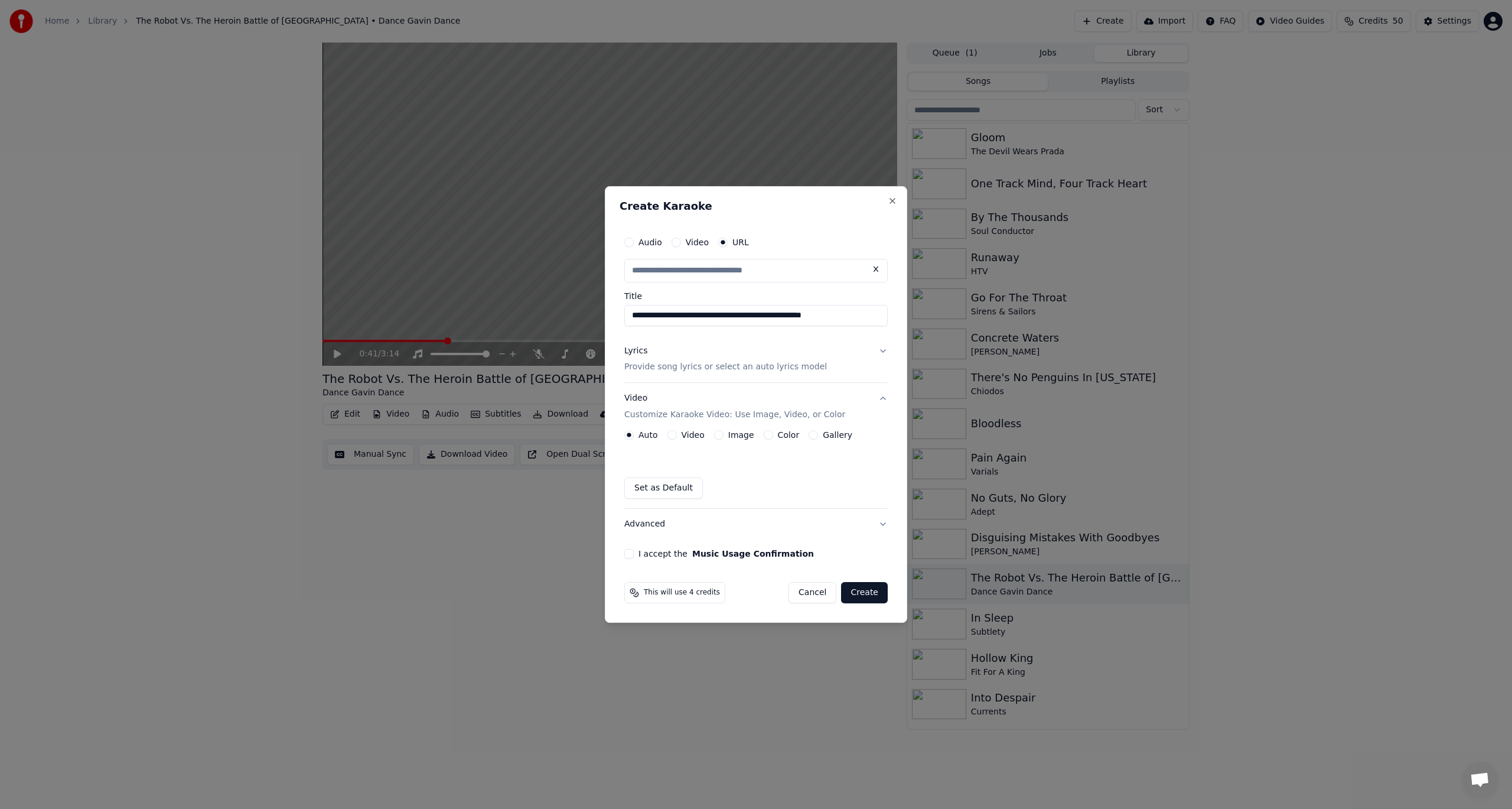
click at [880, 350] on button "Lyrics Provide song lyrics or select an auto lyrics model" at bounding box center [756, 359] width 263 height 47
type input "**********"
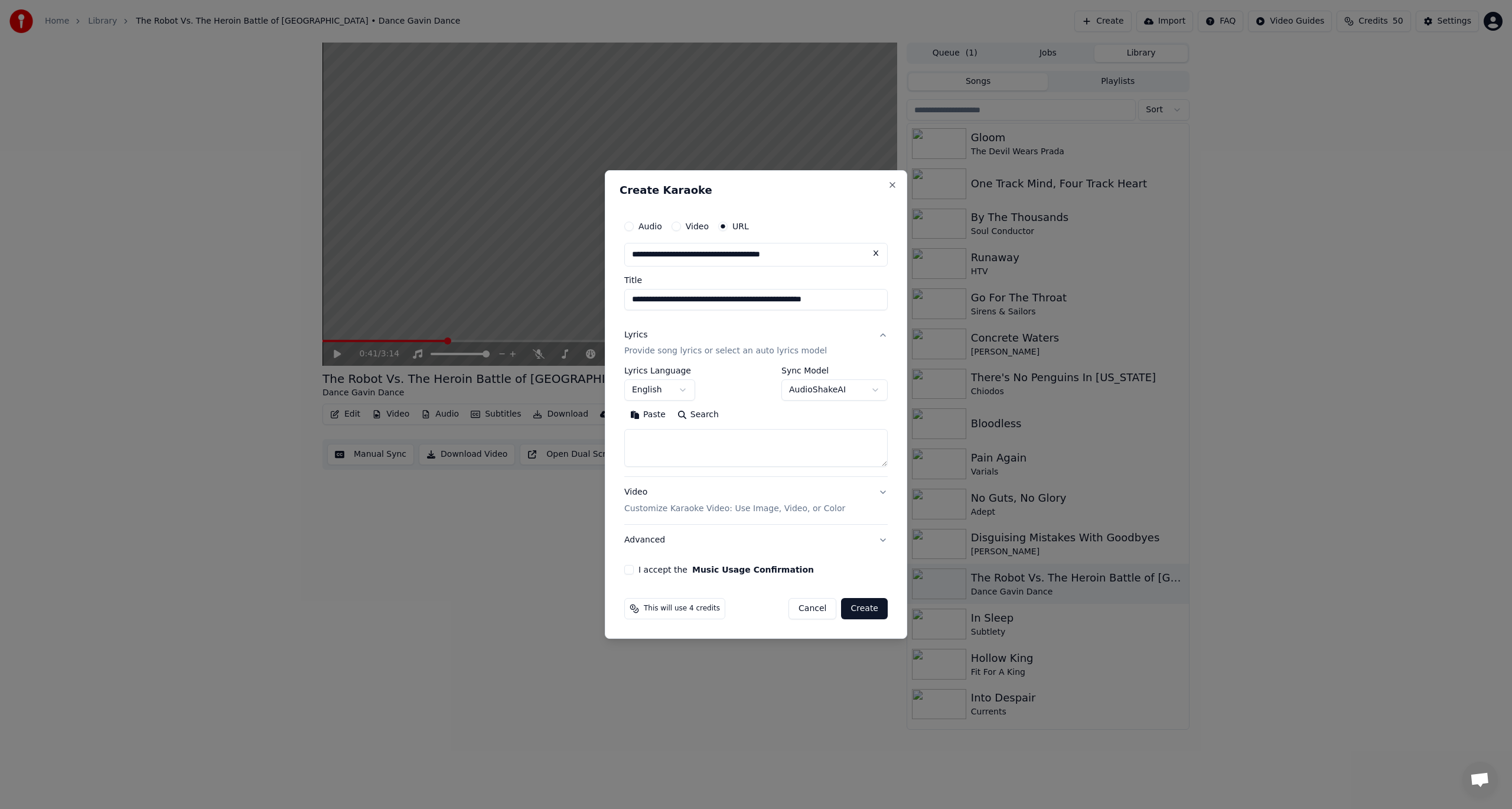
click at [701, 413] on button "Search" at bounding box center [698, 415] width 53 height 19
type textarea "**********"
click at [739, 413] on button "Expand" at bounding box center [752, 415] width 55 height 19
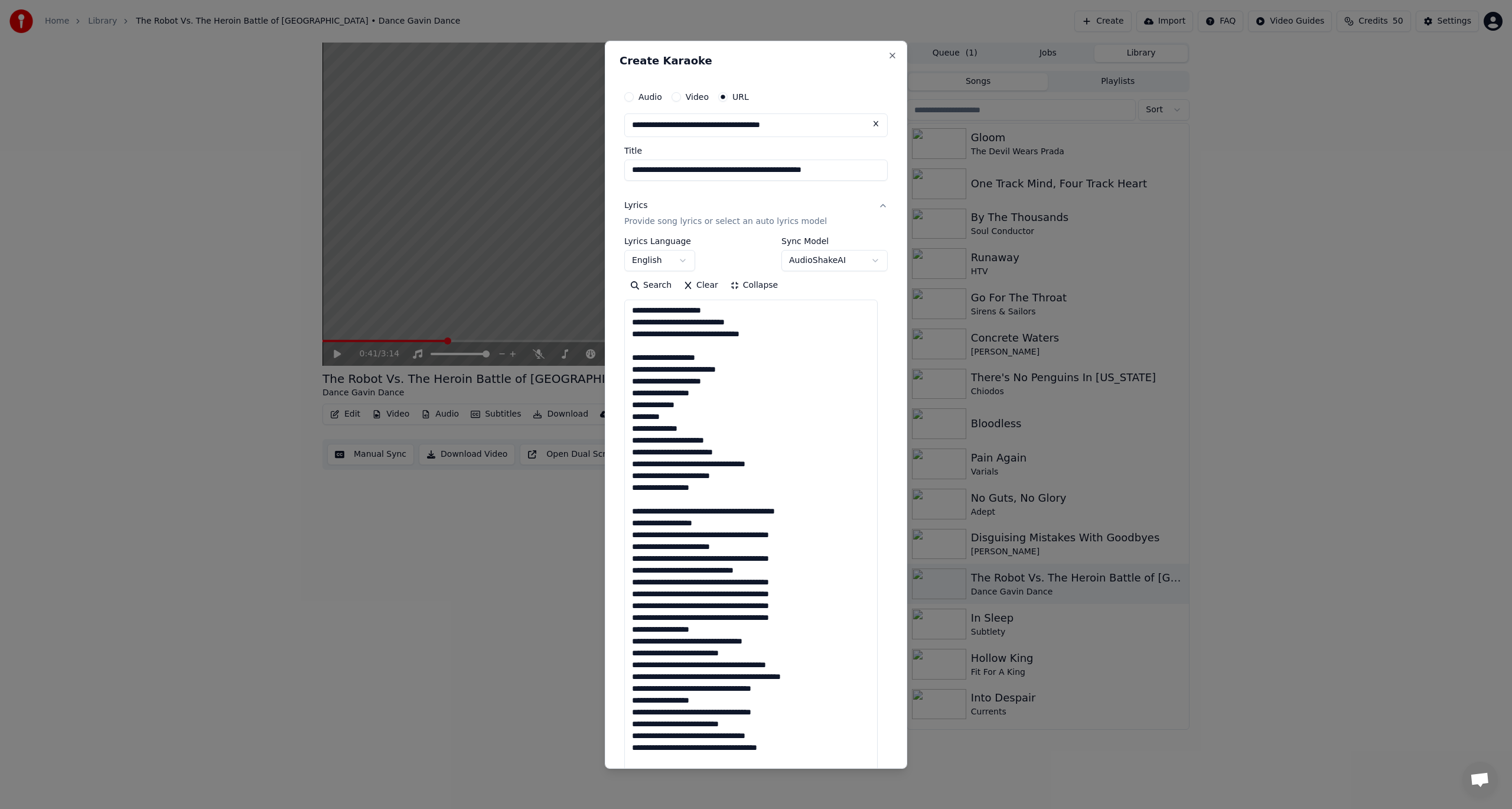
scroll to position [1, 0]
drag, startPoint x: 723, startPoint y: 454, endPoint x: 646, endPoint y: 447, distance: 77.3
click at [646, 447] on textarea at bounding box center [751, 693] width 253 height 789
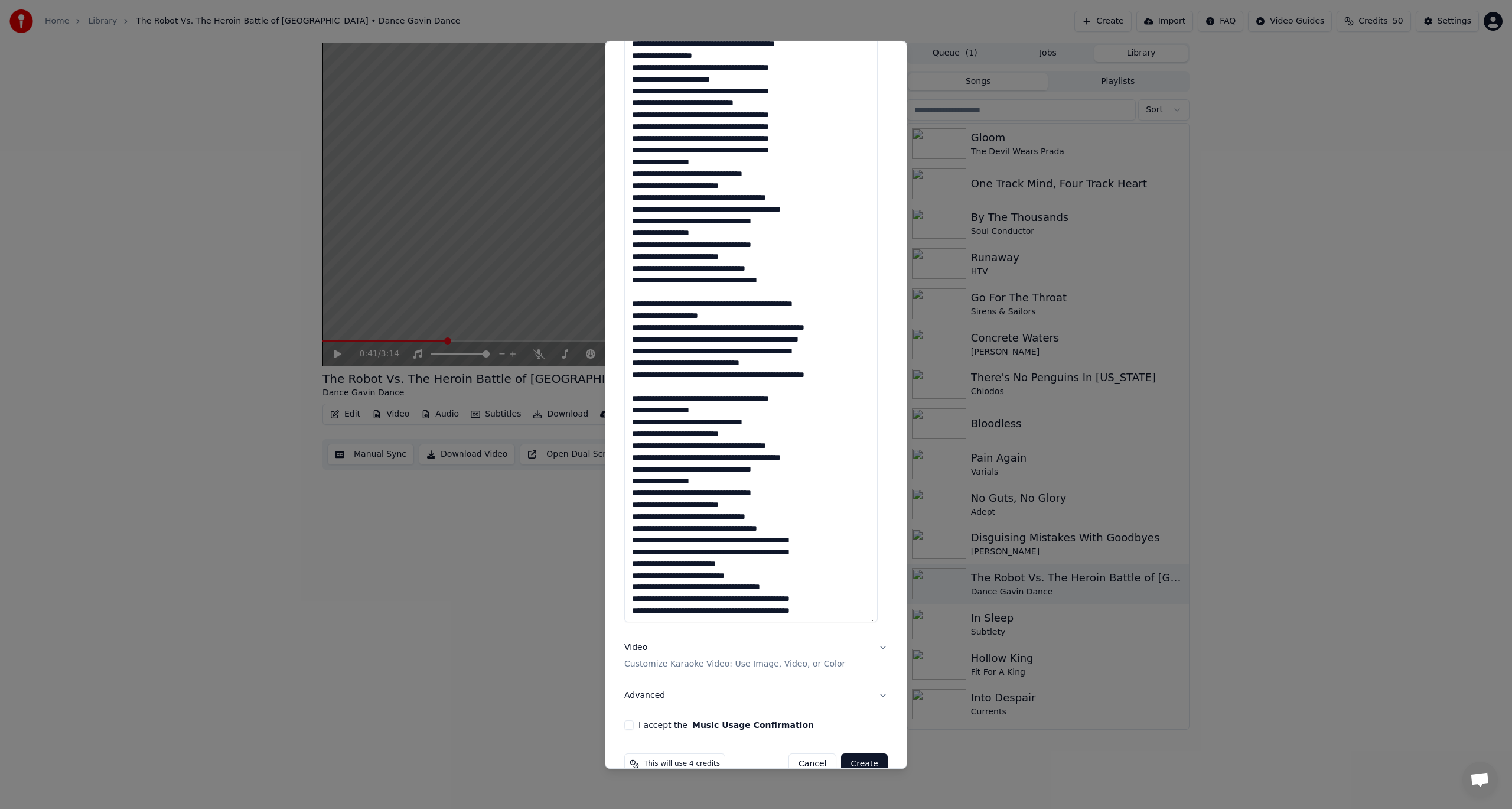
scroll to position [492, 0]
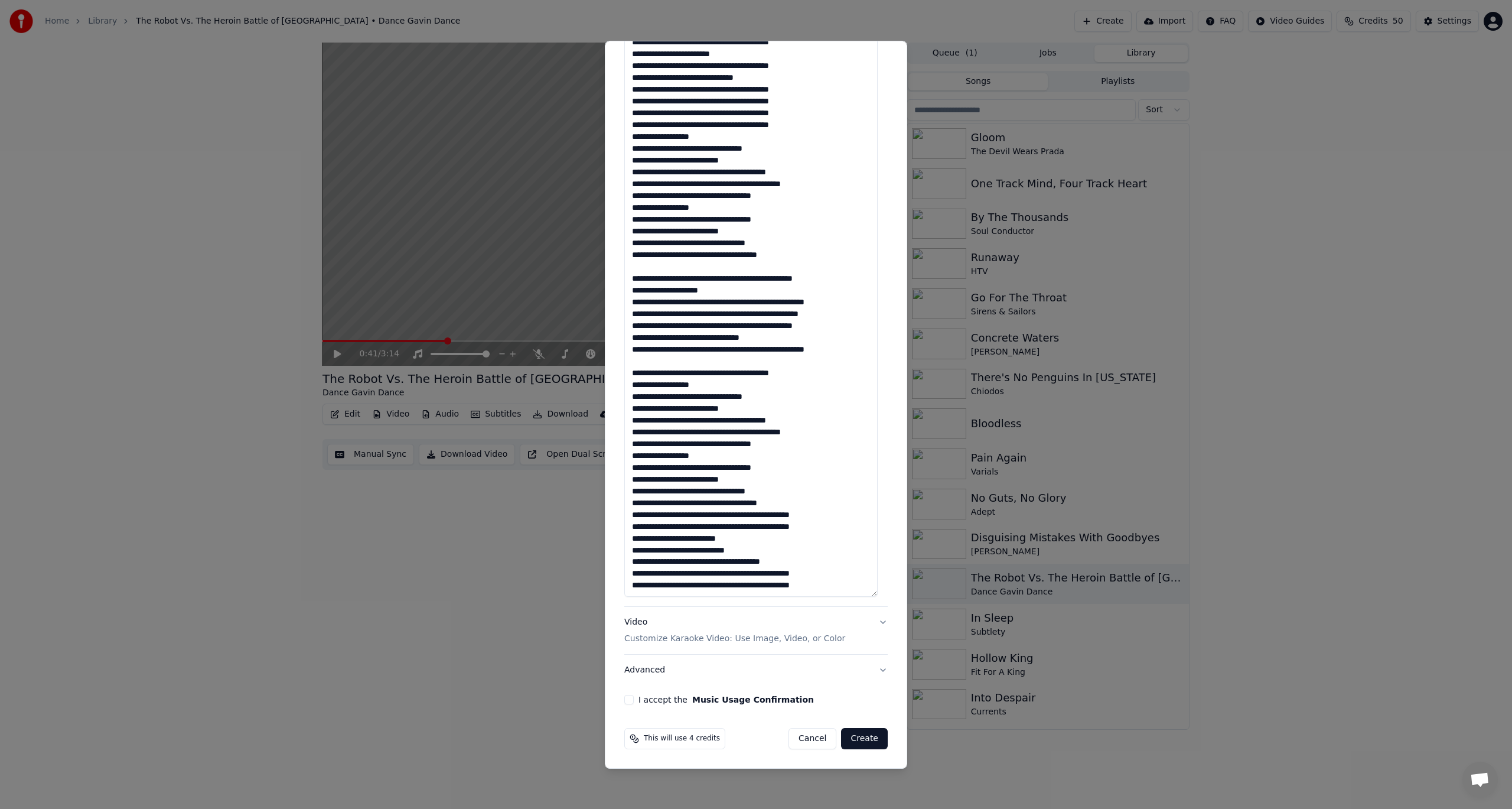
click at [637, 702] on div "I accept the Music Usage Confirmation" at bounding box center [756, 699] width 263 height 9
click at [626, 700] on button "I accept the Music Usage Confirmation" at bounding box center [629, 699] width 9 height 9
click at [856, 735] on button "Create" at bounding box center [864, 738] width 47 height 21
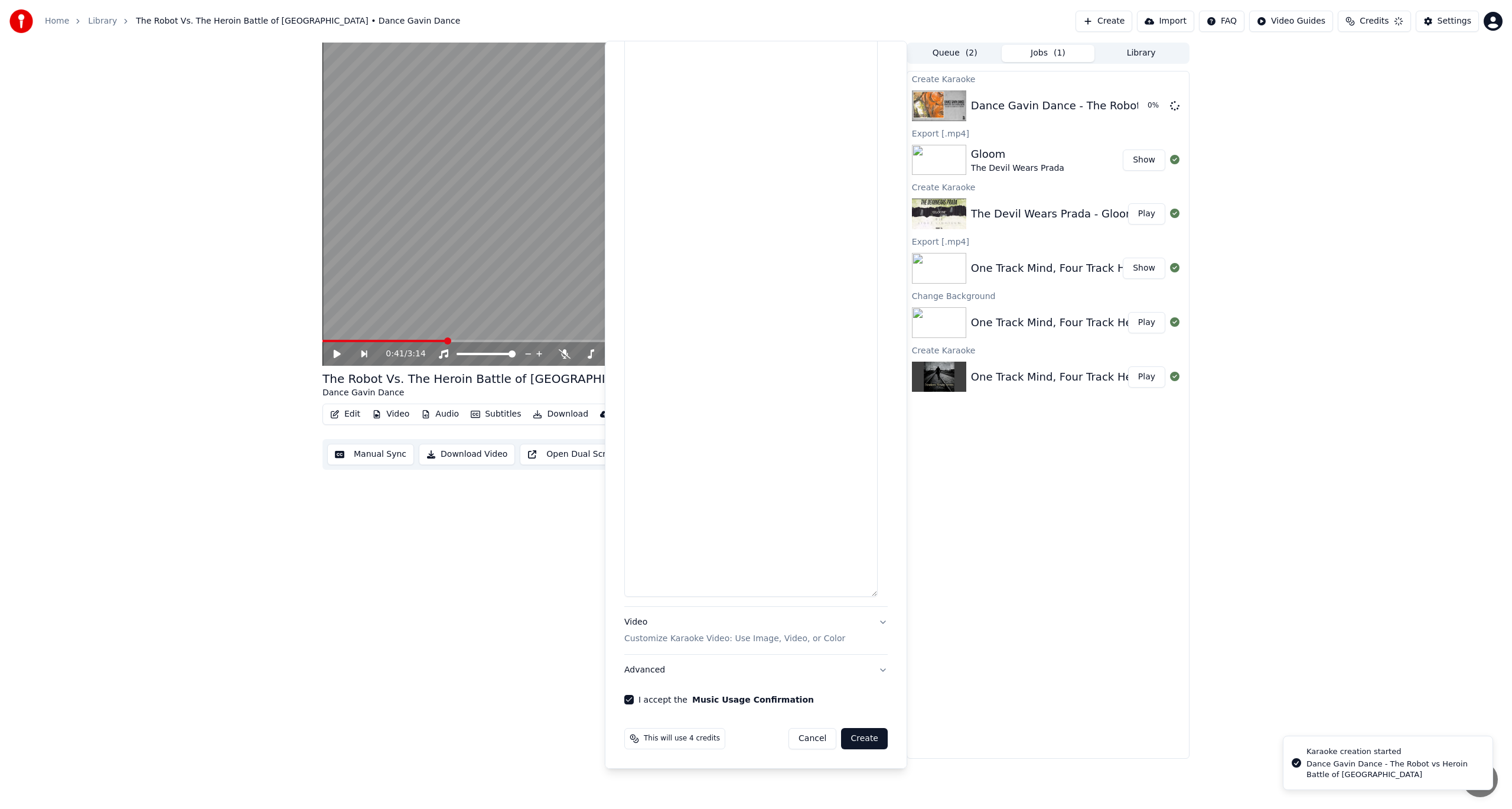
scroll to position [492, 0]
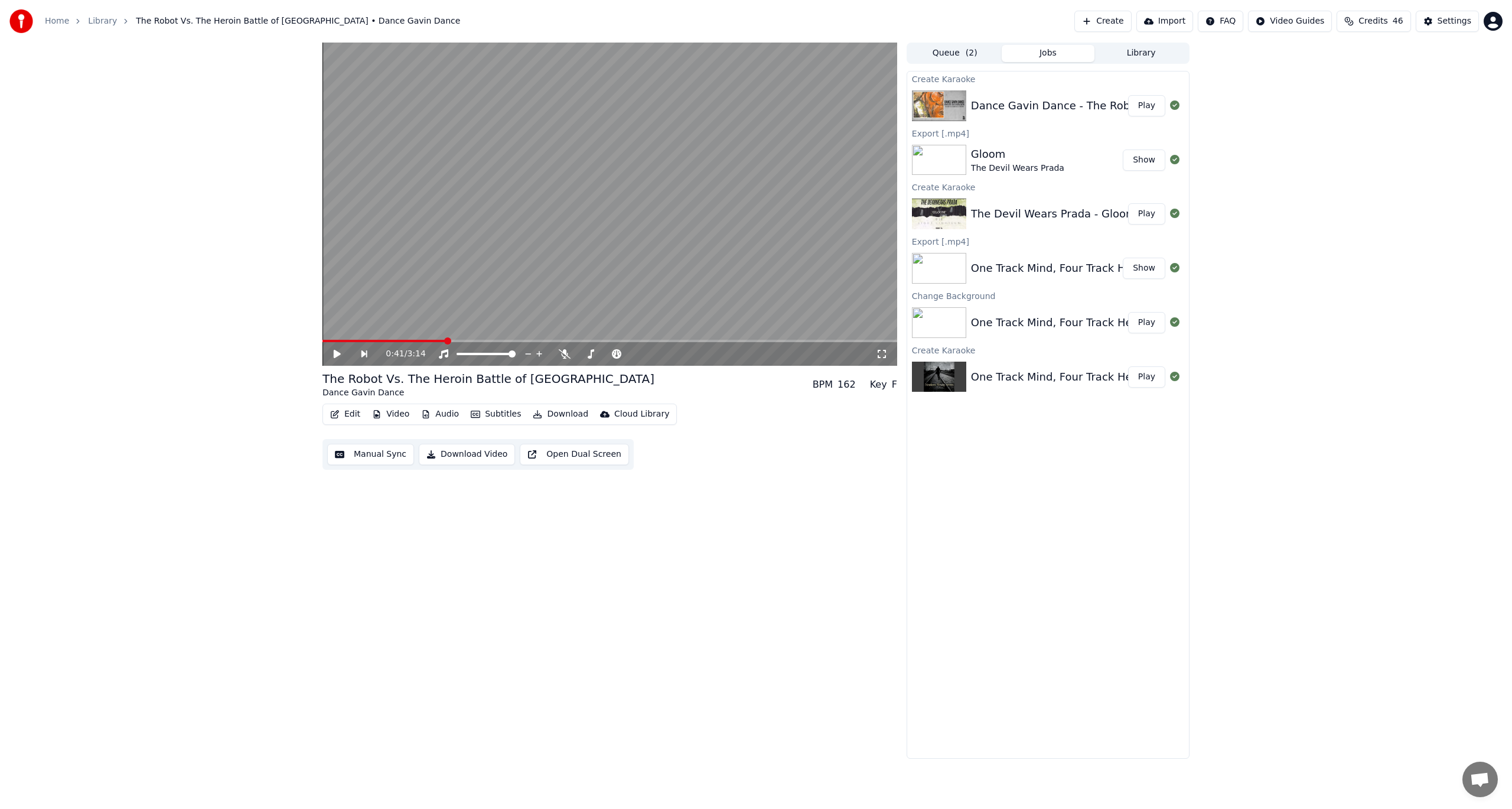
click at [1148, 99] on button "Play" at bounding box center [1147, 106] width 38 height 21
click at [499, 416] on button "Subtitles" at bounding box center [496, 413] width 60 height 16
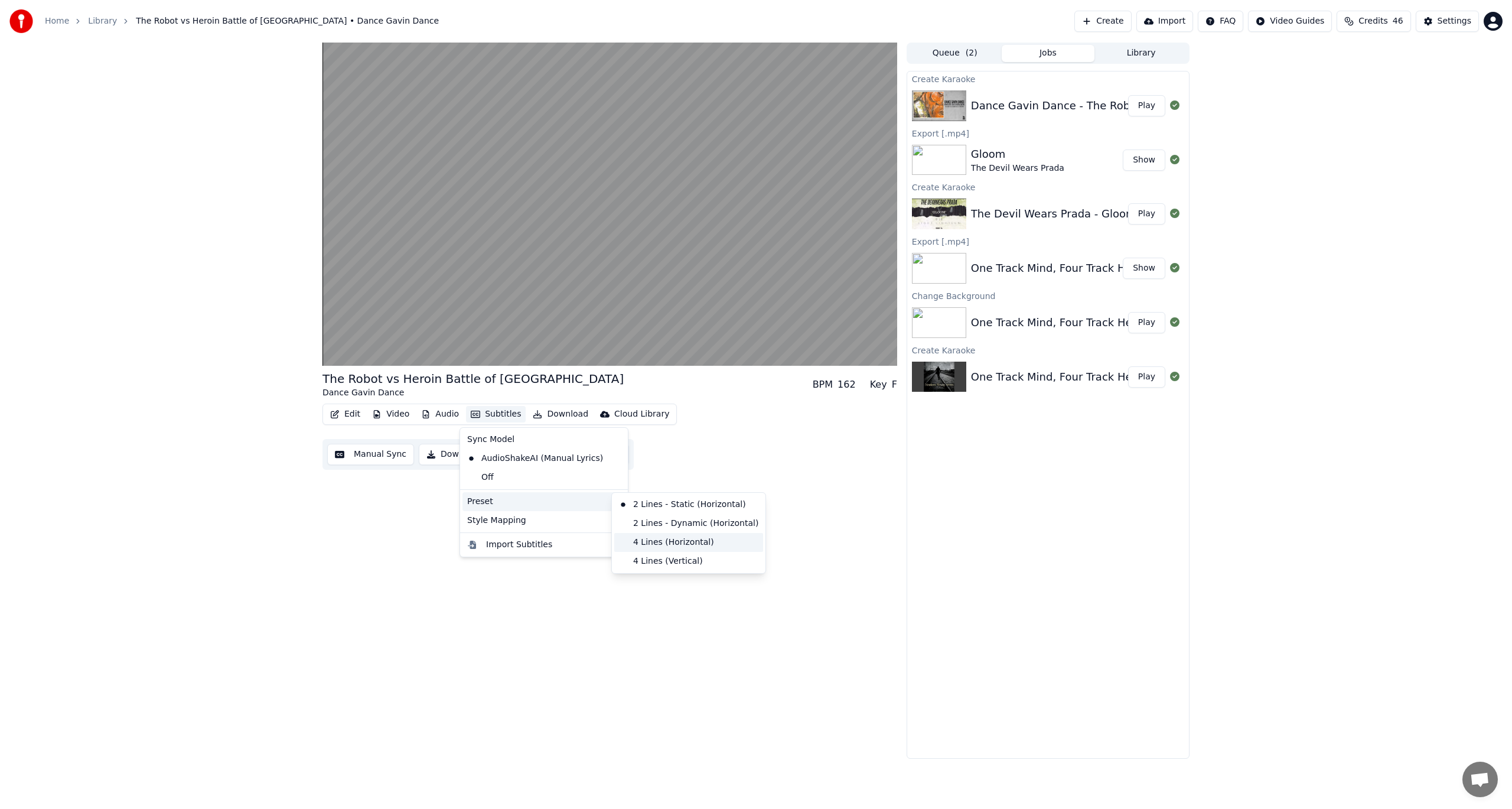
click at [648, 538] on div "4 Lines (Horizontal)" at bounding box center [689, 542] width 149 height 19
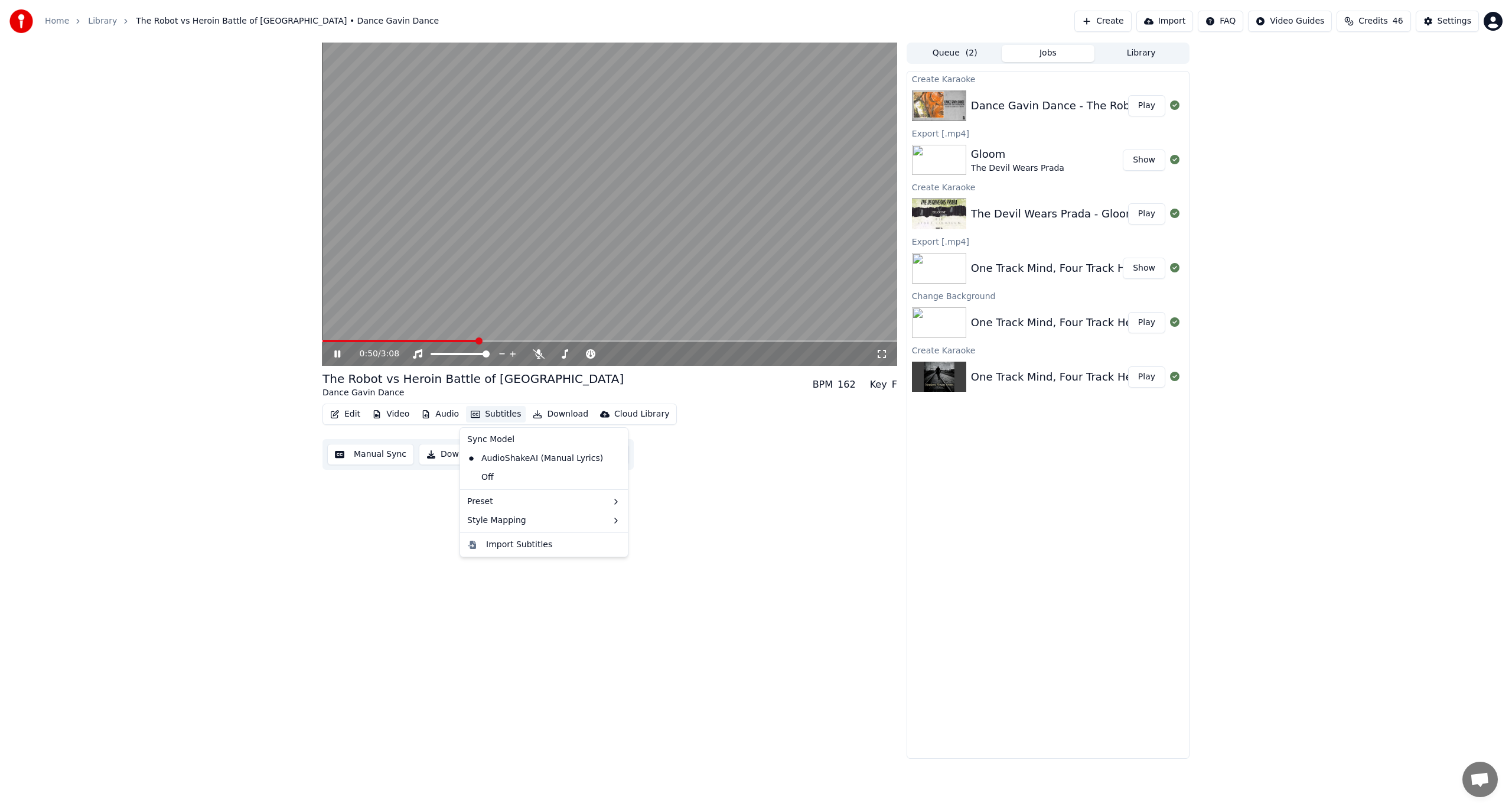
click at [480, 413] on button "Subtitles" at bounding box center [496, 413] width 60 height 16
click at [176, 378] on div "The Robot vs Heroin Battle of Vietnam Dance Gavin Dance BPM 162 Key F Edit Vide…" at bounding box center [756, 401] width 1512 height 716
click at [334, 353] on icon at bounding box center [346, 354] width 28 height 9
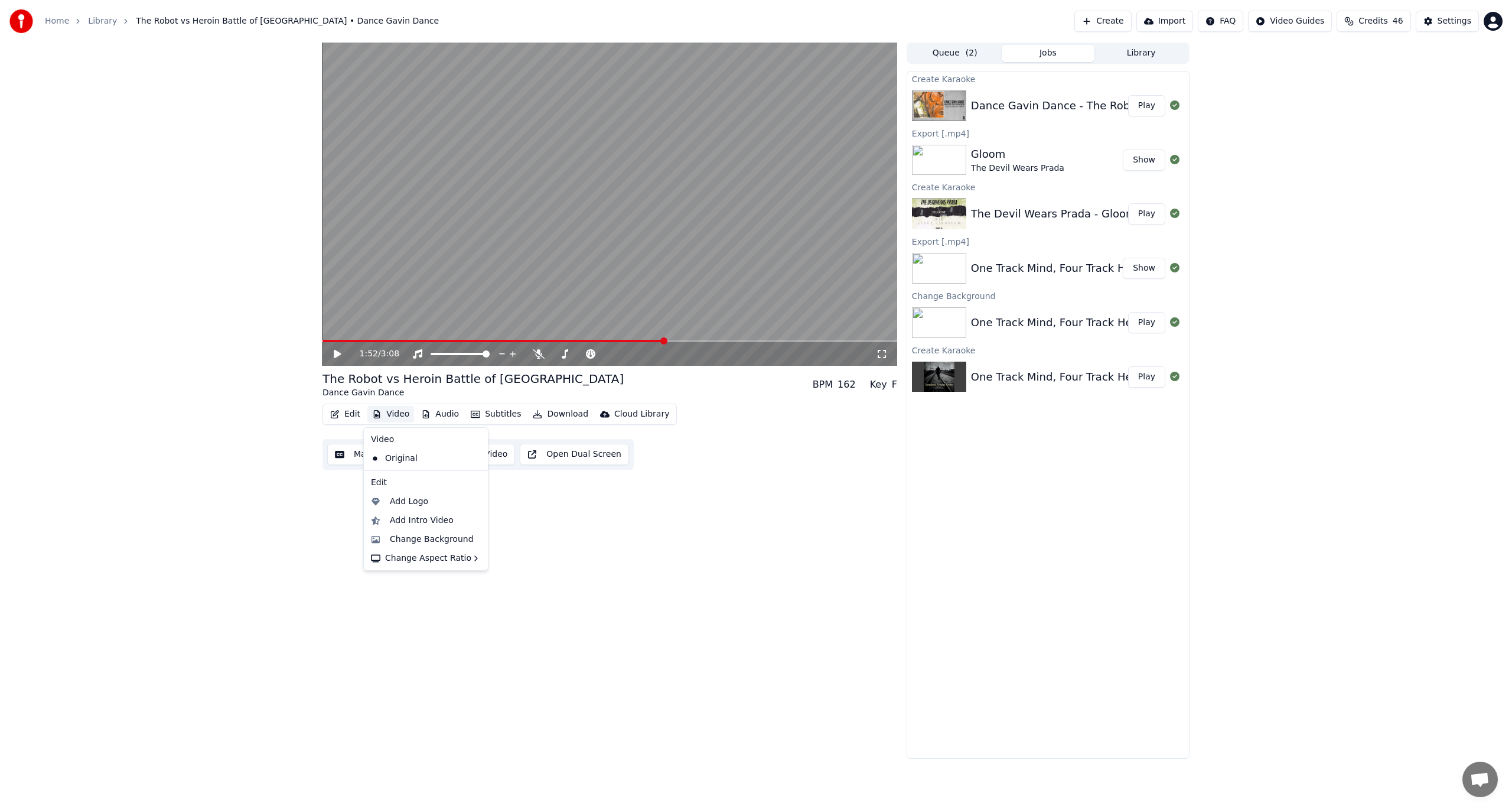
click at [386, 410] on button "Video" at bounding box center [390, 413] width 47 height 16
click at [444, 533] on div "Change Background" at bounding box center [426, 540] width 119 height 19
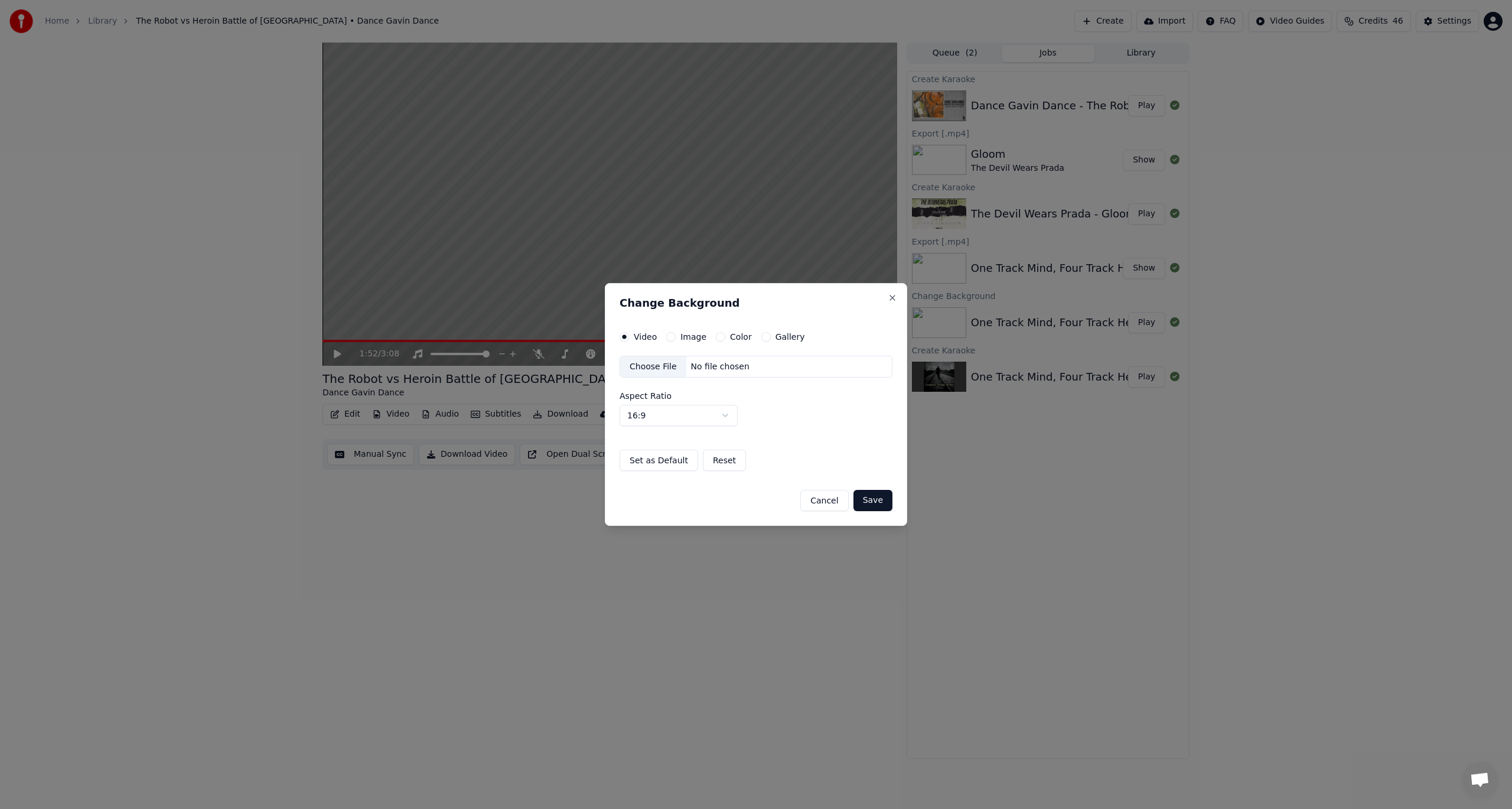
click at [722, 337] on div "Color" at bounding box center [734, 337] width 36 height 9
click at [716, 340] on button "Color" at bounding box center [720, 337] width 9 height 9
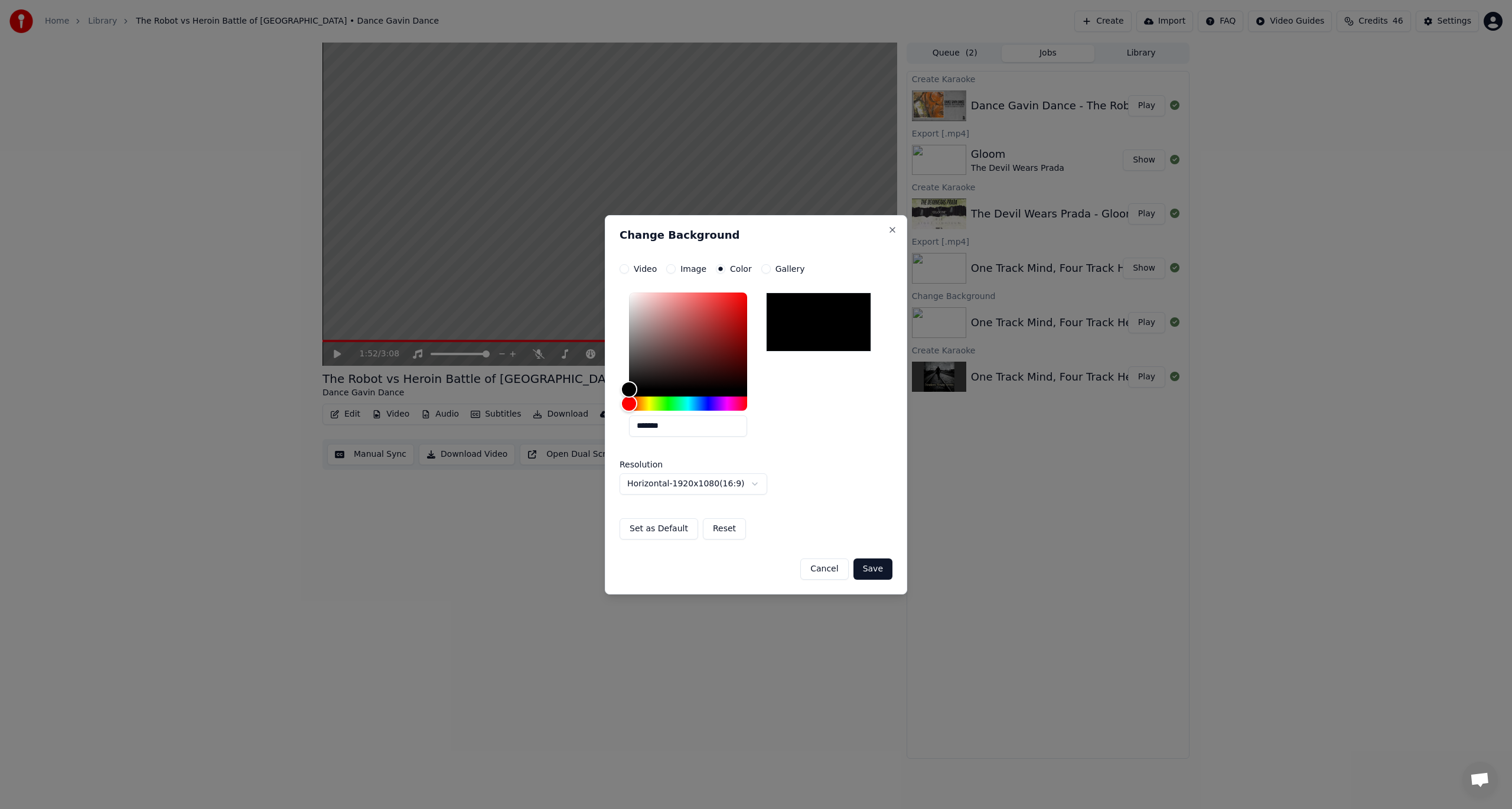
click at [888, 566] on button "Save" at bounding box center [874, 569] width 39 height 21
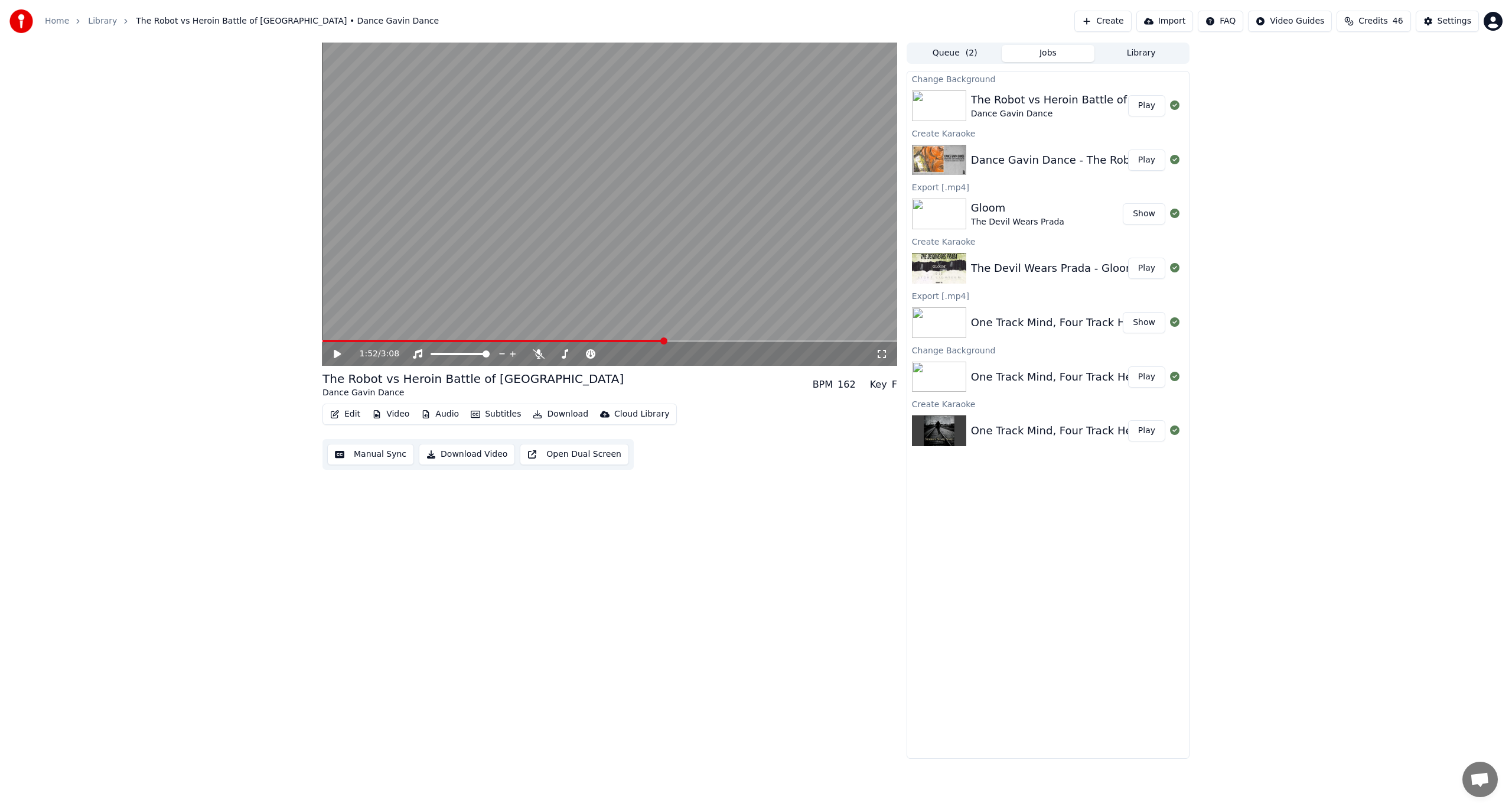
click at [1146, 109] on button "Play" at bounding box center [1147, 106] width 38 height 21
click at [332, 356] on icon at bounding box center [346, 354] width 28 height 9
click at [563, 412] on button "Download" at bounding box center [561, 413] width 65 height 16
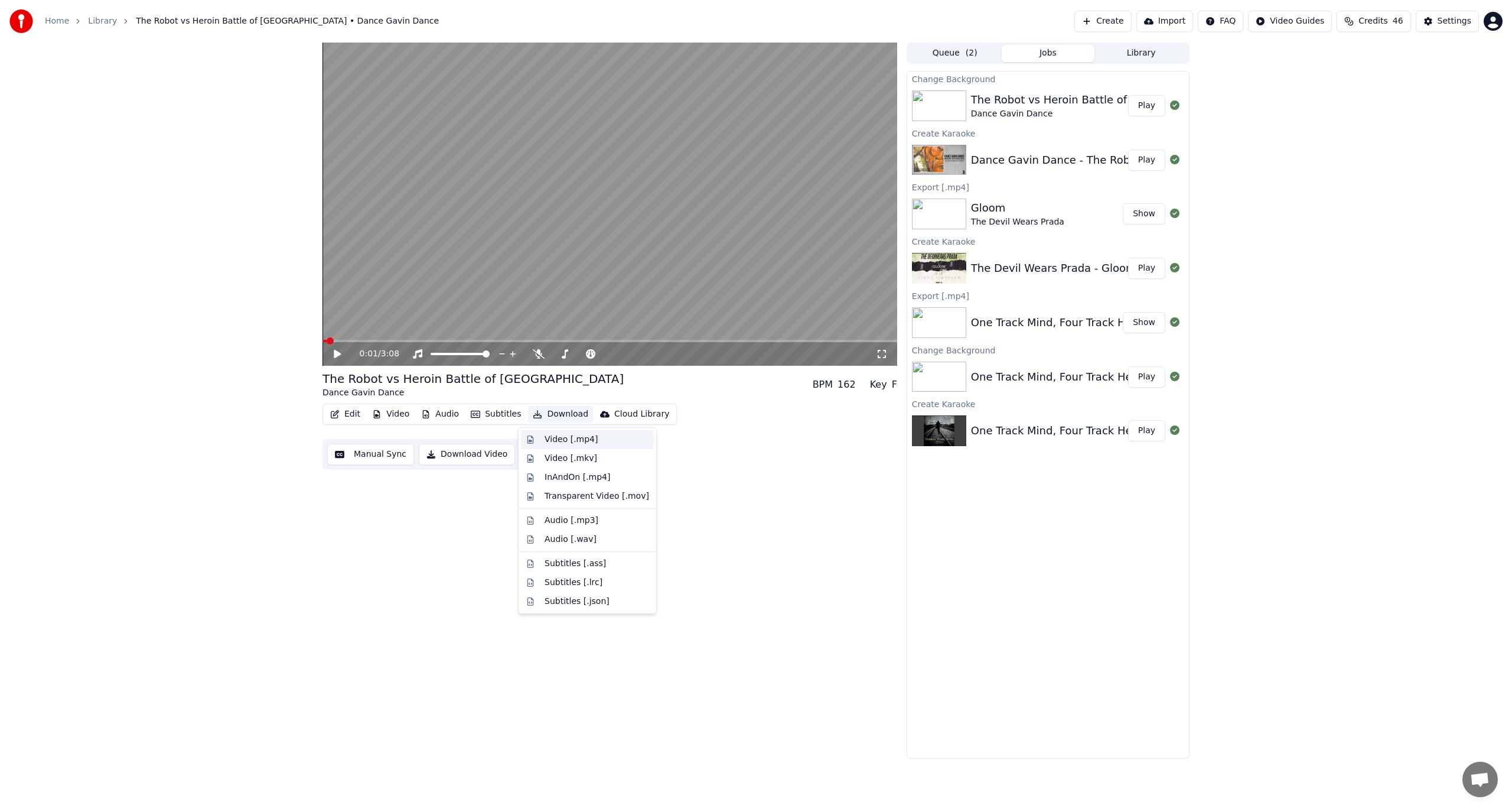
click at [562, 440] on div "Video [.mp4]" at bounding box center [571, 440] width 53 height 12
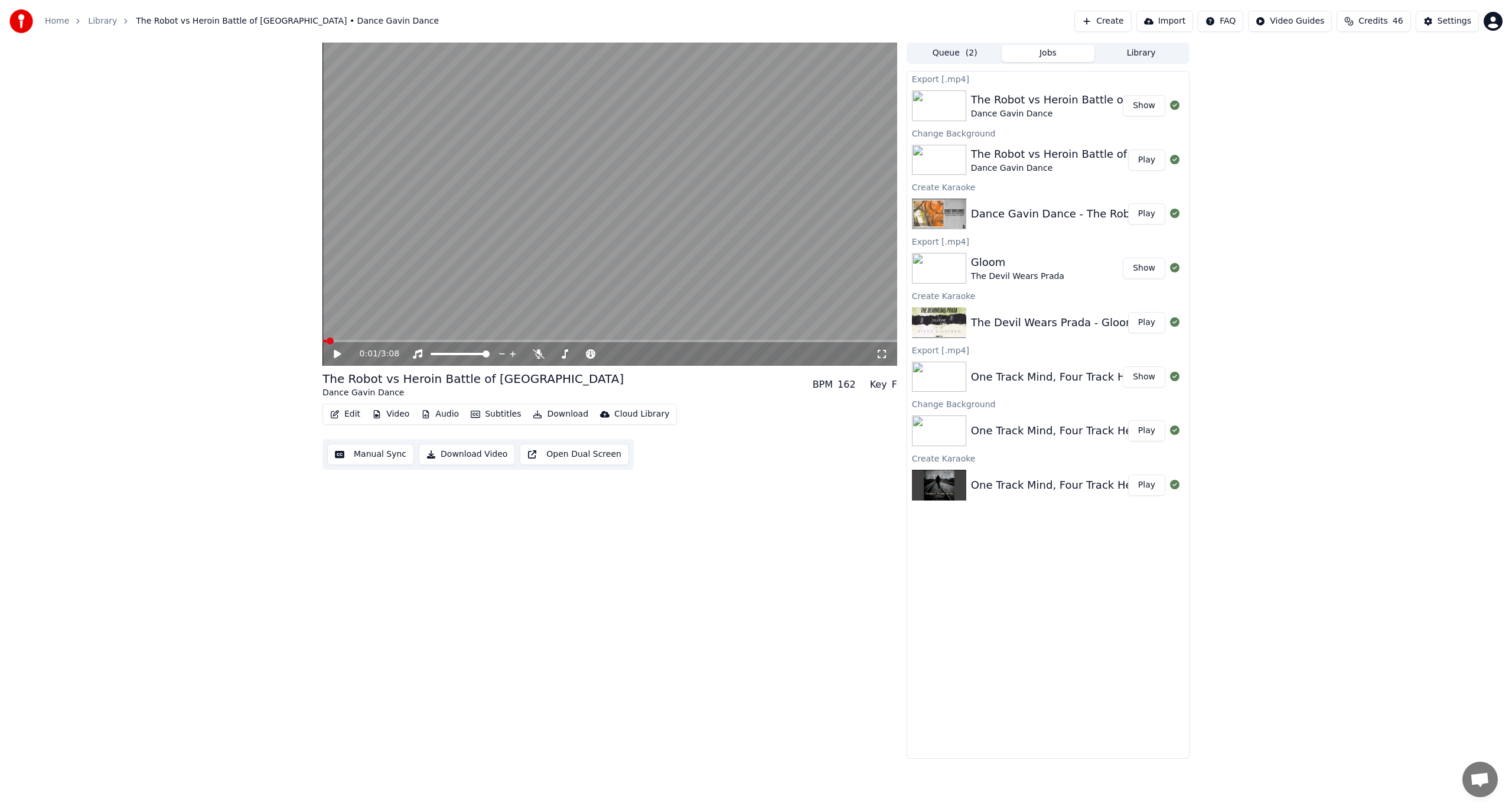
click at [1151, 106] on button "Show" at bounding box center [1145, 106] width 43 height 21
click at [1108, 16] on button "Create" at bounding box center [1103, 20] width 57 height 21
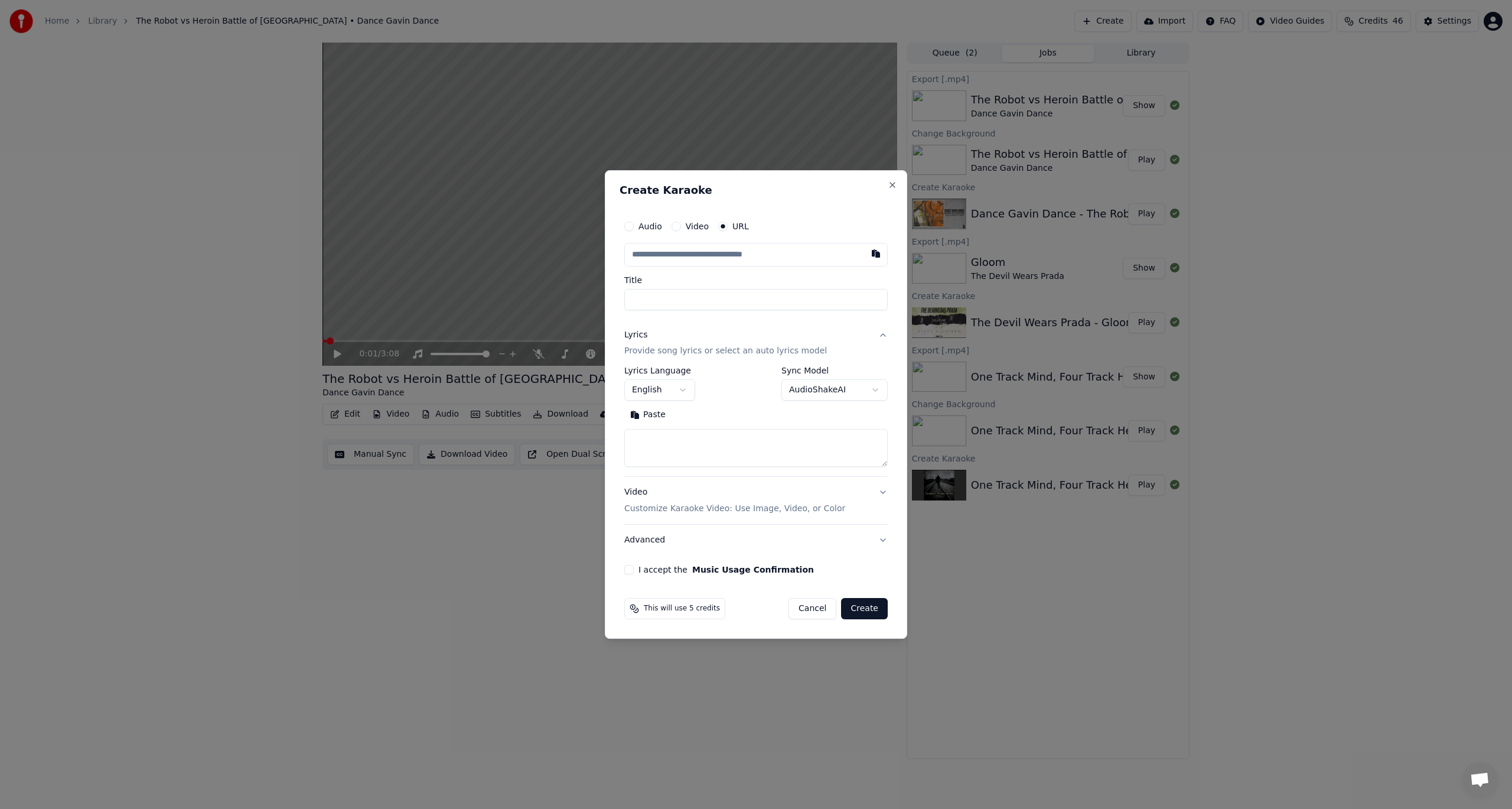
type input "**********"
type input "*****"
type input "**********"
click at [782, 303] on input "*****" at bounding box center [756, 299] width 263 height 21
click at [700, 417] on button "Search" at bounding box center [698, 415] width 53 height 19
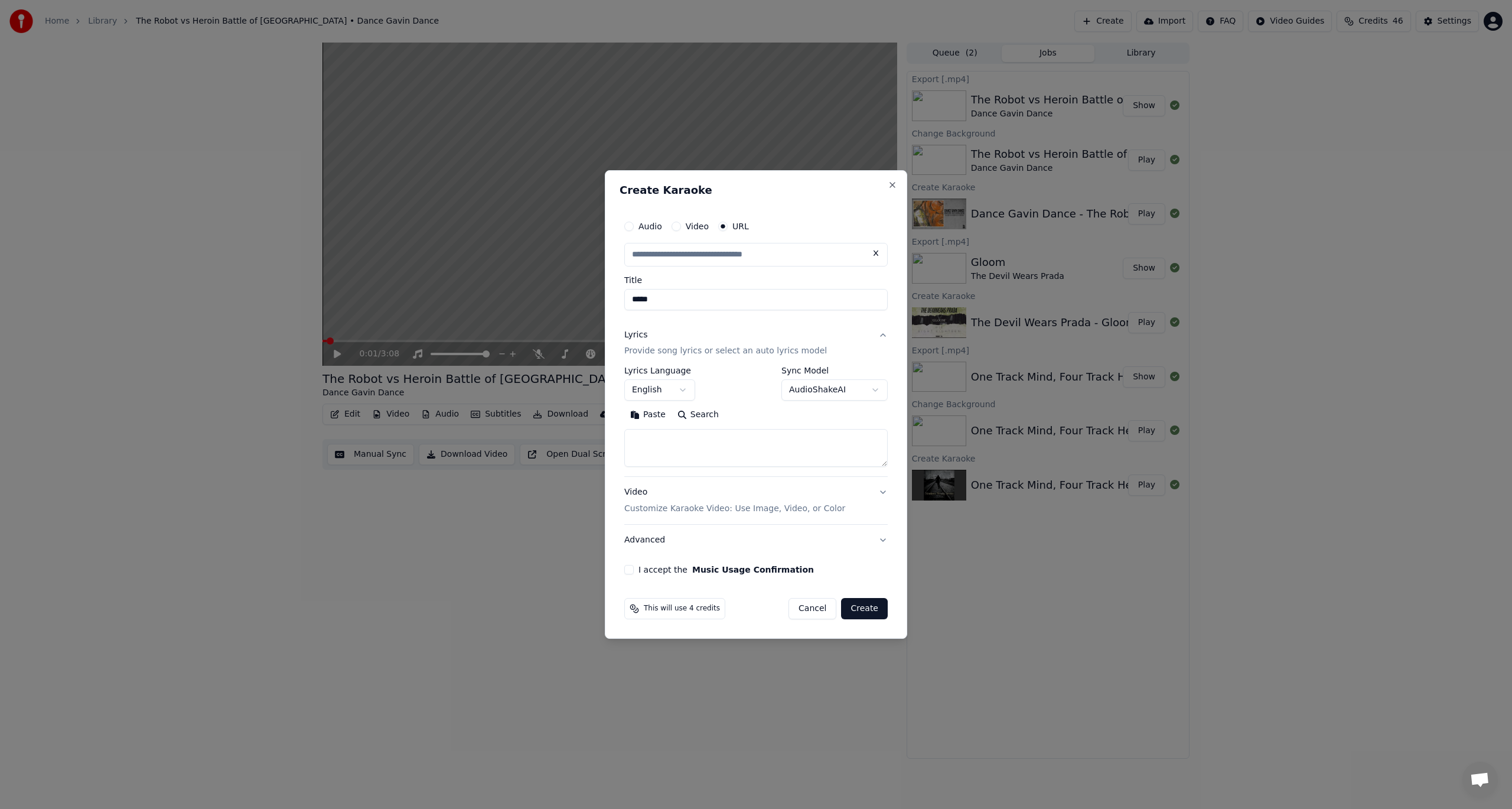
click at [678, 445] on textarea at bounding box center [756, 448] width 263 height 38
paste textarea "**********"
type input "**********"
click at [752, 411] on button "Expand" at bounding box center [752, 415] width 55 height 19
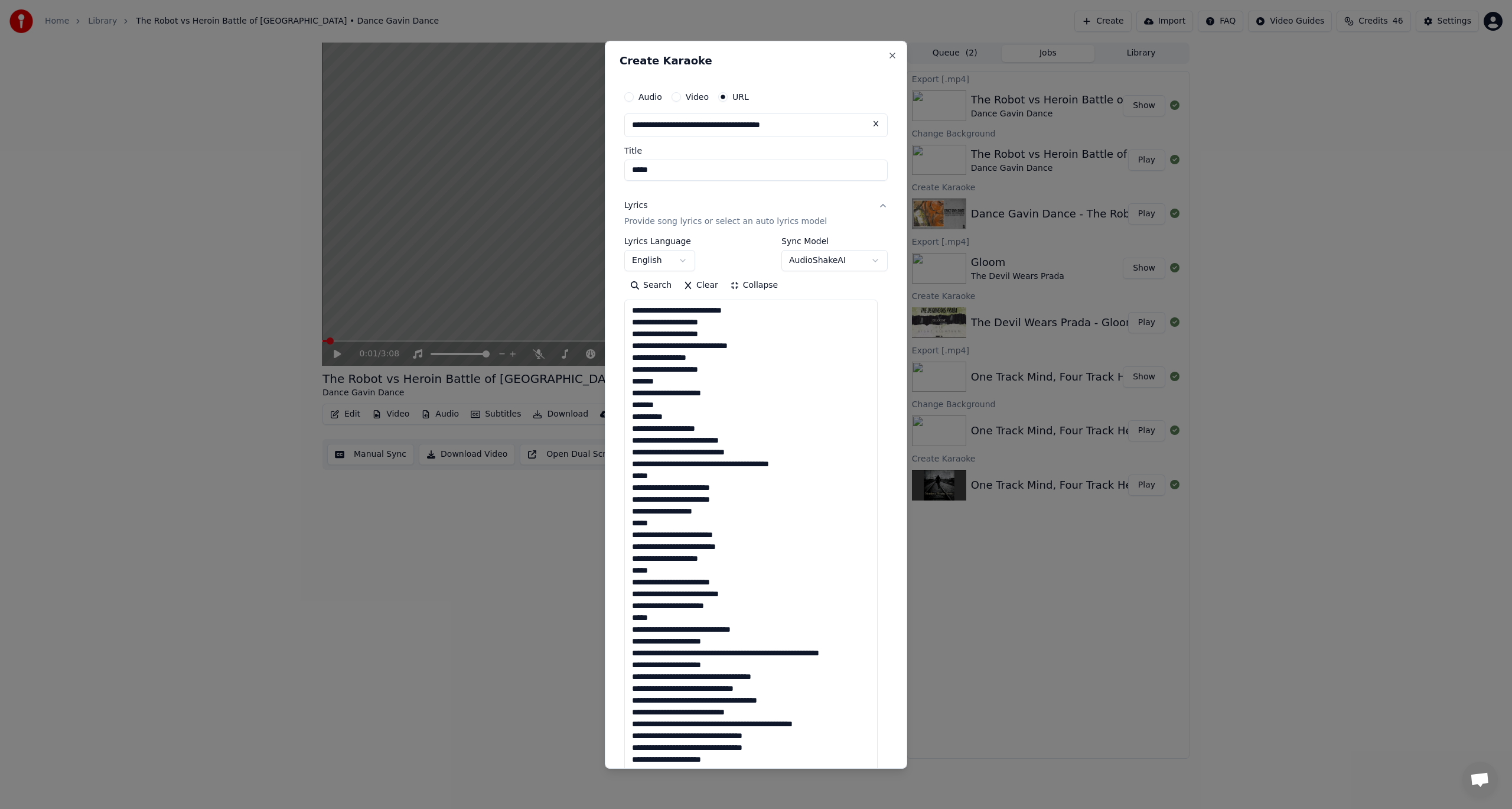
scroll to position [1, 0]
click at [703, 378] on textarea at bounding box center [751, 634] width 253 height 671
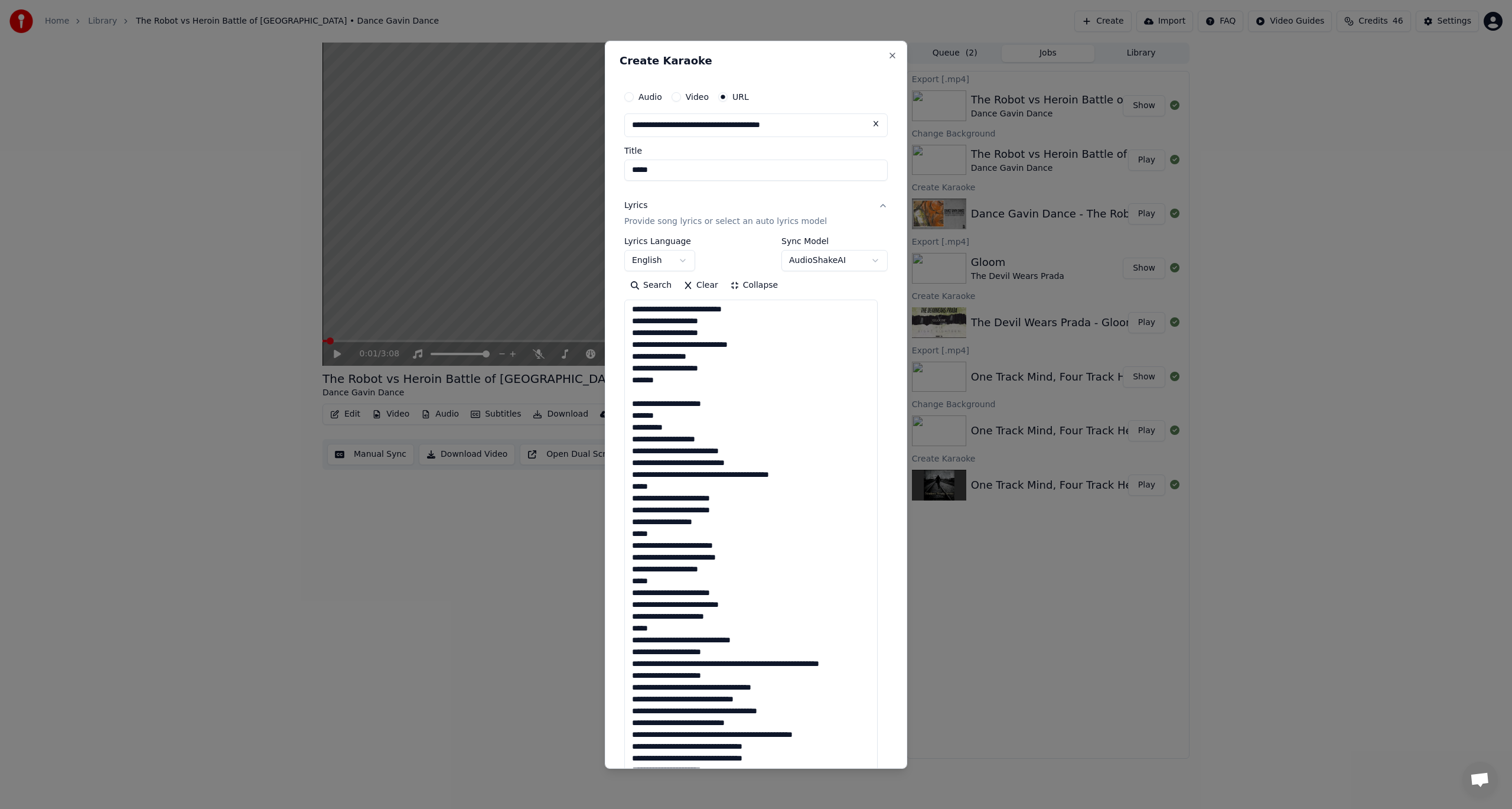
click at [832, 475] on textarea at bounding box center [751, 634] width 253 height 671
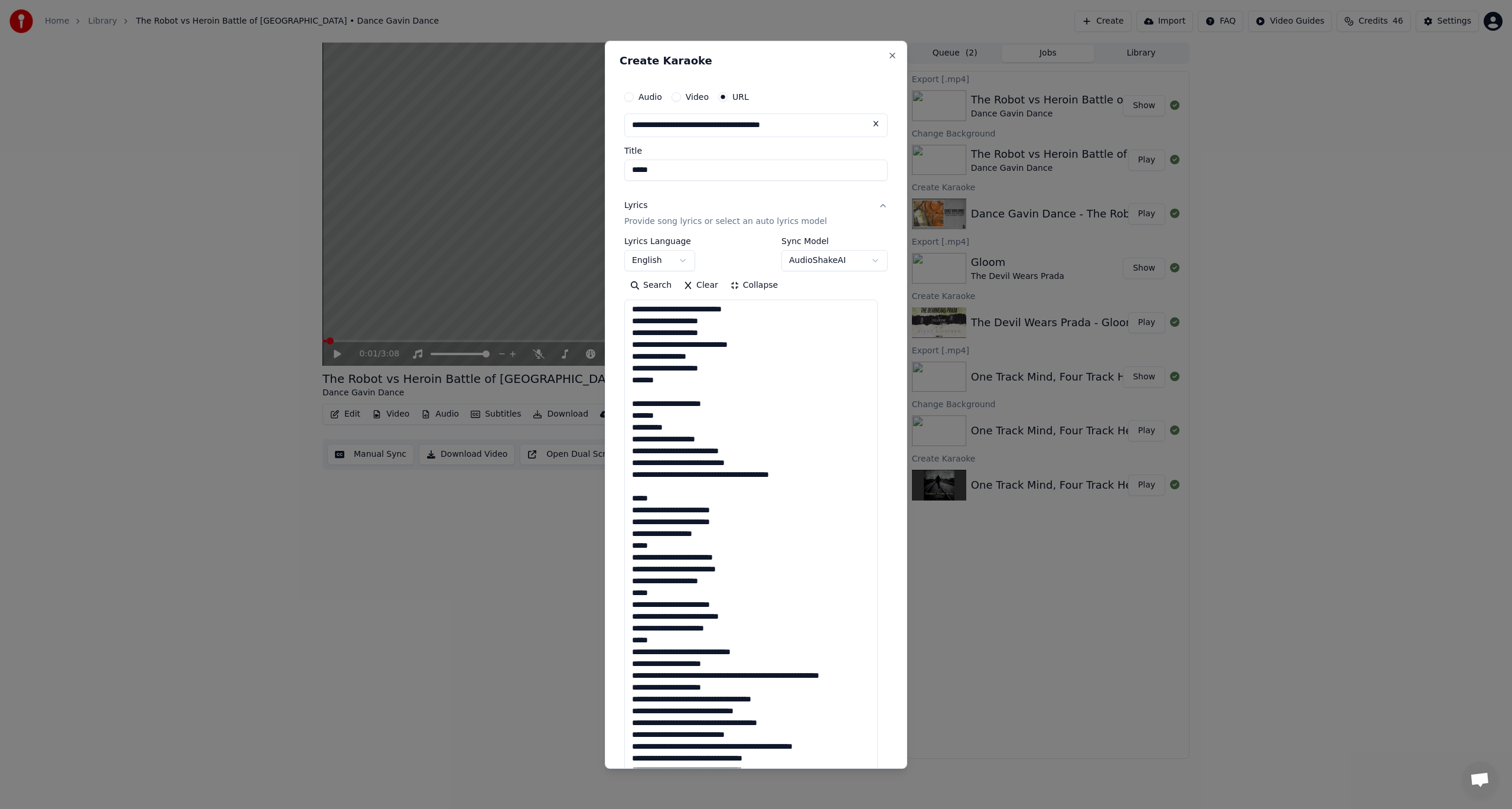
click at [629, 552] on textarea at bounding box center [751, 634] width 253 height 671
drag, startPoint x: 627, startPoint y: 581, endPoint x: 637, endPoint y: 634, distance: 53.9
click at [629, 582] on textarea at bounding box center [751, 634] width 253 height 671
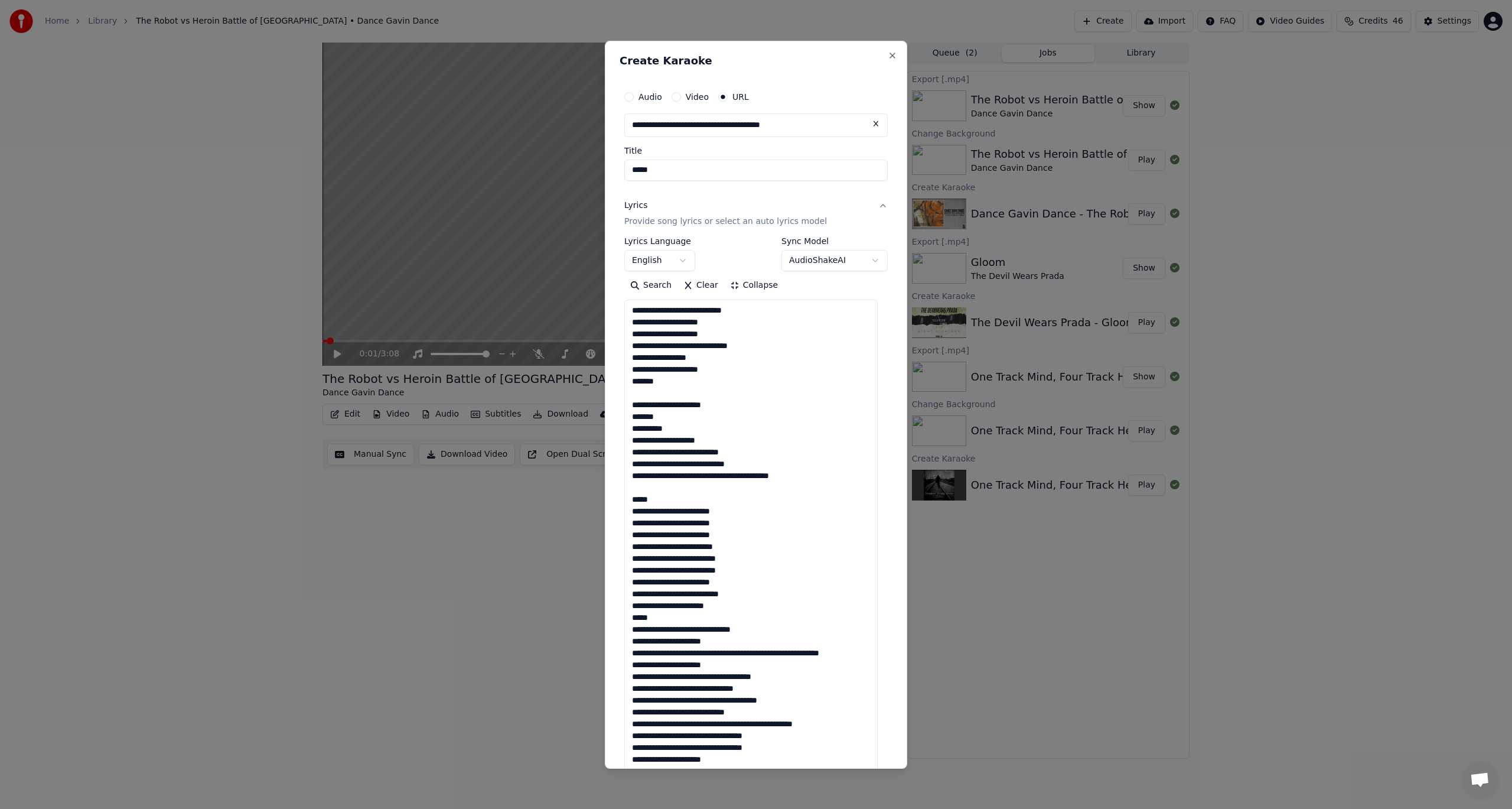
click at [632, 615] on textarea at bounding box center [751, 634] width 253 height 671
click at [765, 617] on textarea at bounding box center [751, 634] width 253 height 671
click at [761, 610] on textarea at bounding box center [751, 634] width 253 height 671
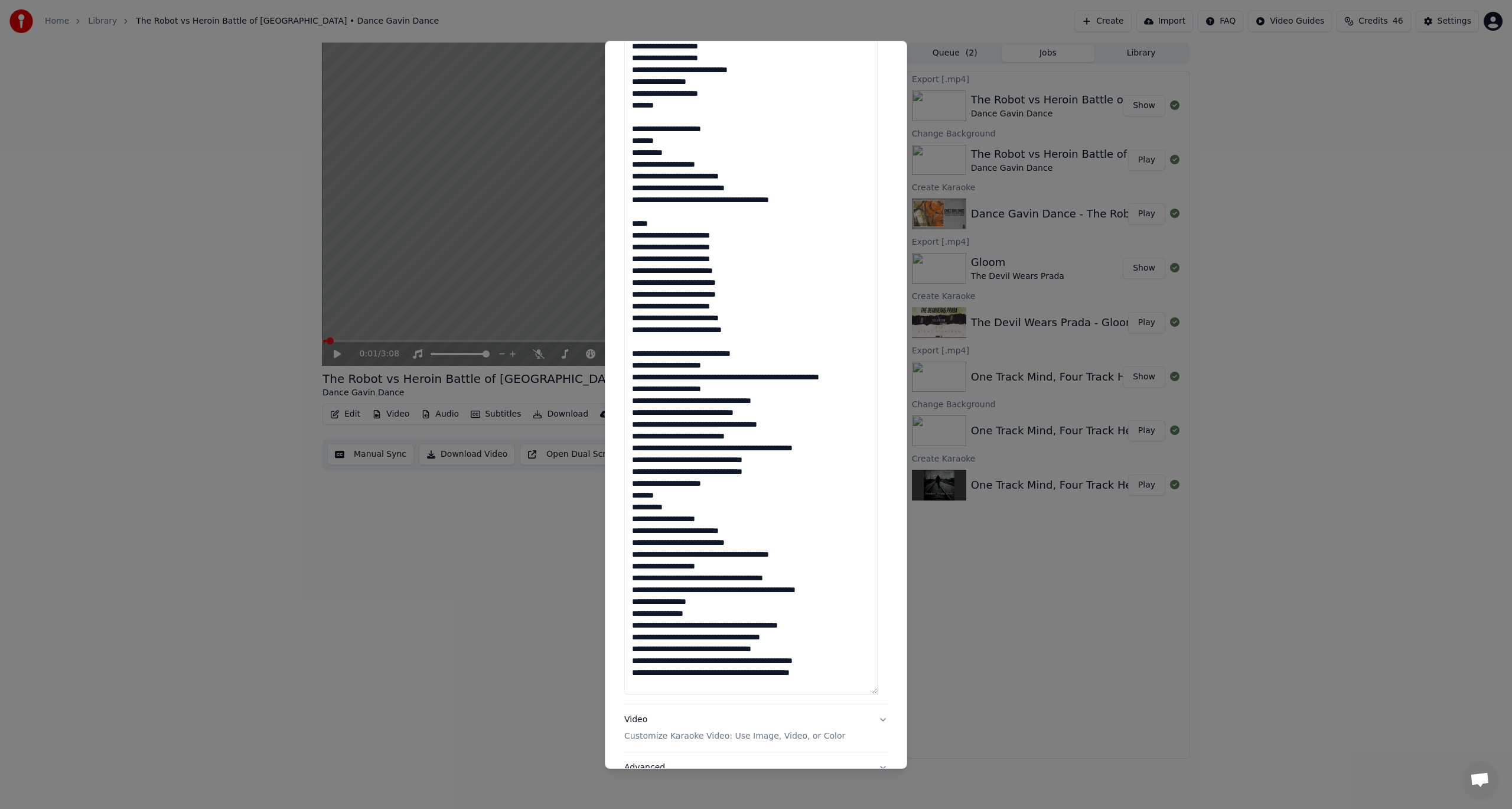
scroll to position [277, 0]
click at [773, 448] on textarea at bounding box center [751, 357] width 253 height 671
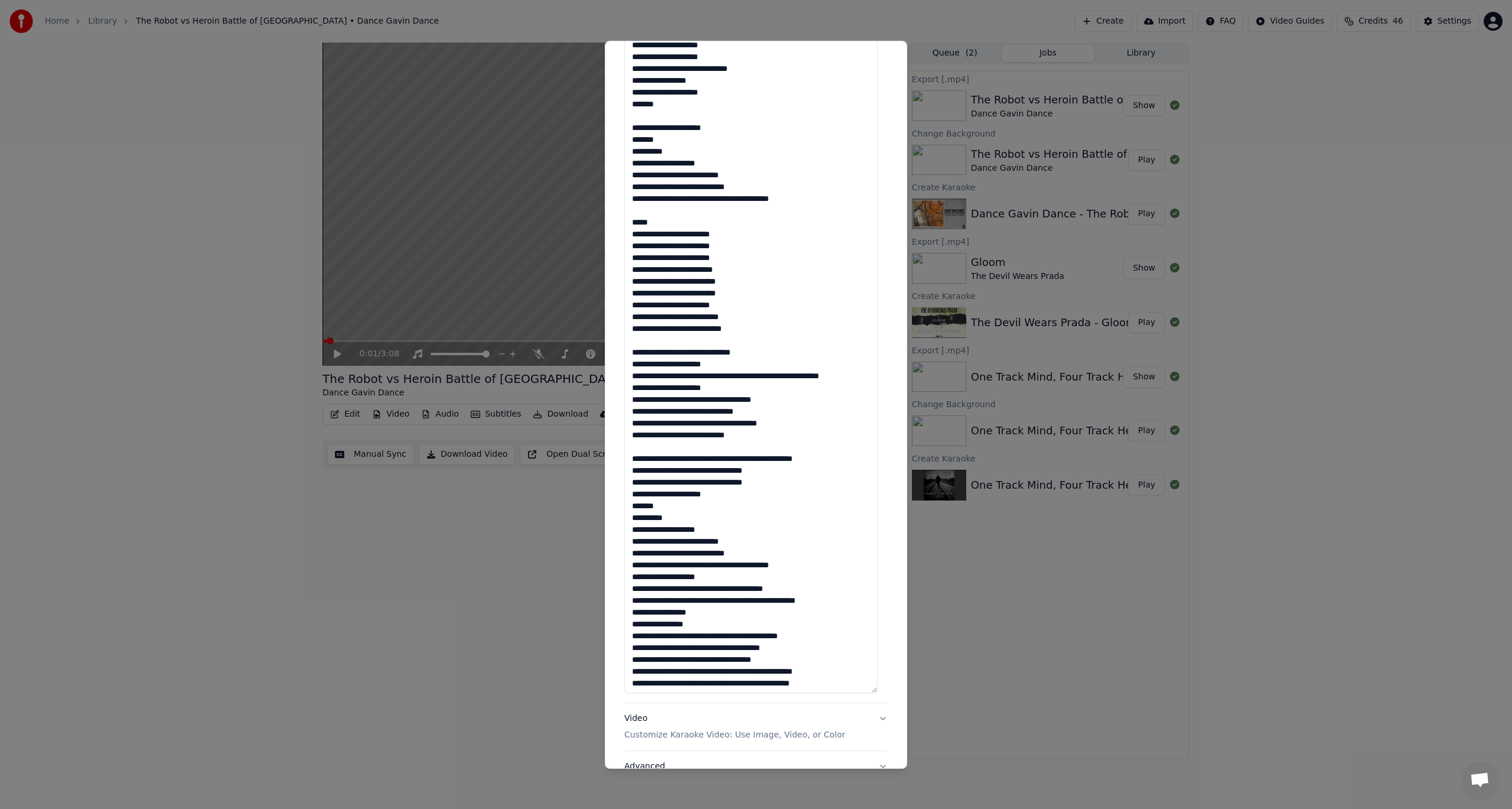
click at [629, 453] on textarea at bounding box center [751, 357] width 253 height 671
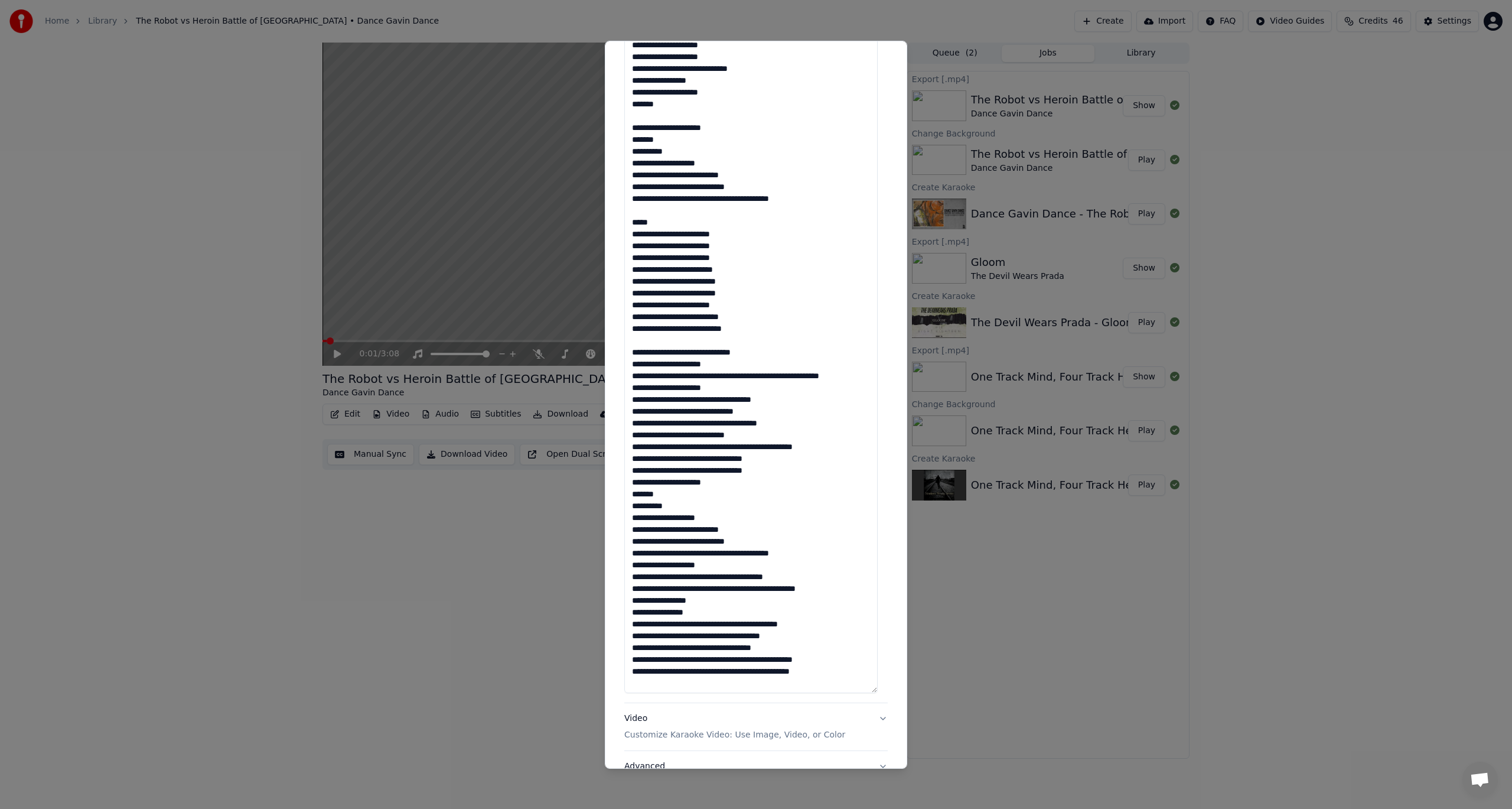
click at [632, 448] on textarea at bounding box center [751, 357] width 253 height 671
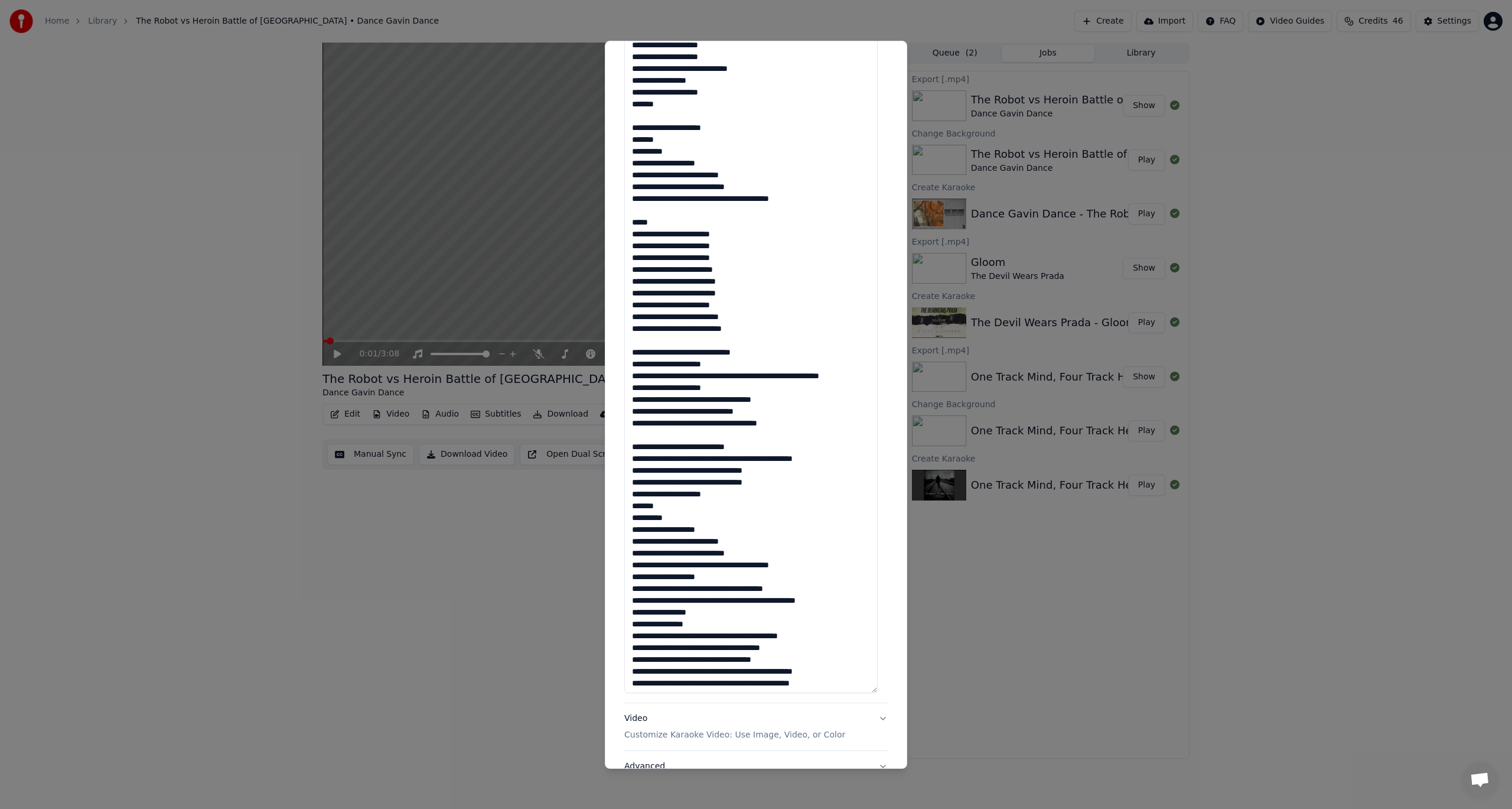
click at [672, 387] on textarea at bounding box center [751, 357] width 253 height 671
click at [793, 440] on textarea at bounding box center [751, 357] width 253 height 671
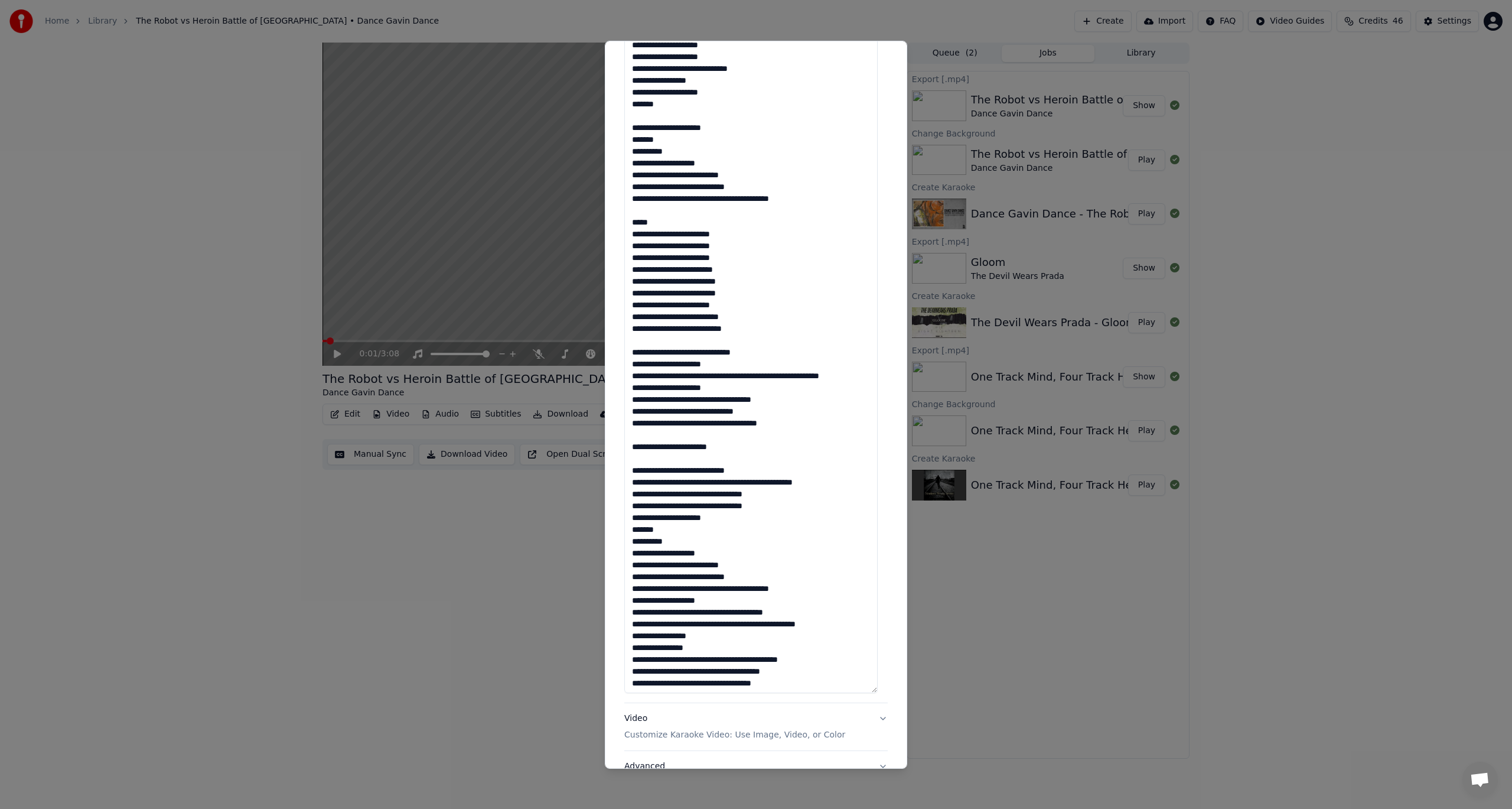
drag, startPoint x: 654, startPoint y: 459, endPoint x: 668, endPoint y: 521, distance: 63.6
click at [655, 460] on textarea at bounding box center [751, 357] width 253 height 671
click at [817, 438] on textarea at bounding box center [751, 357] width 253 height 671
drag, startPoint x: 695, startPoint y: 463, endPoint x: 706, endPoint y: 490, distance: 29.2
click at [695, 463] on textarea at bounding box center [751, 357] width 253 height 671
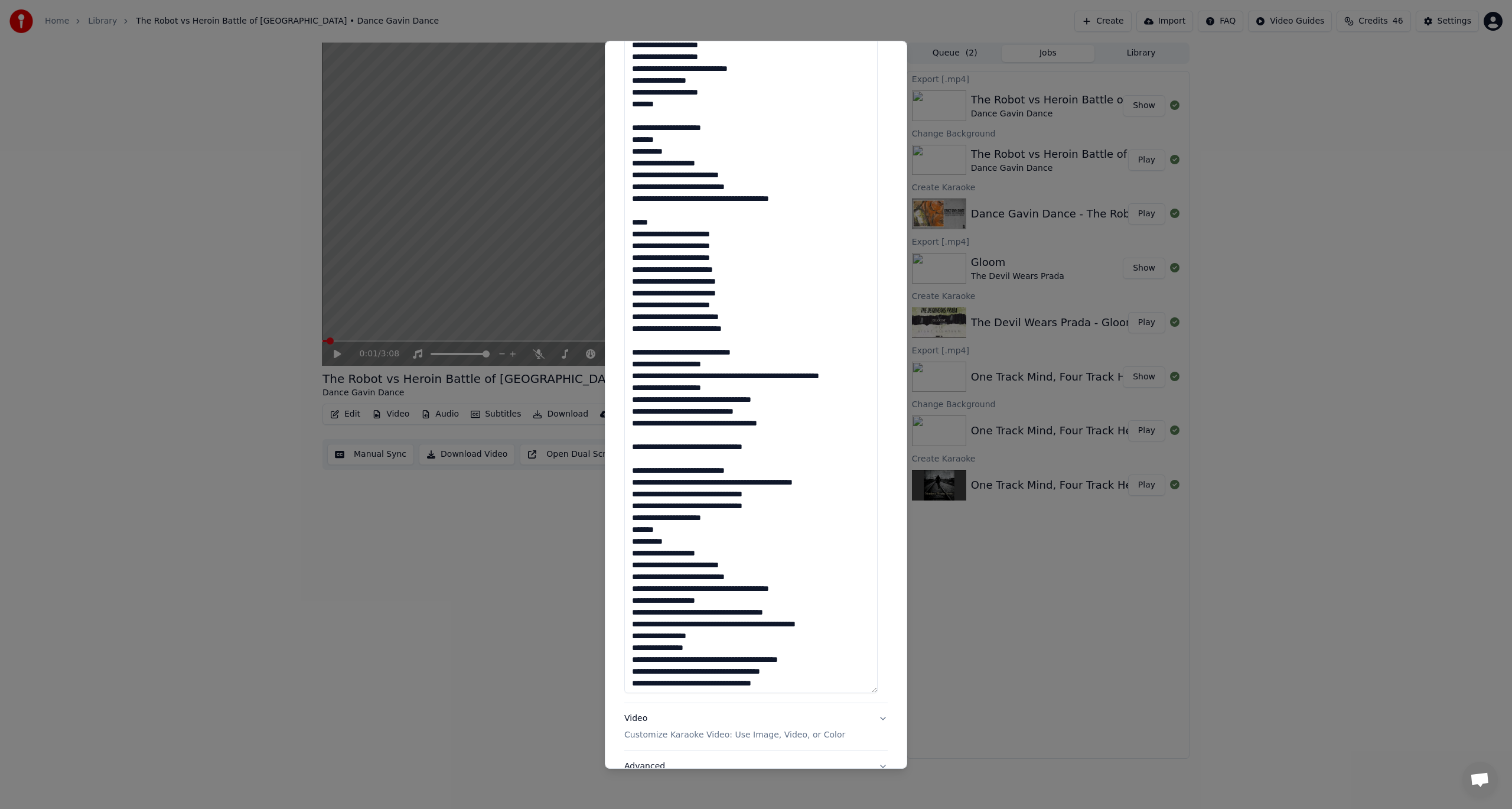
click at [783, 517] on textarea at bounding box center [751, 357] width 253 height 671
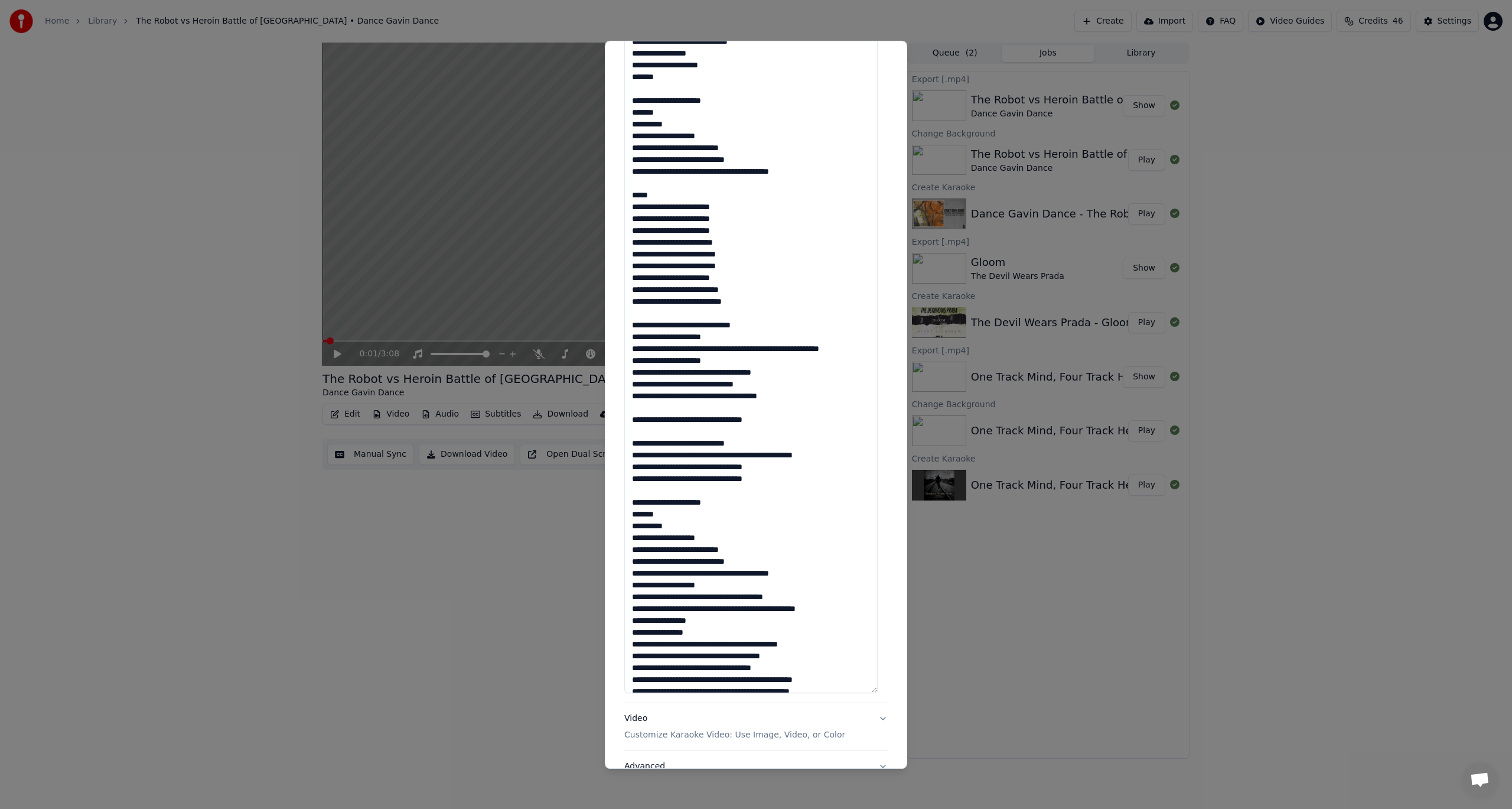
scroll to position [49, 0]
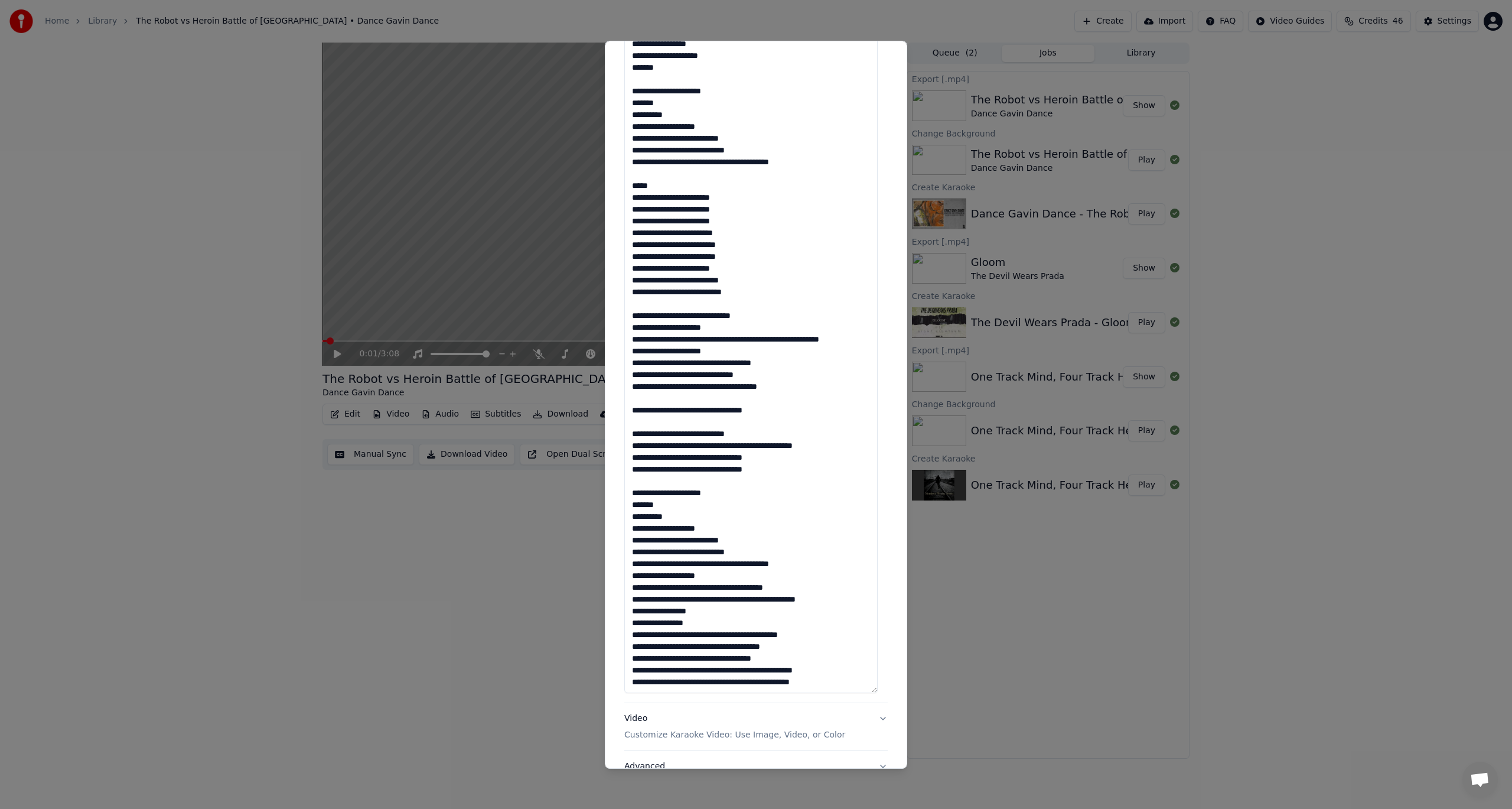
click at [821, 564] on textarea at bounding box center [751, 357] width 253 height 671
click at [819, 573] on textarea at bounding box center [751, 357] width 253 height 671
click at [823, 559] on textarea at bounding box center [751, 357] width 253 height 671
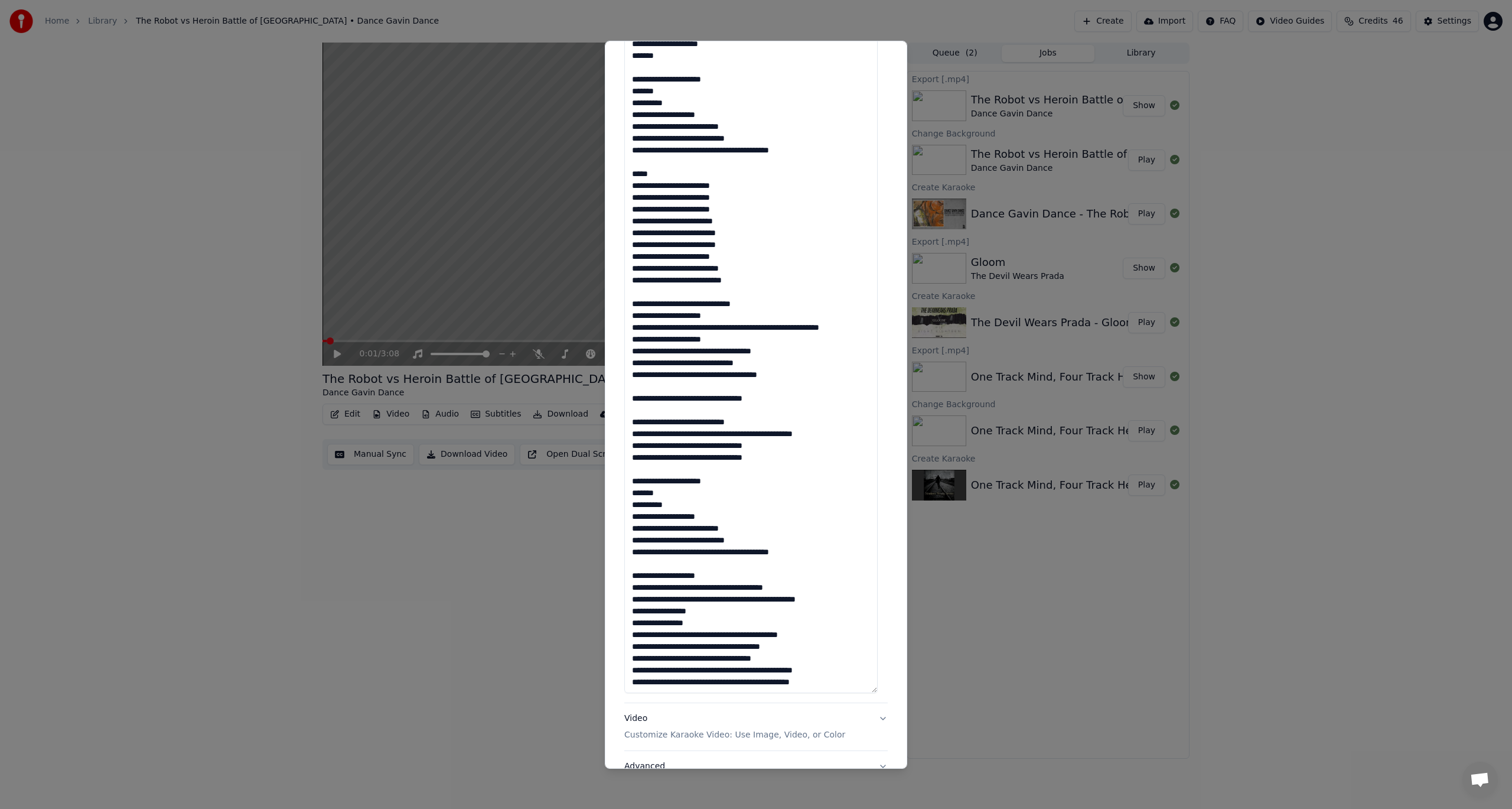
drag, startPoint x: 683, startPoint y: 494, endPoint x: 808, endPoint y: 563, distance: 142.8
click at [808, 563] on textarea at bounding box center [751, 357] width 253 height 671
click at [828, 565] on textarea at bounding box center [751, 357] width 253 height 671
paste textarea "**********"
drag, startPoint x: 634, startPoint y: 587, endPoint x: 646, endPoint y: 656, distance: 70.0
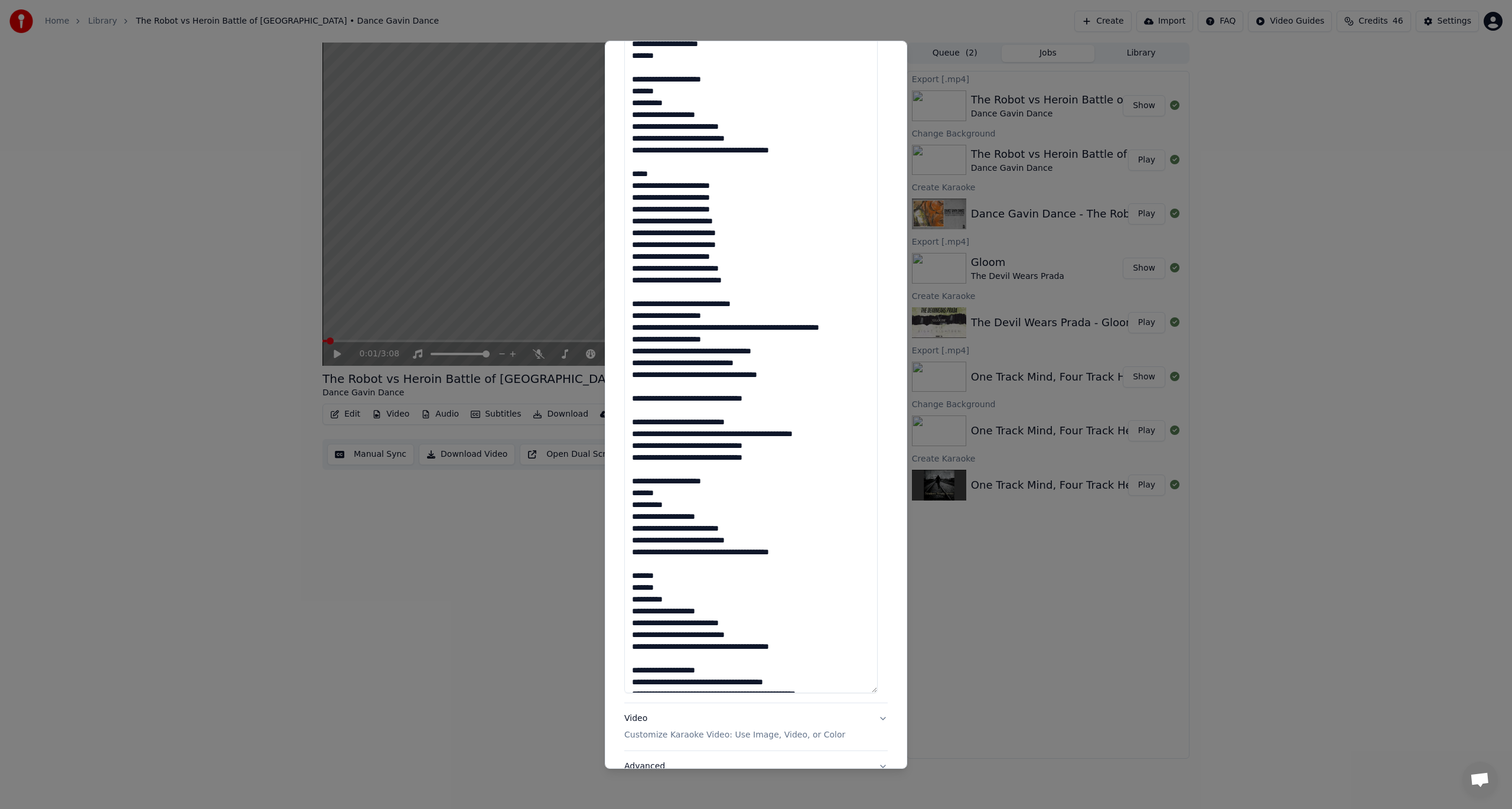
click at [634, 588] on textarea at bounding box center [751, 357] width 253 height 671
click at [632, 601] on textarea at bounding box center [751, 357] width 253 height 671
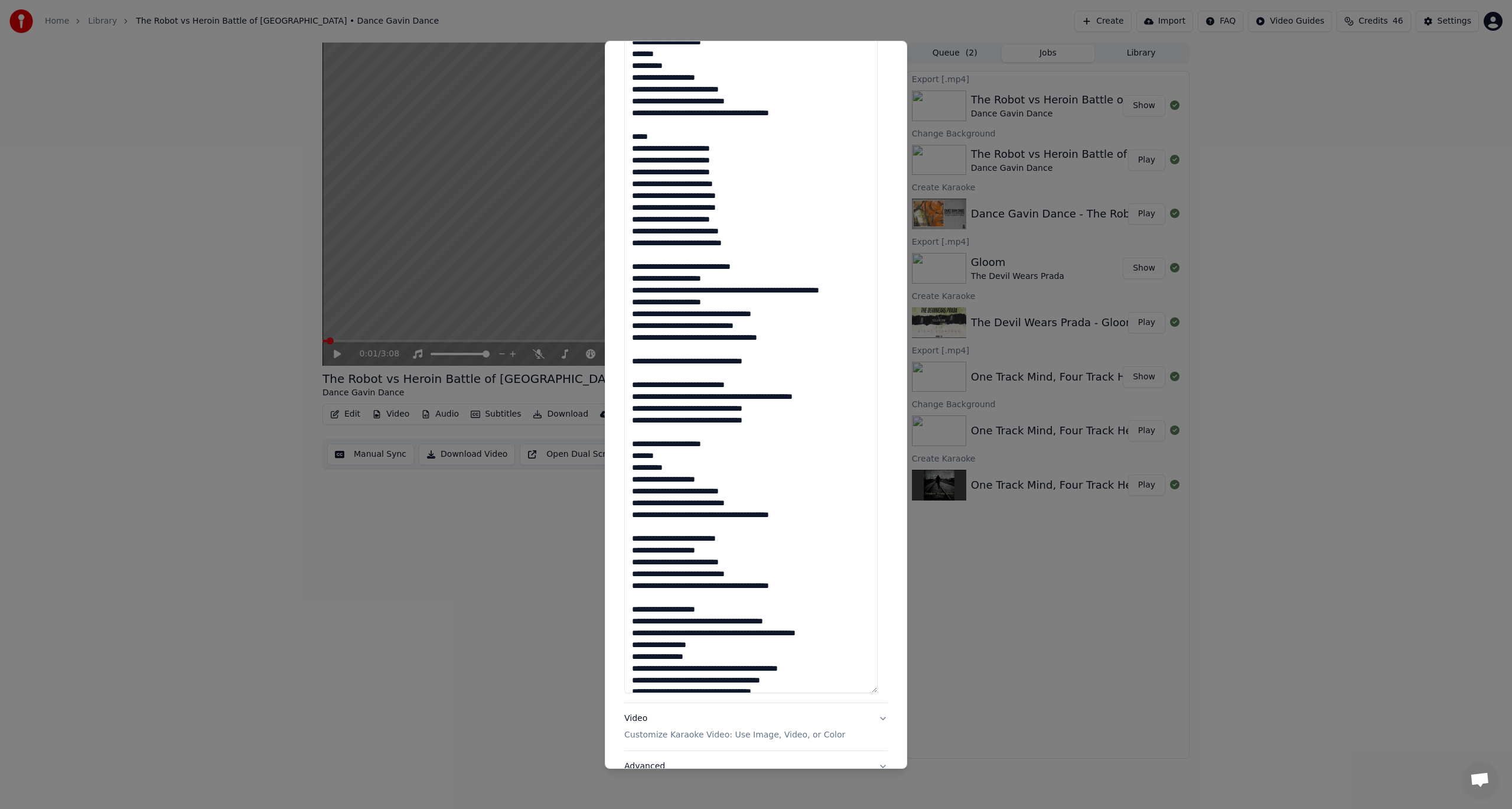
scroll to position [118, 0]
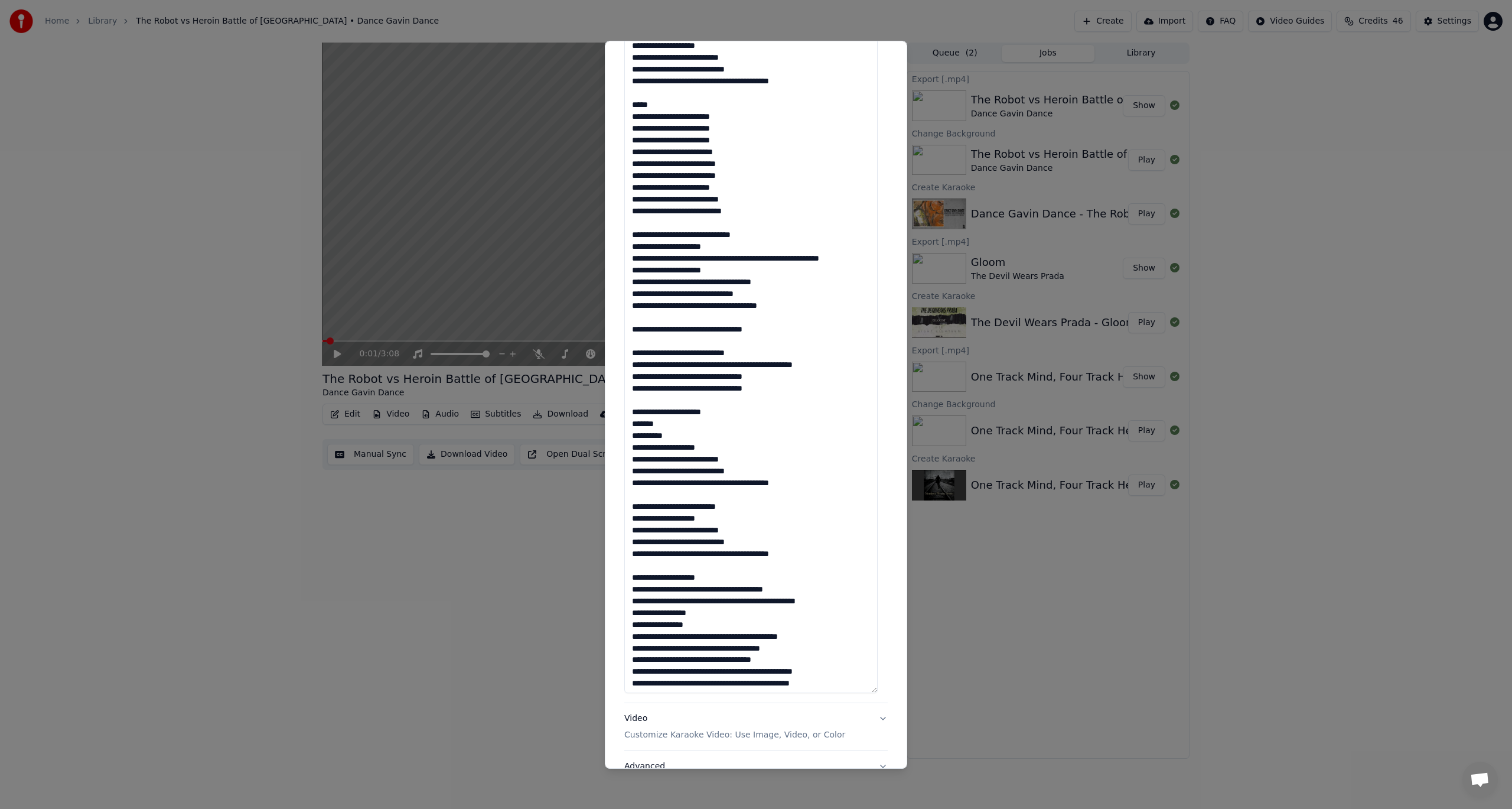
click at [821, 569] on textarea at bounding box center [751, 357] width 253 height 671
click at [632, 594] on textarea at bounding box center [751, 357] width 253 height 671
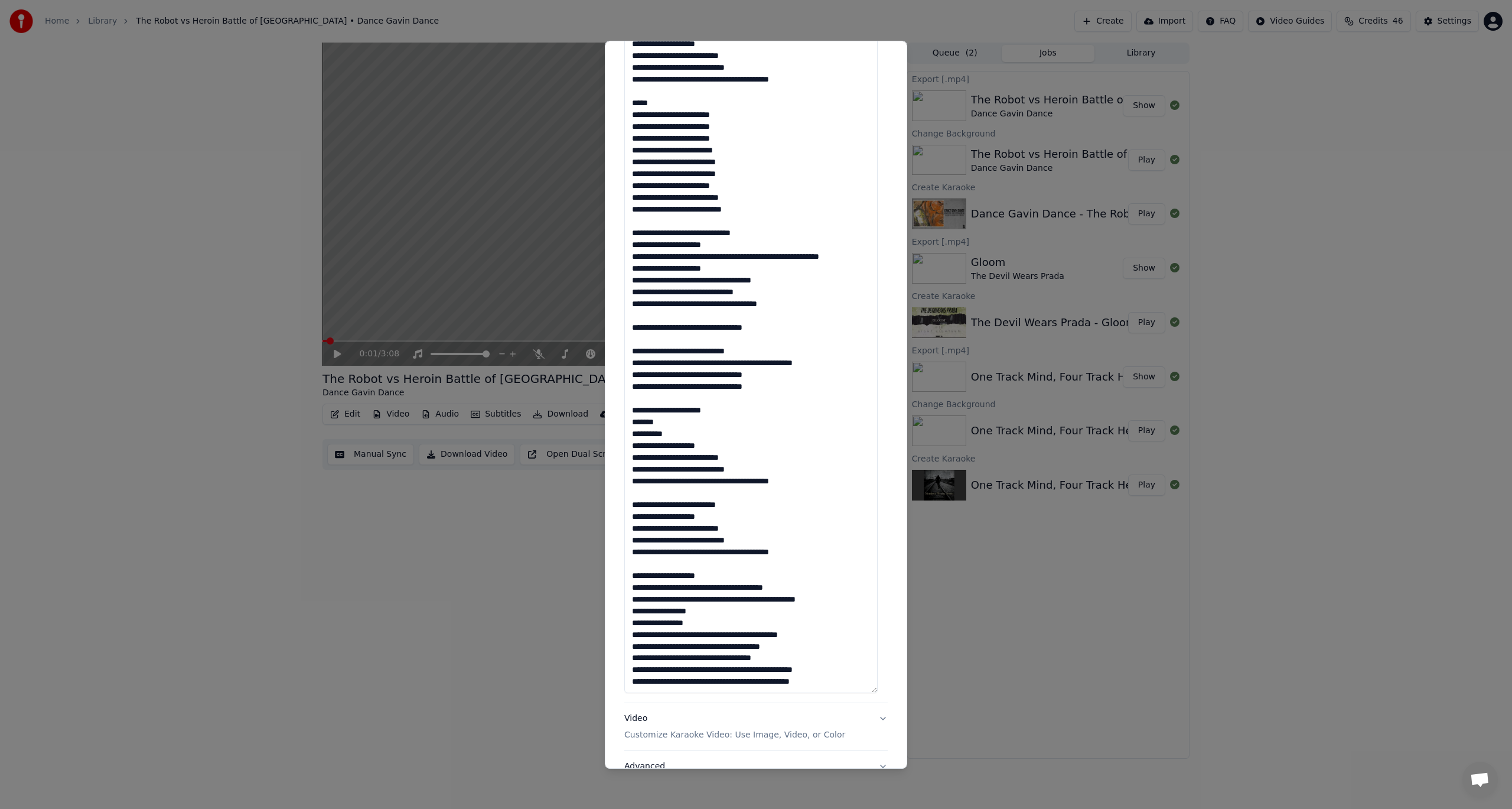
scroll to position [131, 0]
click at [840, 689] on textarea at bounding box center [751, 357] width 253 height 671
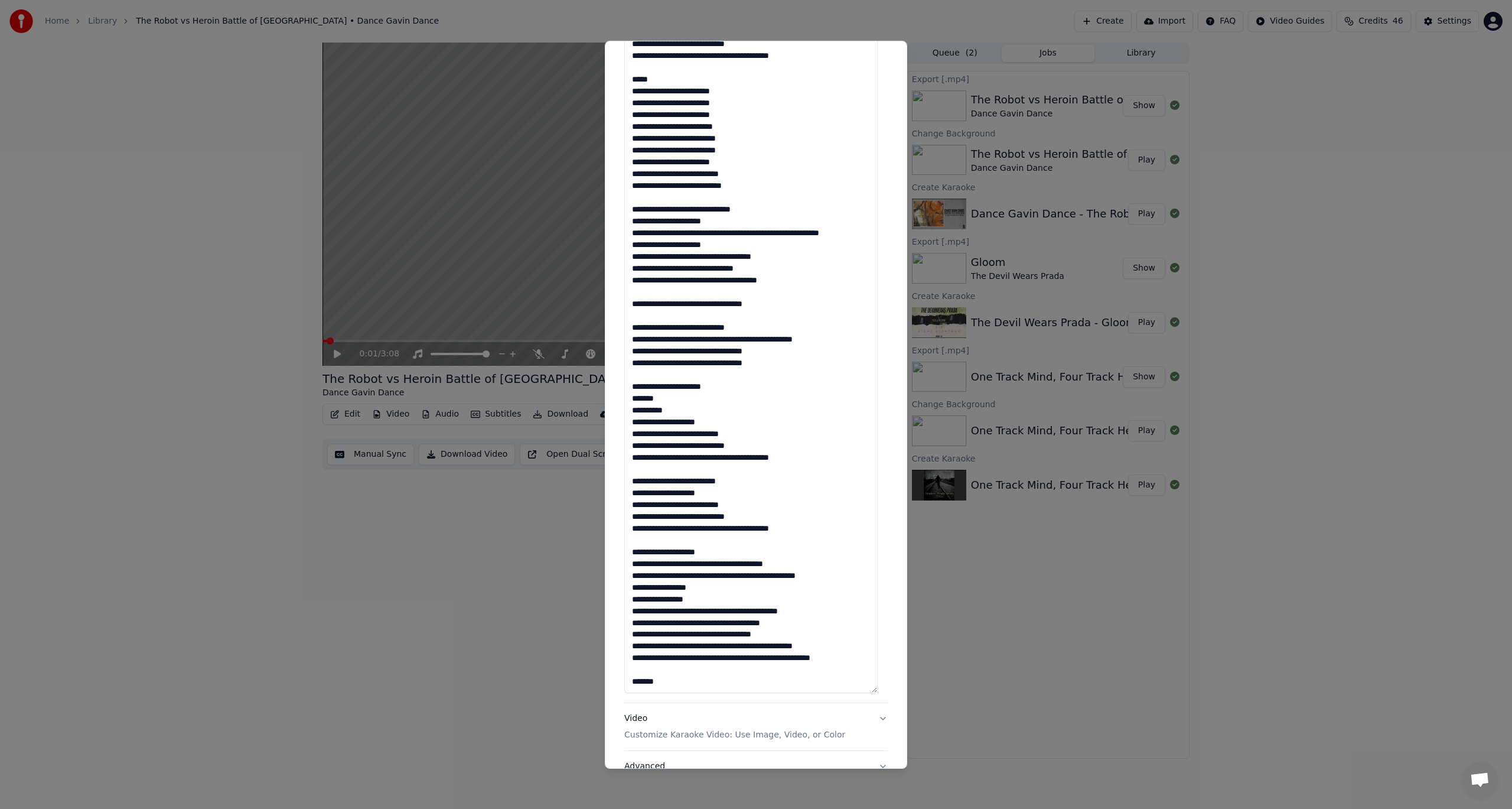
scroll to position [174, 0]
drag, startPoint x: 629, startPoint y: 546, endPoint x: 822, endPoint y: 640, distance: 214.7
click at [822, 640] on textarea at bounding box center [751, 357] width 253 height 671
click at [705, 667] on textarea at bounding box center [751, 357] width 253 height 671
click at [659, 675] on textarea at bounding box center [751, 357] width 253 height 671
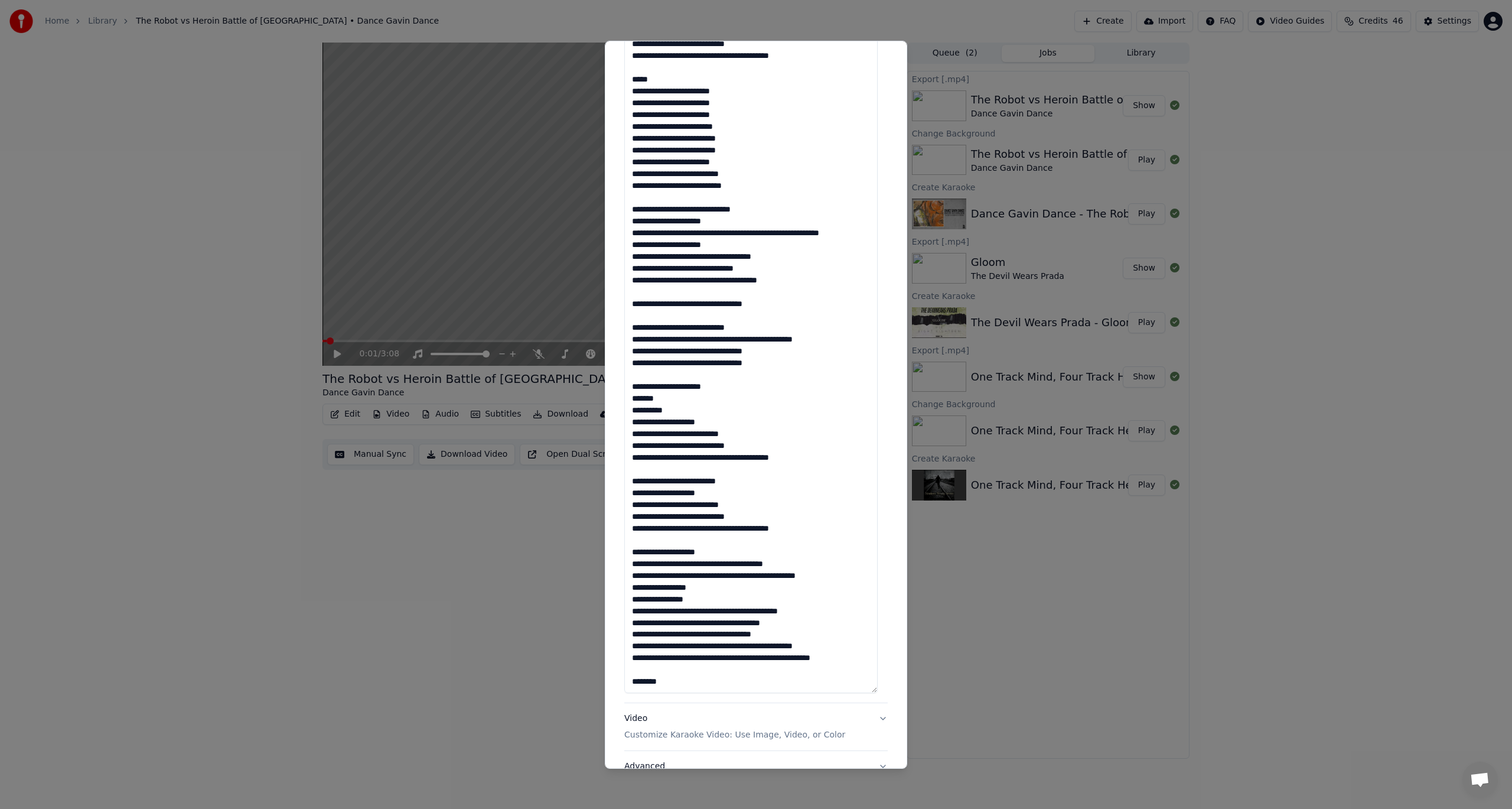
paste textarea "**********"
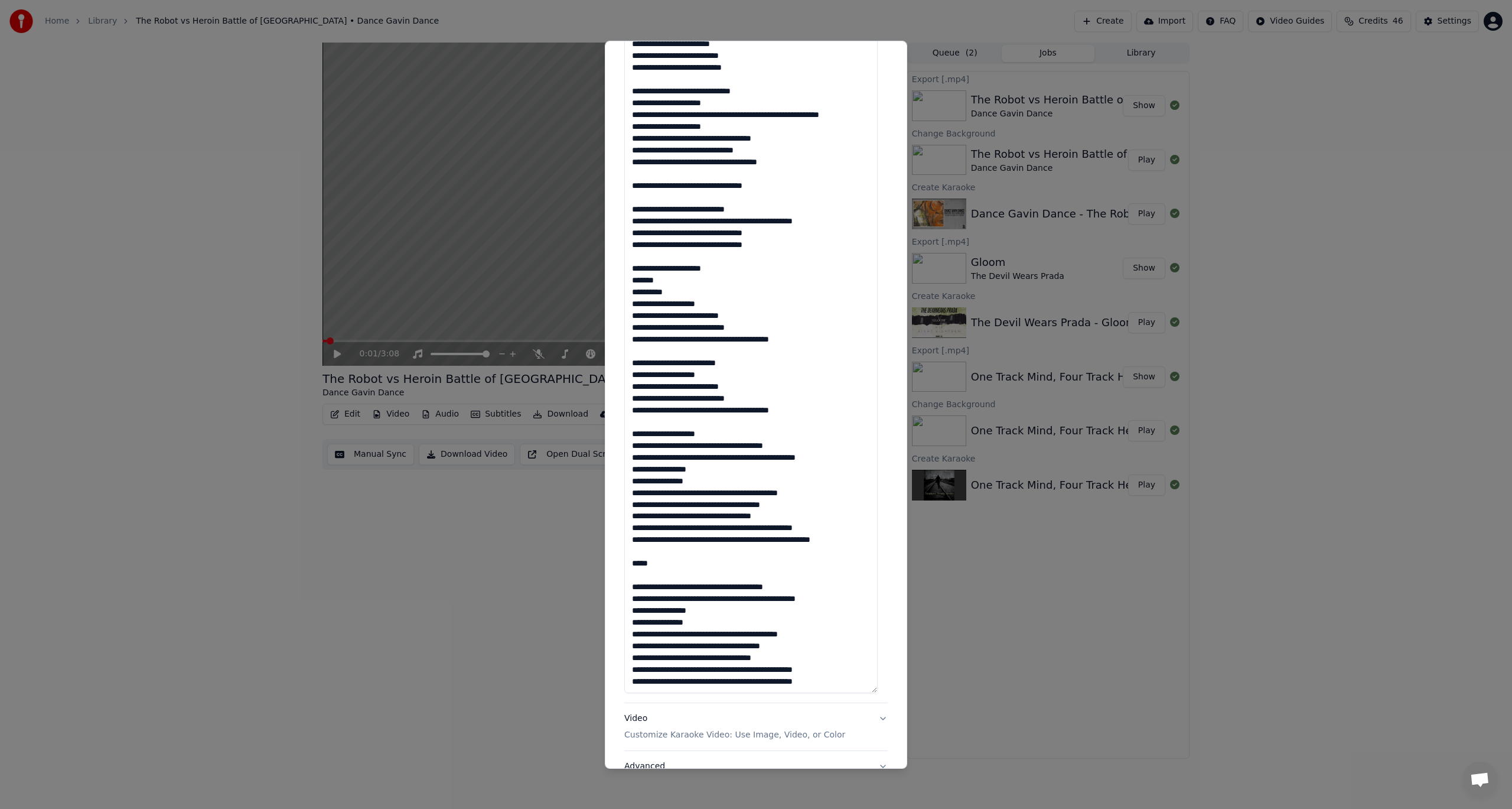
scroll to position [285, 0]
type textarea "**********"
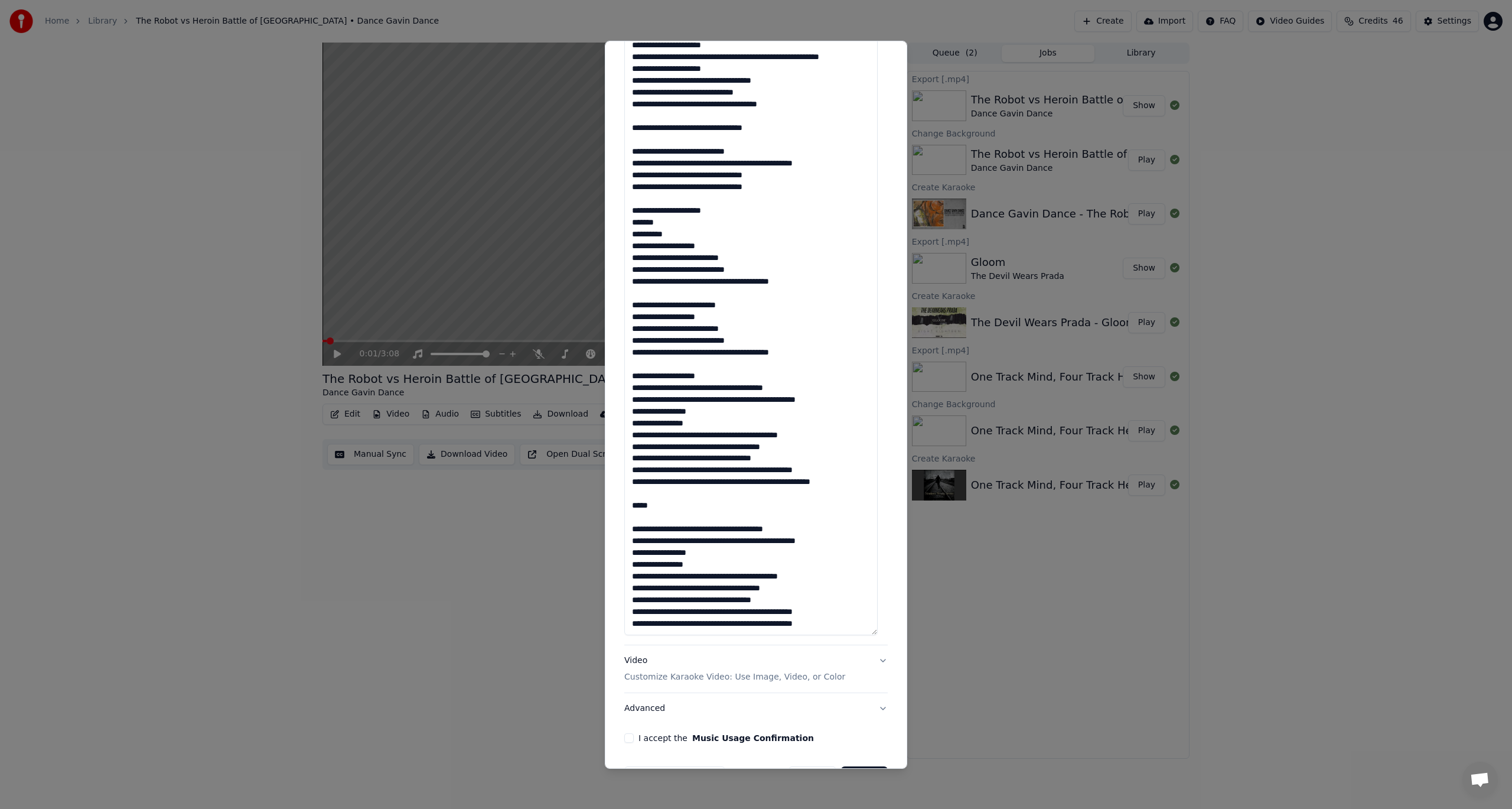
scroll to position [373, 0]
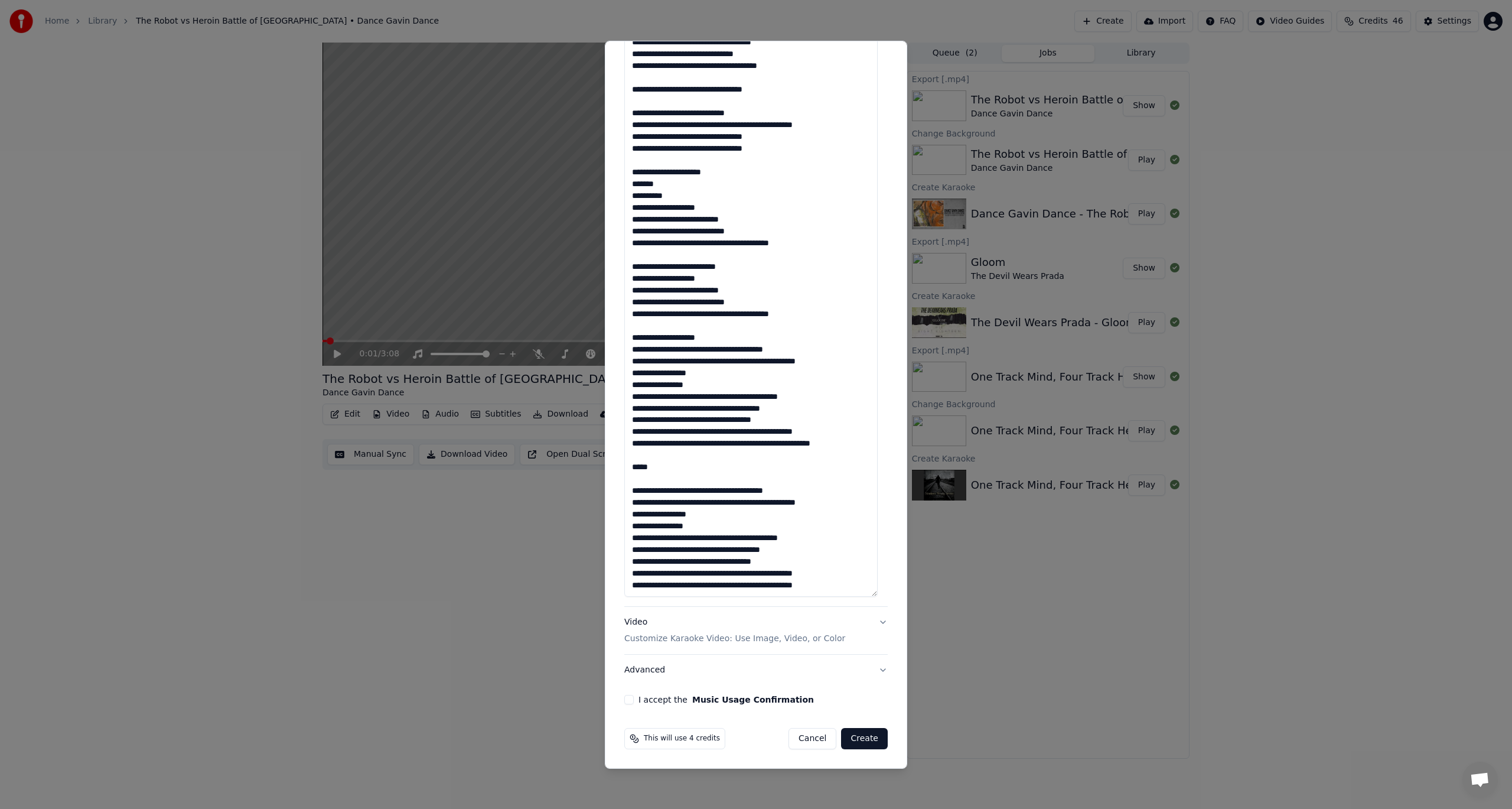
click at [875, 622] on button "Video Customize Karaoke Video: Use Image, Video, or Color" at bounding box center [756, 630] width 263 height 47
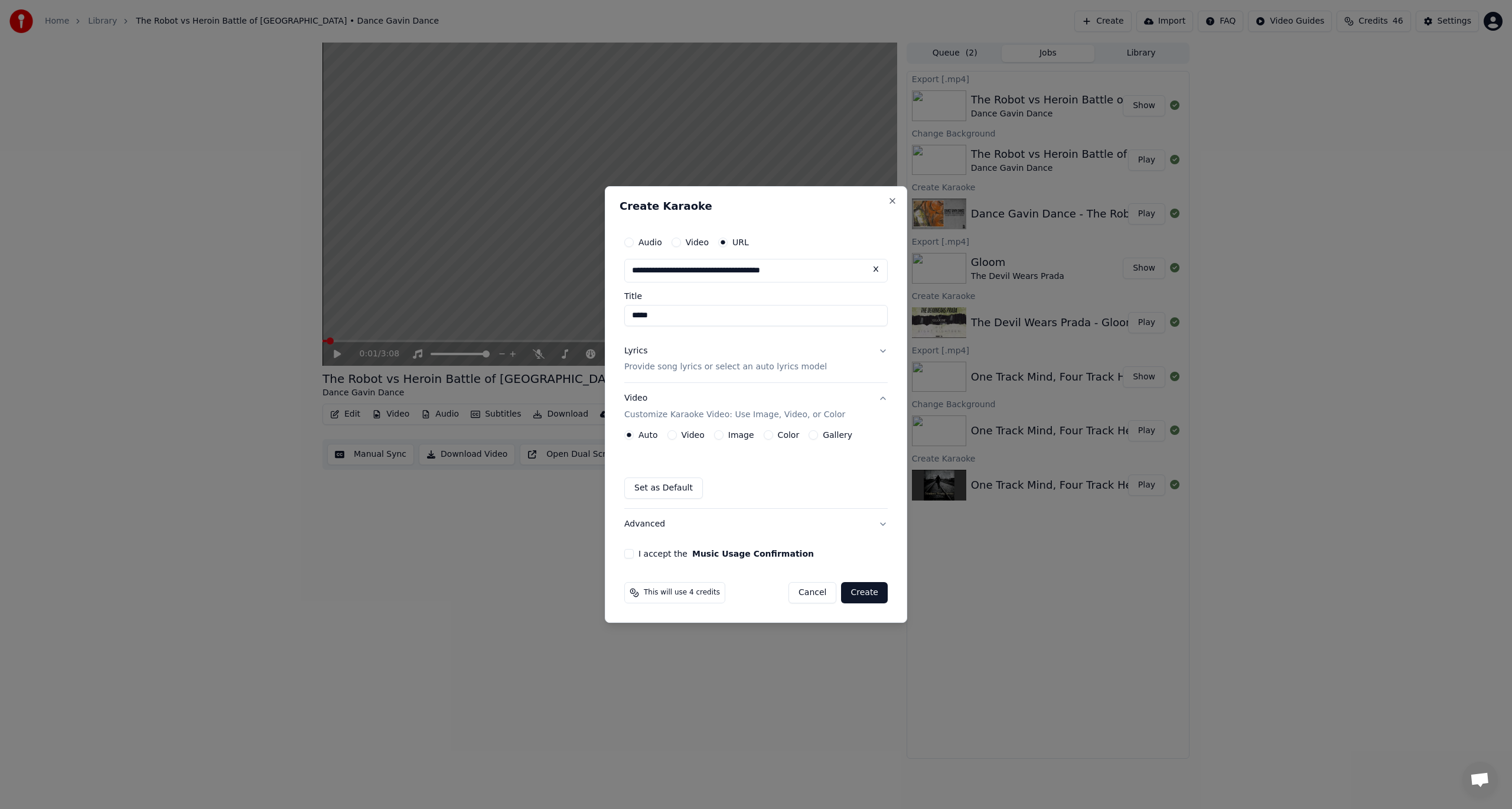
click at [709, 432] on div "Auto Video Image Color Gallery" at bounding box center [739, 435] width 228 height 9
click at [719, 432] on button "Image" at bounding box center [718, 435] width 9 height 9
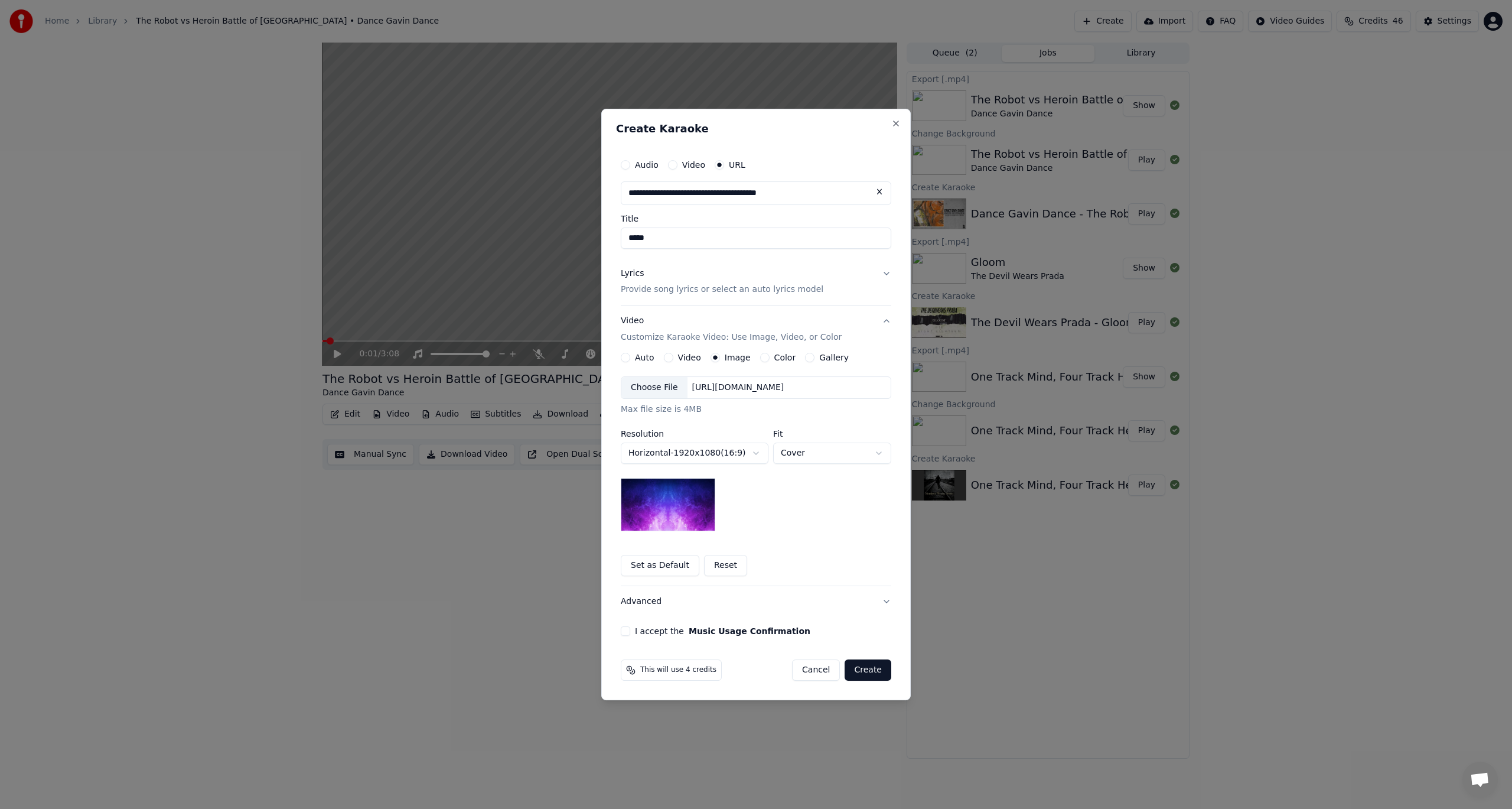
click at [765, 361] on div "Color" at bounding box center [778, 357] width 36 height 9
click at [760, 355] on button "Color" at bounding box center [765, 357] width 9 height 9
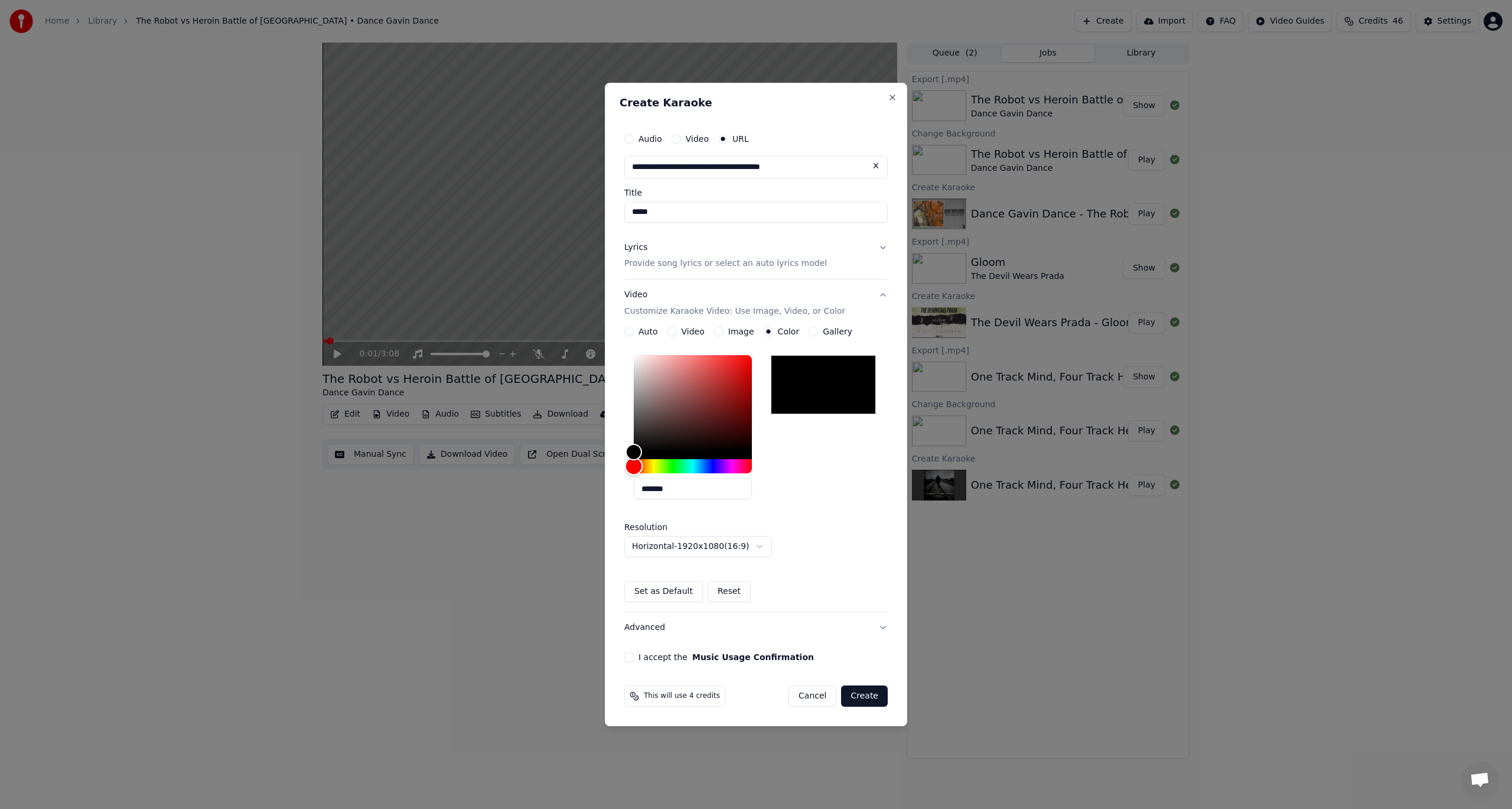
click at [733, 468] on div "Hue" at bounding box center [693, 466] width 118 height 14
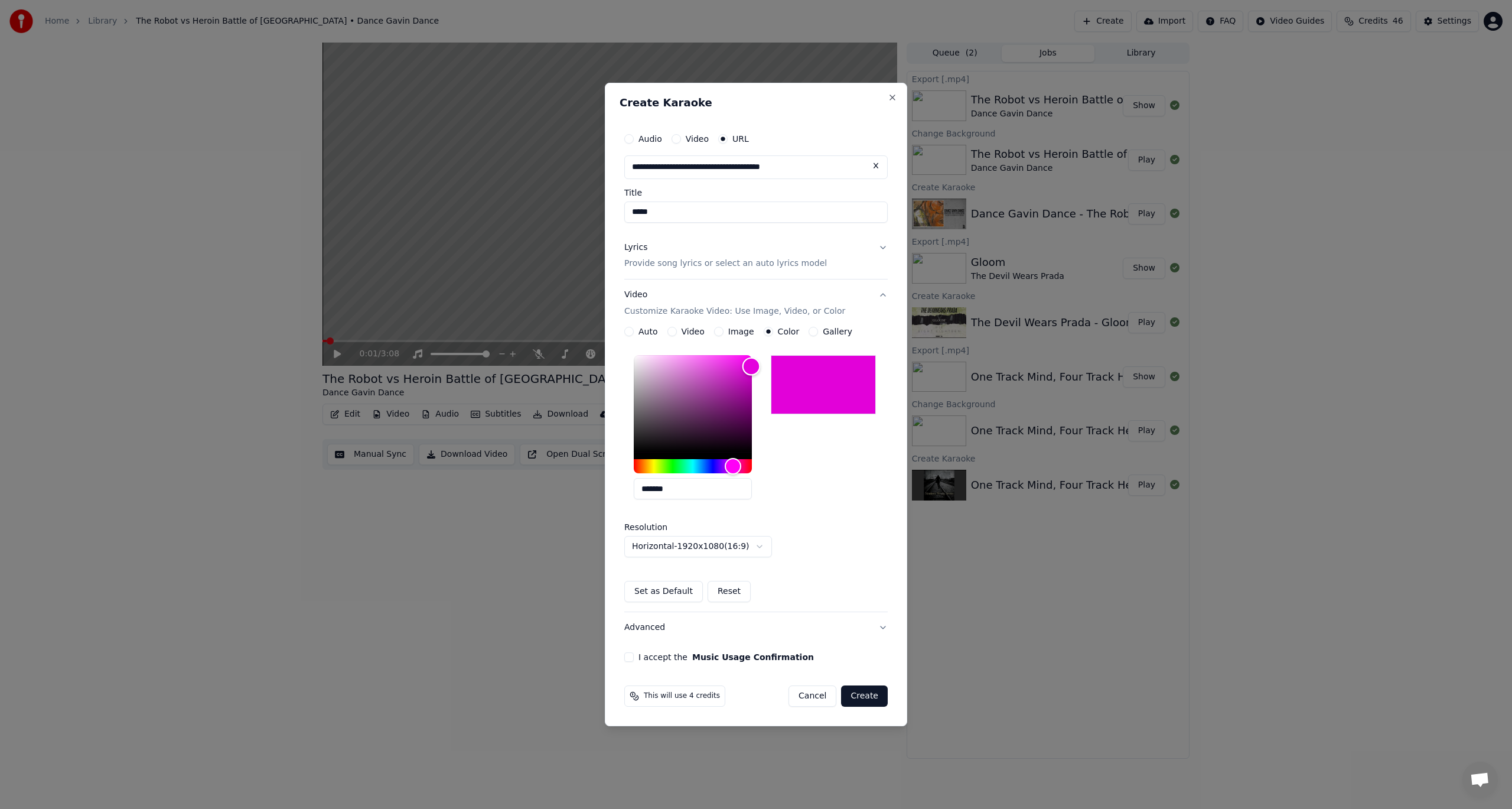
type input "*******"
drag, startPoint x: 632, startPoint y: 455, endPoint x: 752, endPoint y: 366, distance: 149.4
click at [752, 366] on div "Color" at bounding box center [751, 366] width 18 height 18
click at [629, 654] on button "I accept the Music Usage Confirmation" at bounding box center [629, 656] width 9 height 9
click at [855, 690] on button "Create" at bounding box center [864, 696] width 47 height 21
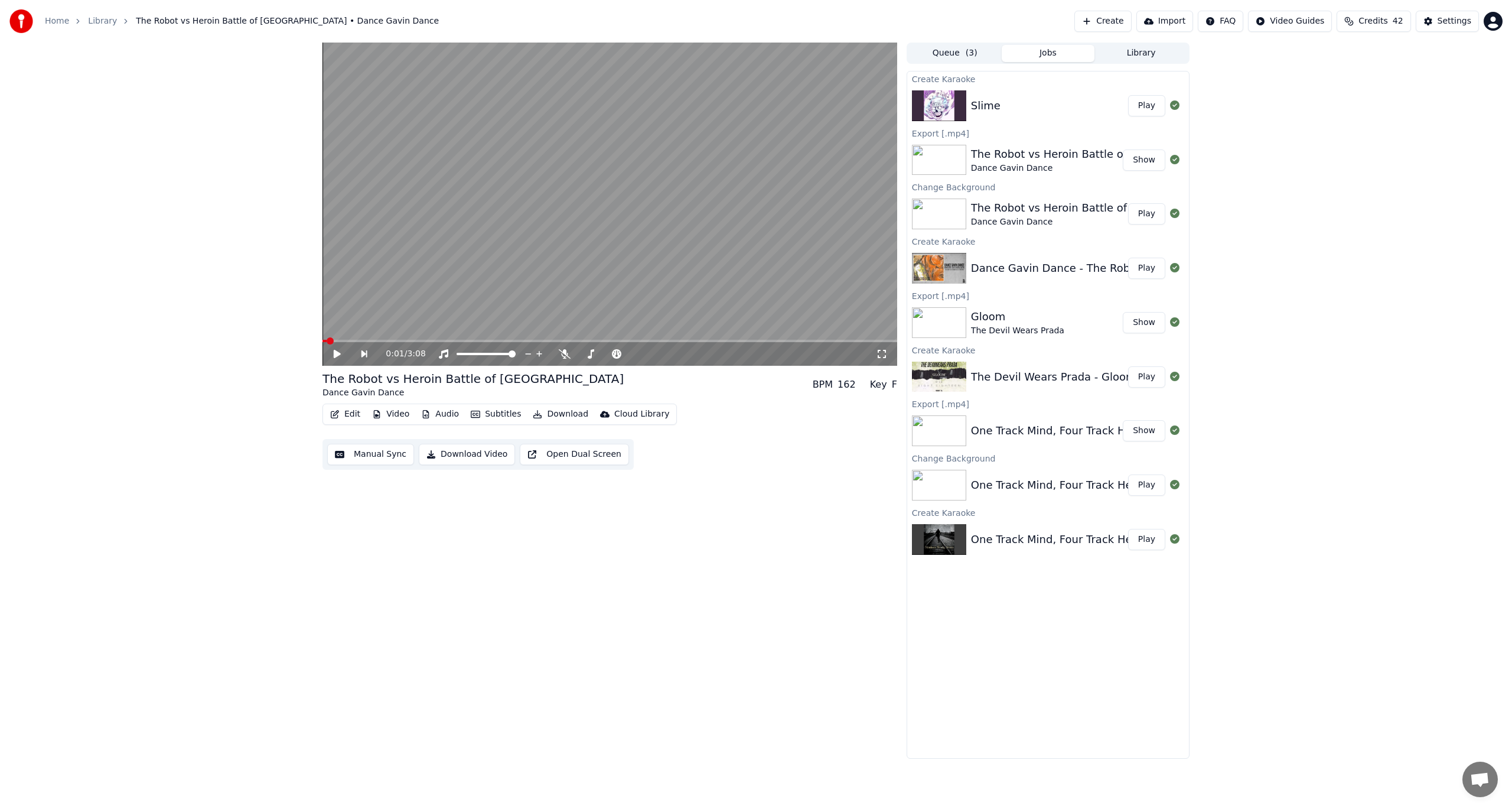
click at [1138, 103] on button "Play" at bounding box center [1147, 106] width 38 height 21
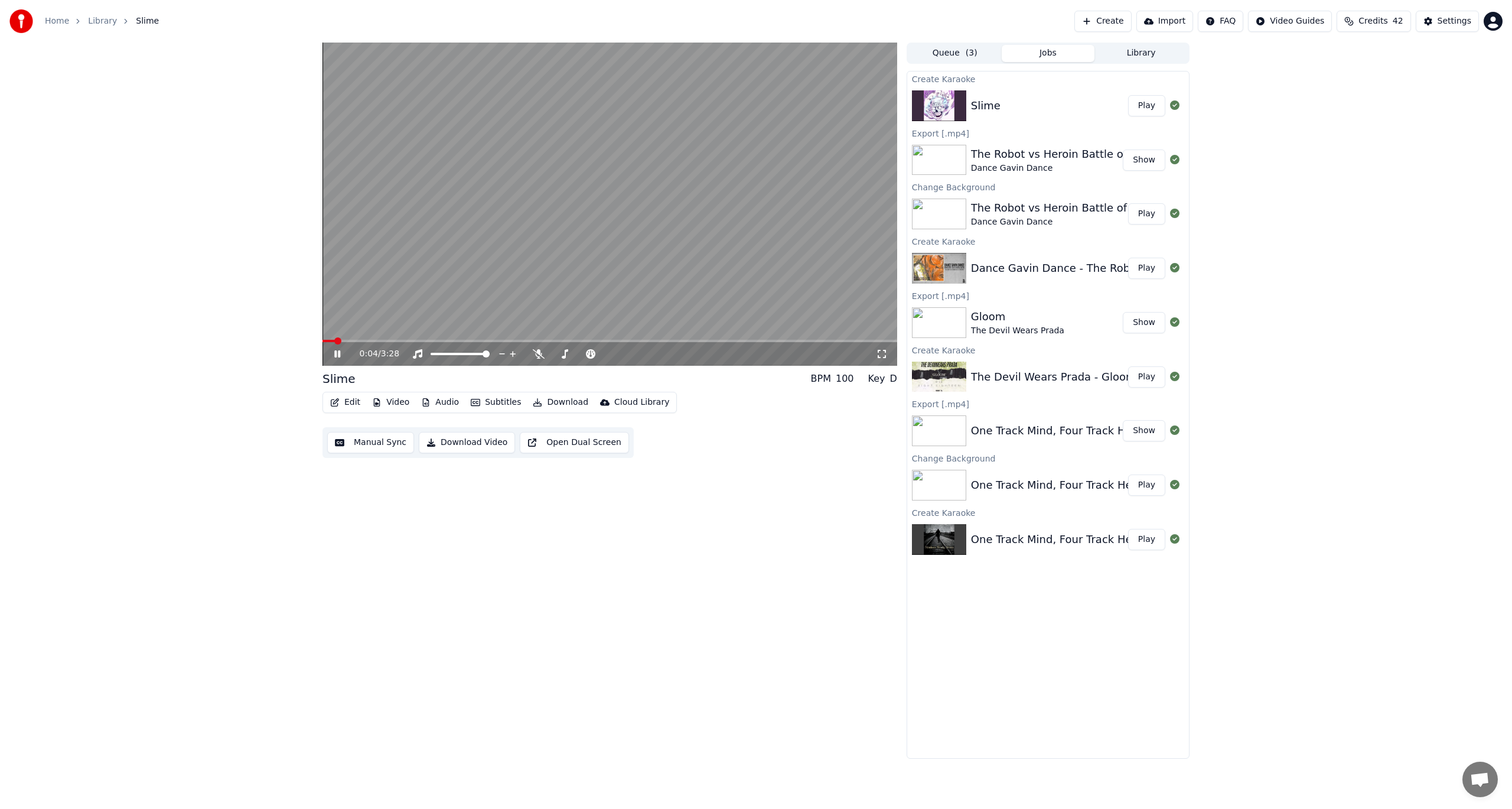
click at [492, 397] on button "Subtitles" at bounding box center [496, 402] width 60 height 16
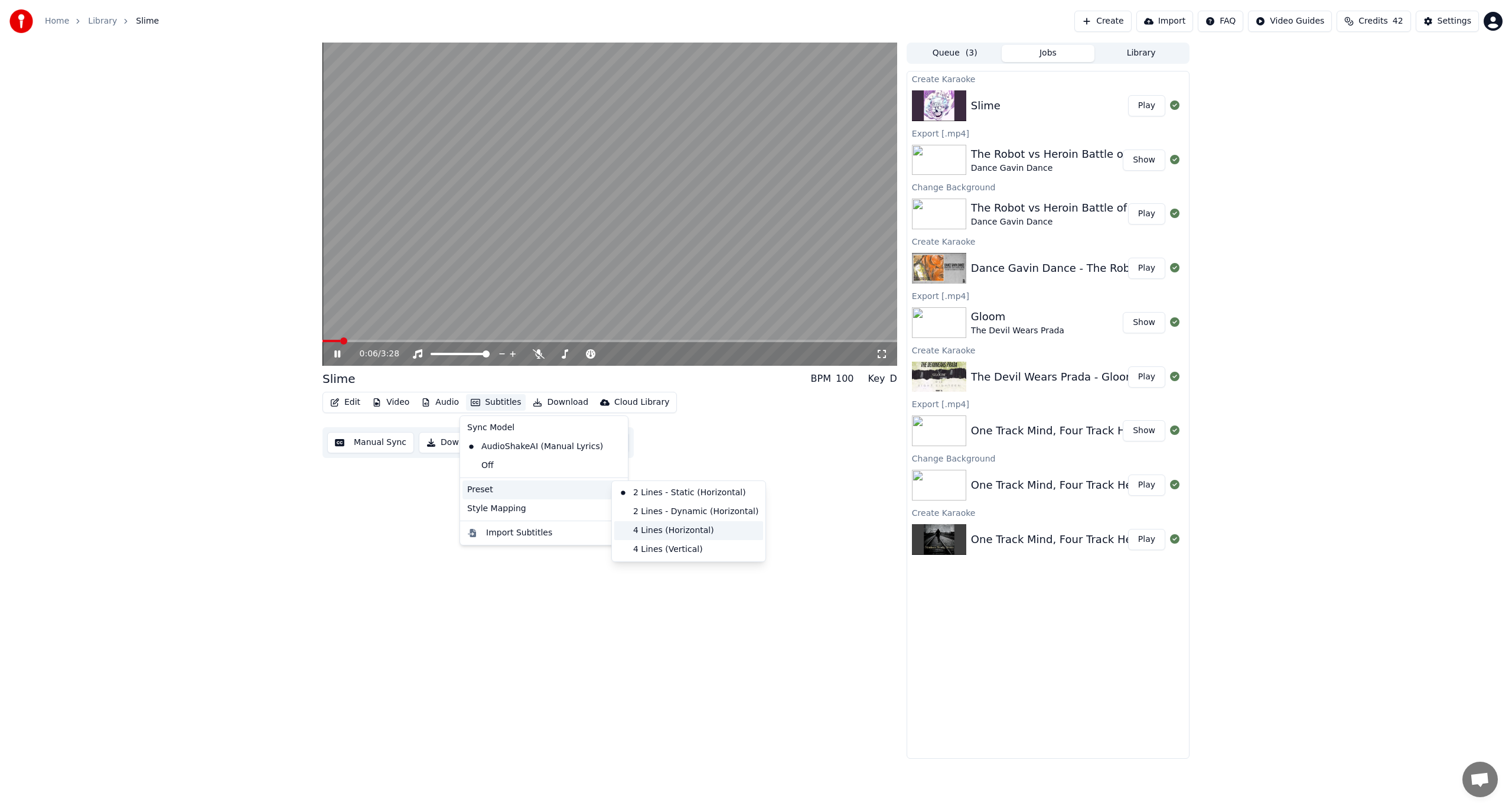
click at [694, 529] on div "4 Lines (Horizontal)" at bounding box center [689, 530] width 149 height 19
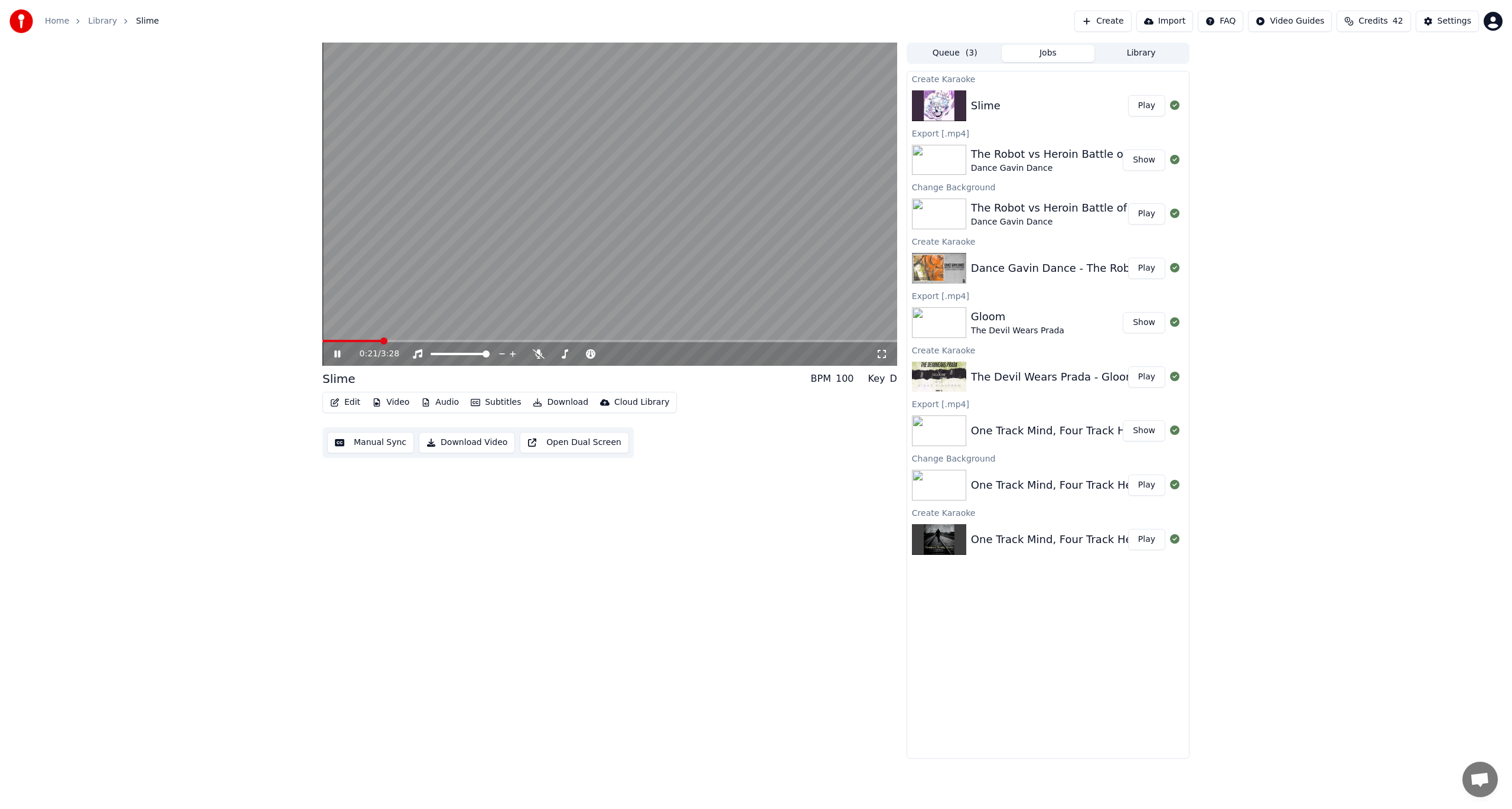
click at [336, 350] on icon at bounding box center [346, 354] width 28 height 9
click at [545, 402] on button "Download" at bounding box center [561, 402] width 65 height 16
click at [558, 431] on div "Video [.mp4]" at bounding box center [571, 428] width 53 height 12
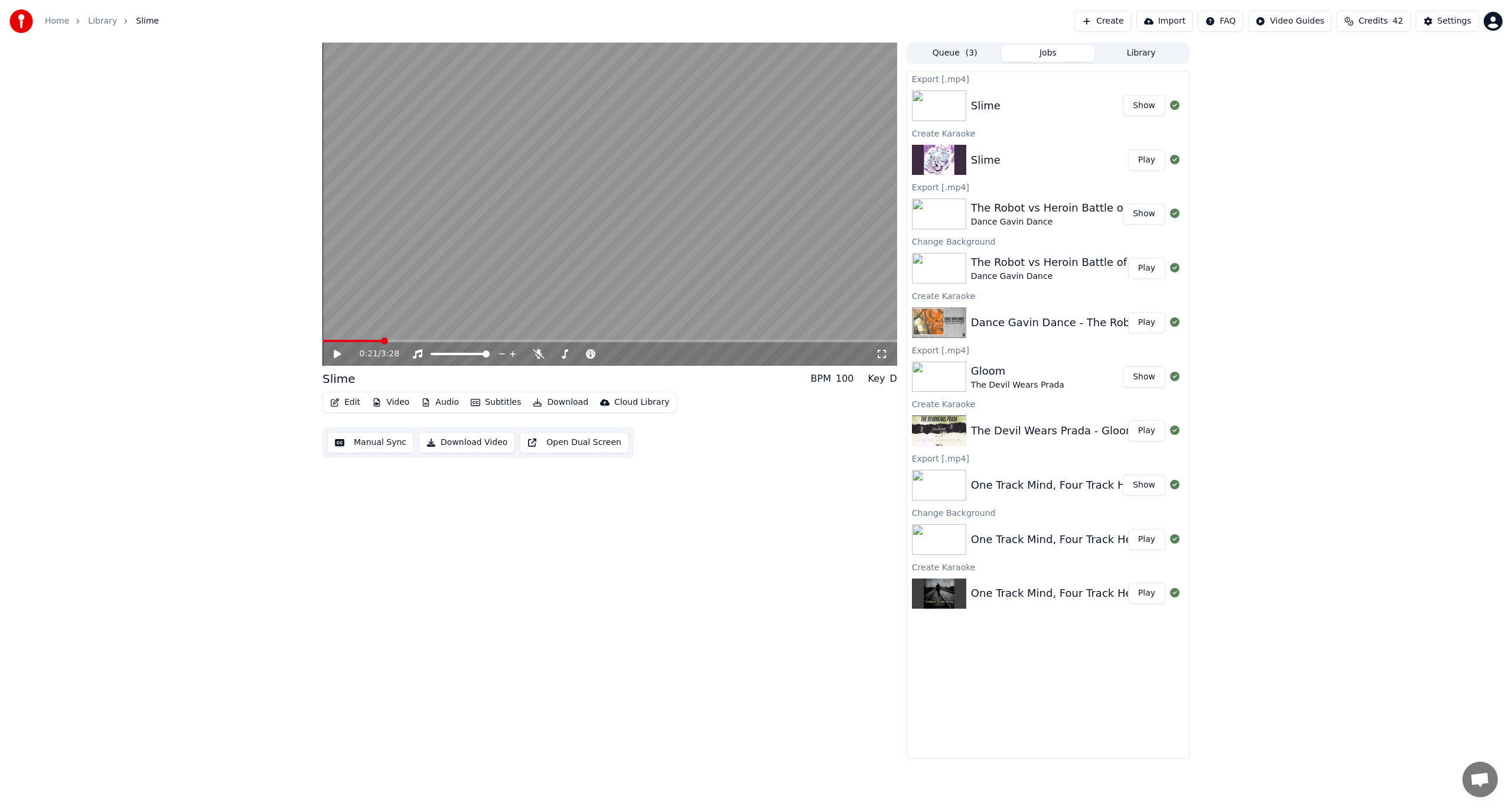
click at [1152, 109] on button "Show" at bounding box center [1145, 106] width 43 height 21
